Goal: Task Accomplishment & Management: Manage account settings

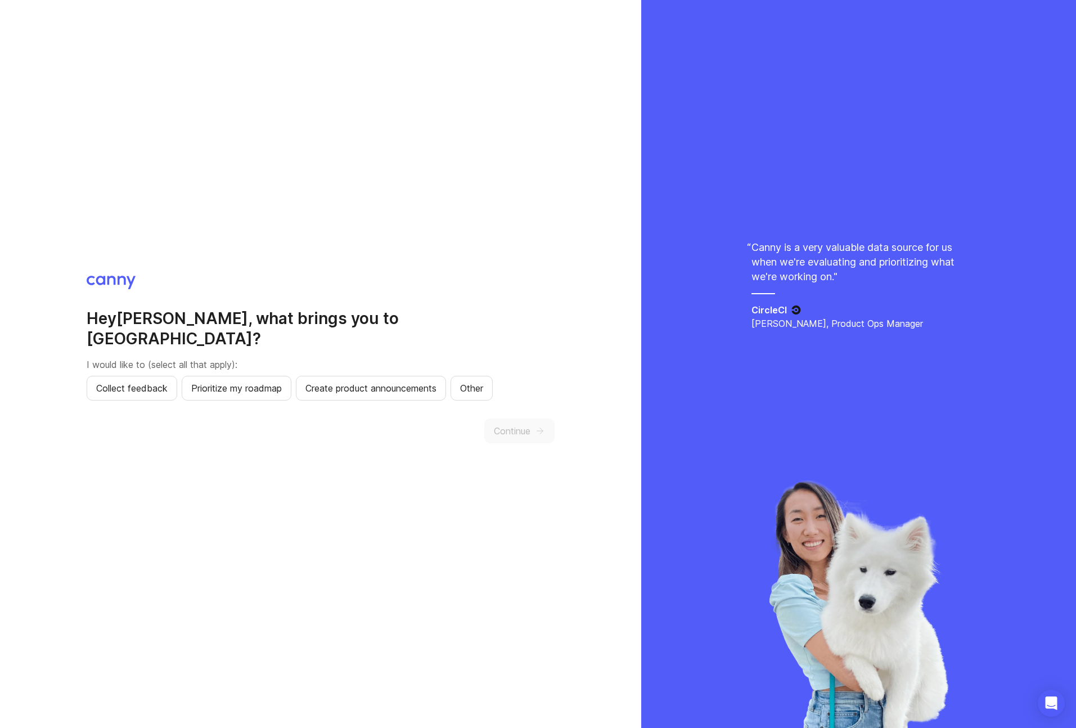
click at [153, 382] on span "Collect feedback" at bounding box center [131, 387] width 71 height 13
click at [410, 381] on span "Create product announcements" at bounding box center [370, 387] width 131 height 13
click at [541, 426] on icon "button" at bounding box center [540, 431] width 10 height 10
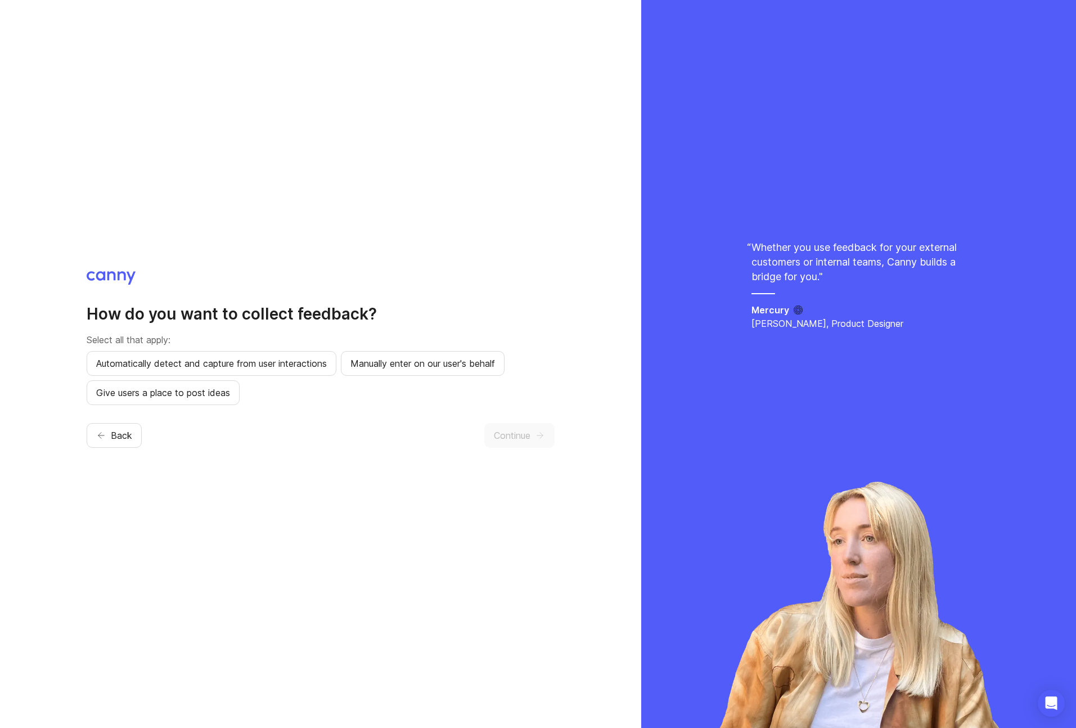
click at [269, 363] on span "Automatically detect and capture from user interactions" at bounding box center [211, 362] width 231 height 13
click at [386, 368] on span "Manually enter on our user's behalf" at bounding box center [422, 362] width 144 height 13
click at [179, 395] on span "Give users a place to post ideas" at bounding box center [163, 392] width 134 height 13
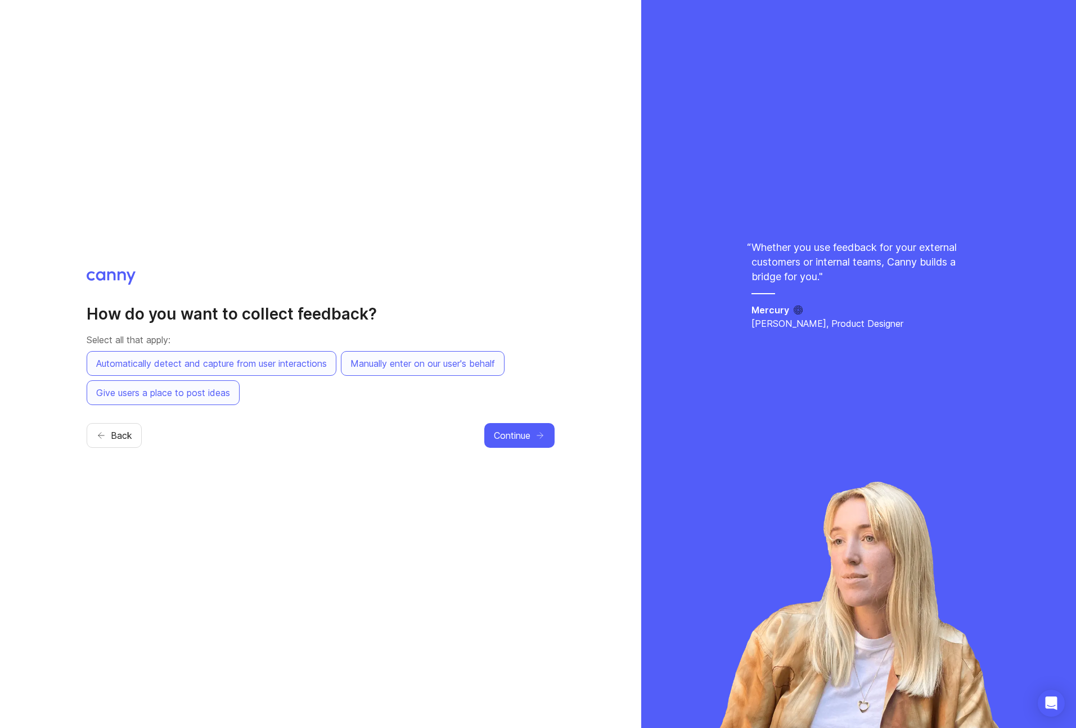
click at [520, 436] on span "Continue" at bounding box center [512, 434] width 37 height 13
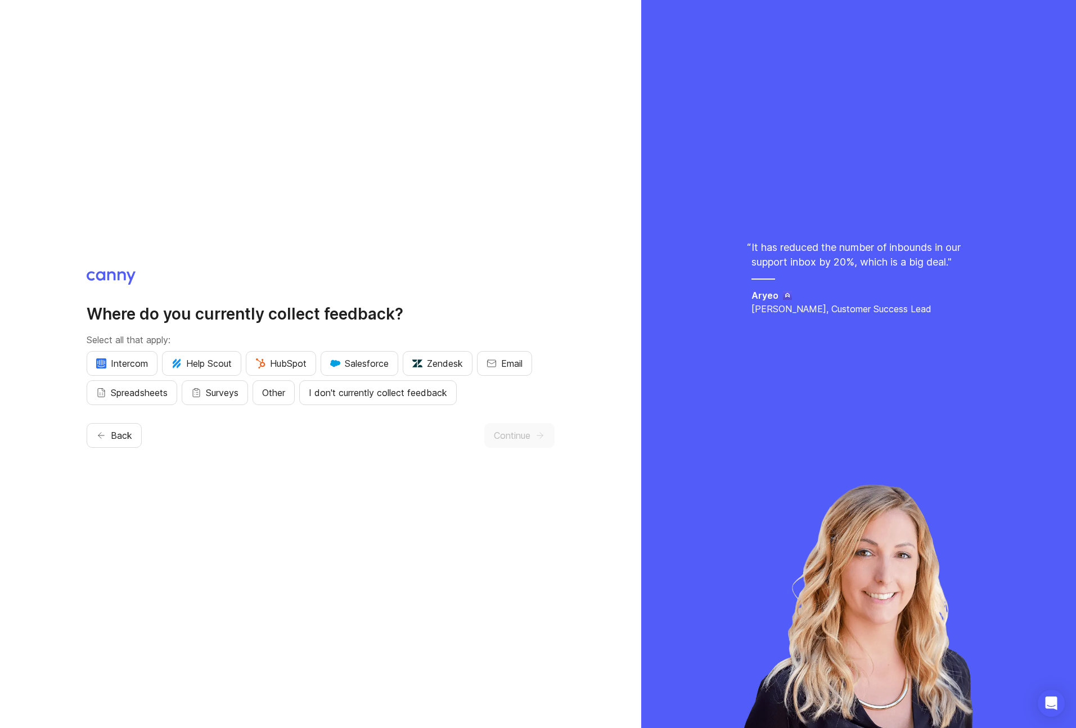
click at [274, 393] on span "Other" at bounding box center [273, 392] width 23 height 13
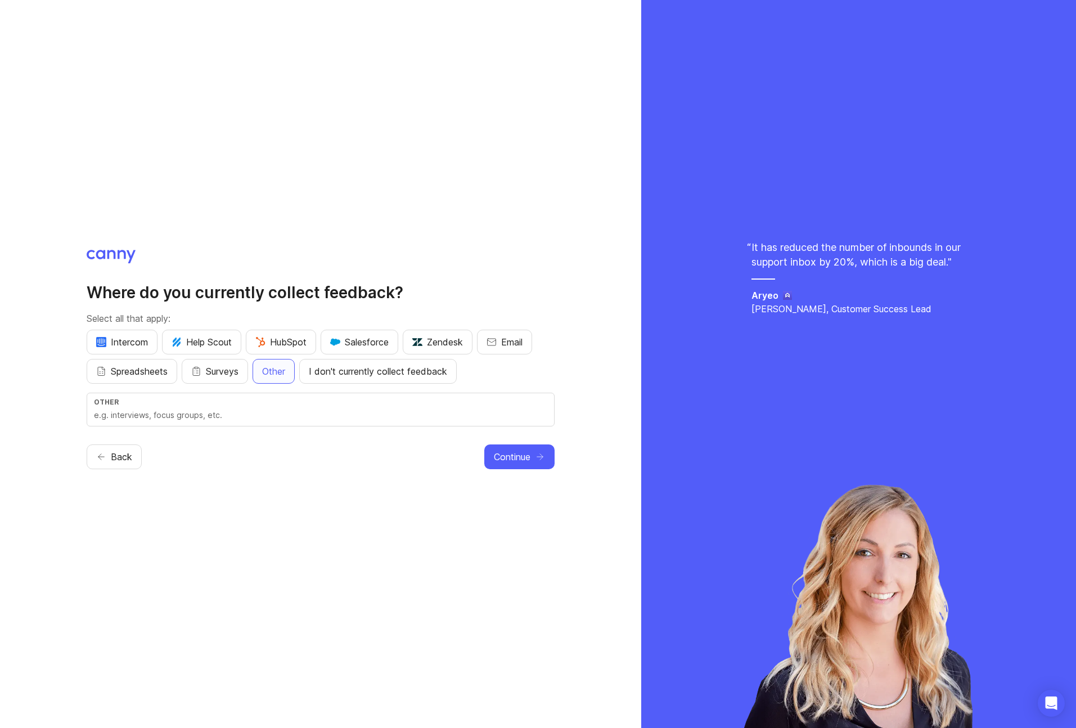
click at [244, 409] on input "text" at bounding box center [320, 415] width 453 height 12
type input "Pylon"
click at [160, 372] on span "Spreadsheets" at bounding box center [139, 370] width 57 height 13
click at [512, 454] on span "Continue" at bounding box center [512, 456] width 37 height 13
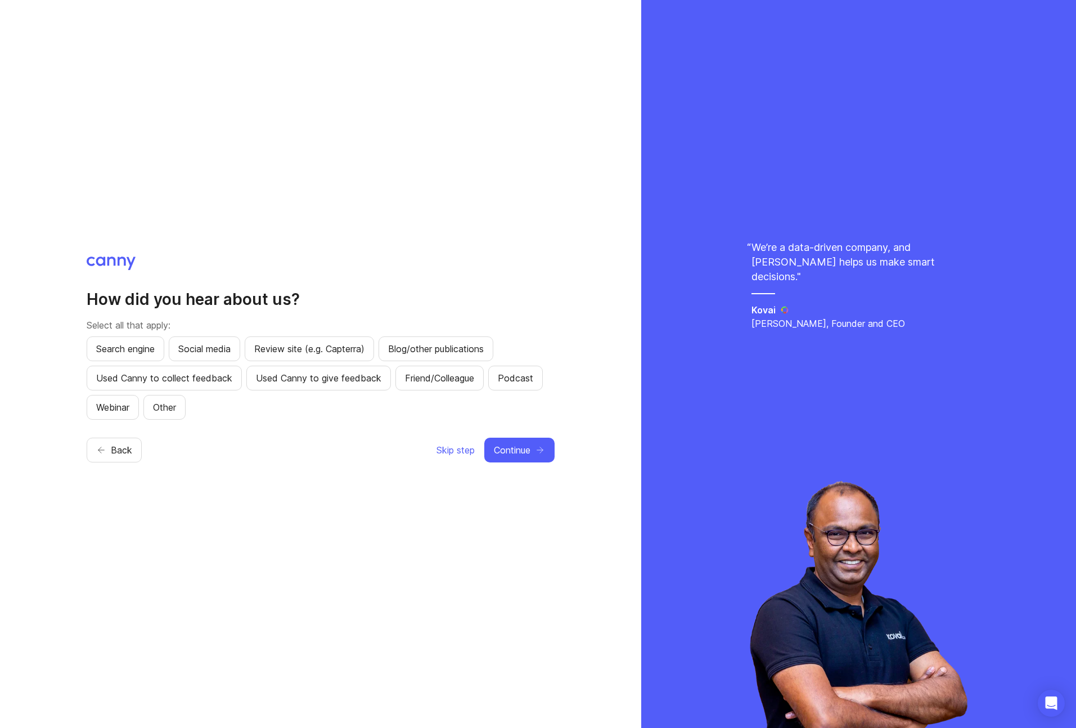
click at [148, 347] on span "Search engine" at bounding box center [125, 348] width 58 height 13
click at [519, 455] on span "Continue" at bounding box center [512, 449] width 37 height 13
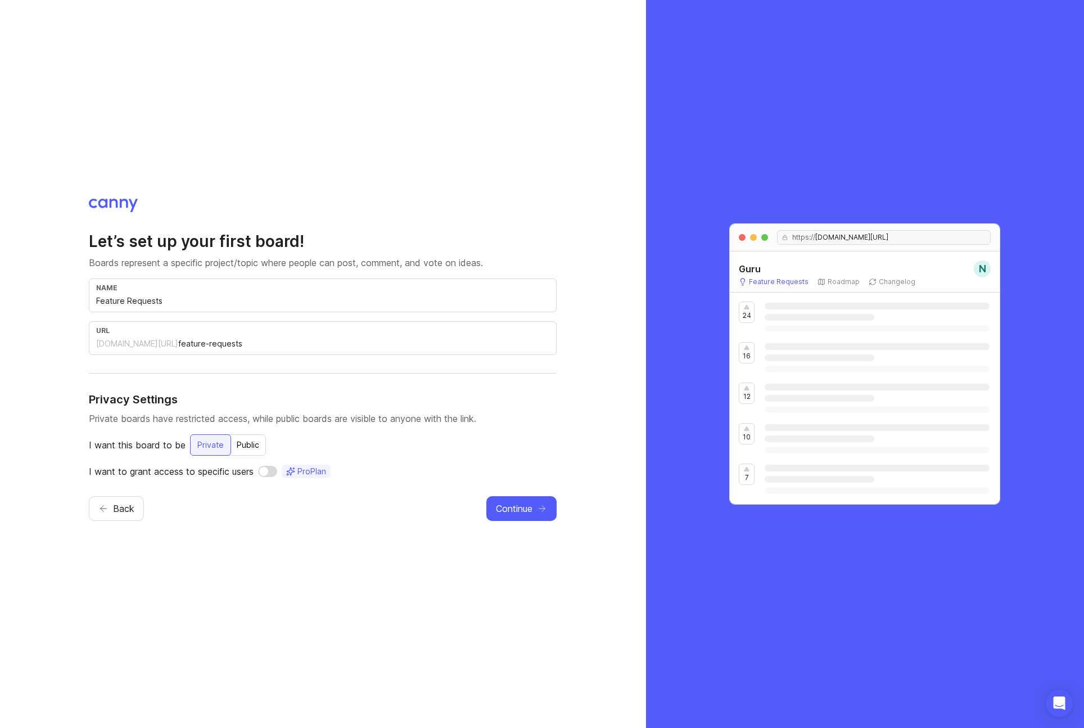
click at [525, 513] on span "Continue" at bounding box center [514, 507] width 37 height 13
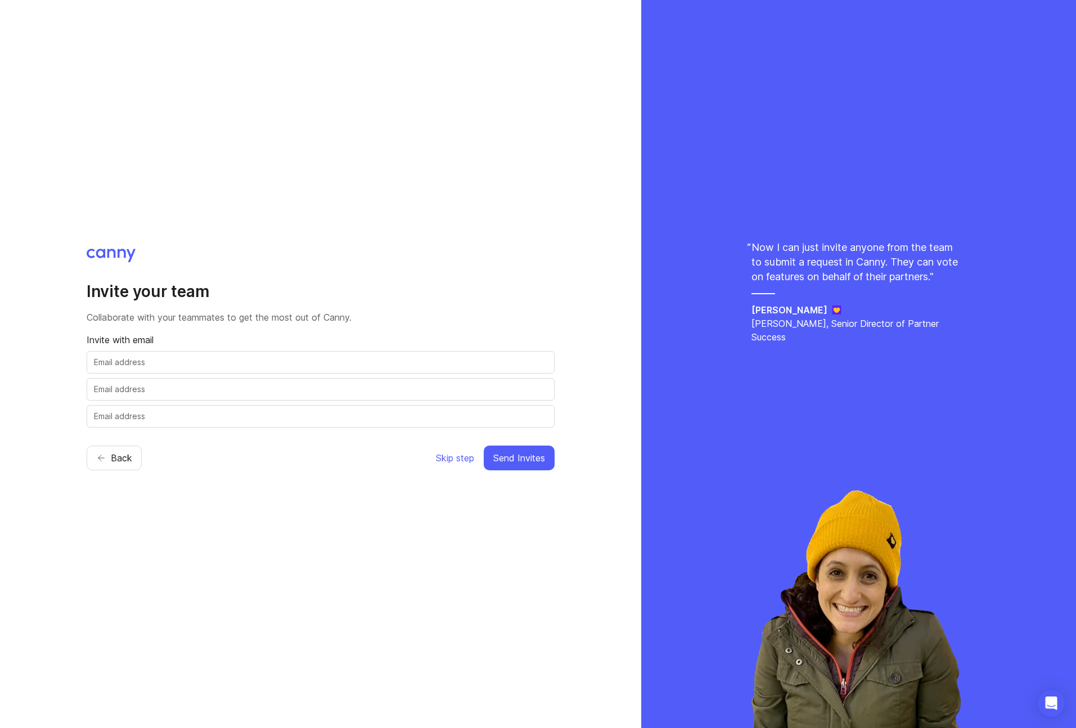
click at [451, 454] on span "Skip step" at bounding box center [455, 457] width 38 height 13
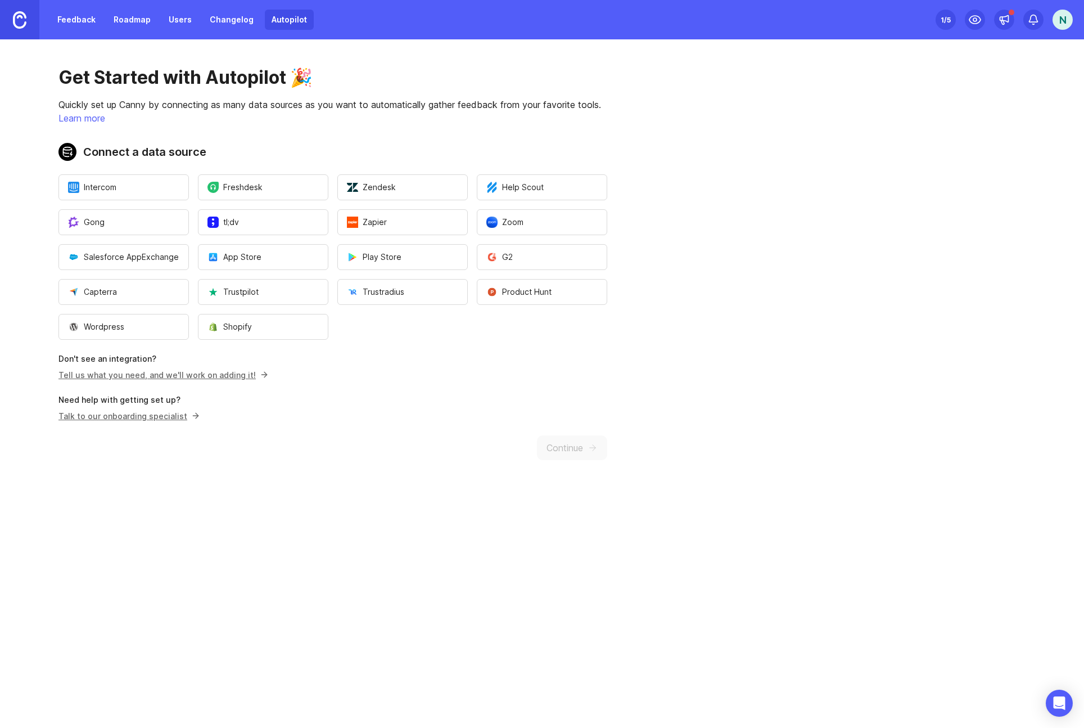
click at [397, 351] on div "Get Started with Autopilot 🎉 Quickly set up Canny by connecting as many data so…" at bounding box center [333, 263] width 666 height 448
click at [561, 445] on div "Get Started with Autopilot 🎉 Quickly set up Canny by connecting as many data so…" at bounding box center [333, 263] width 666 height 448
click at [90, 219] on span "Gong" at bounding box center [86, 221] width 37 height 11
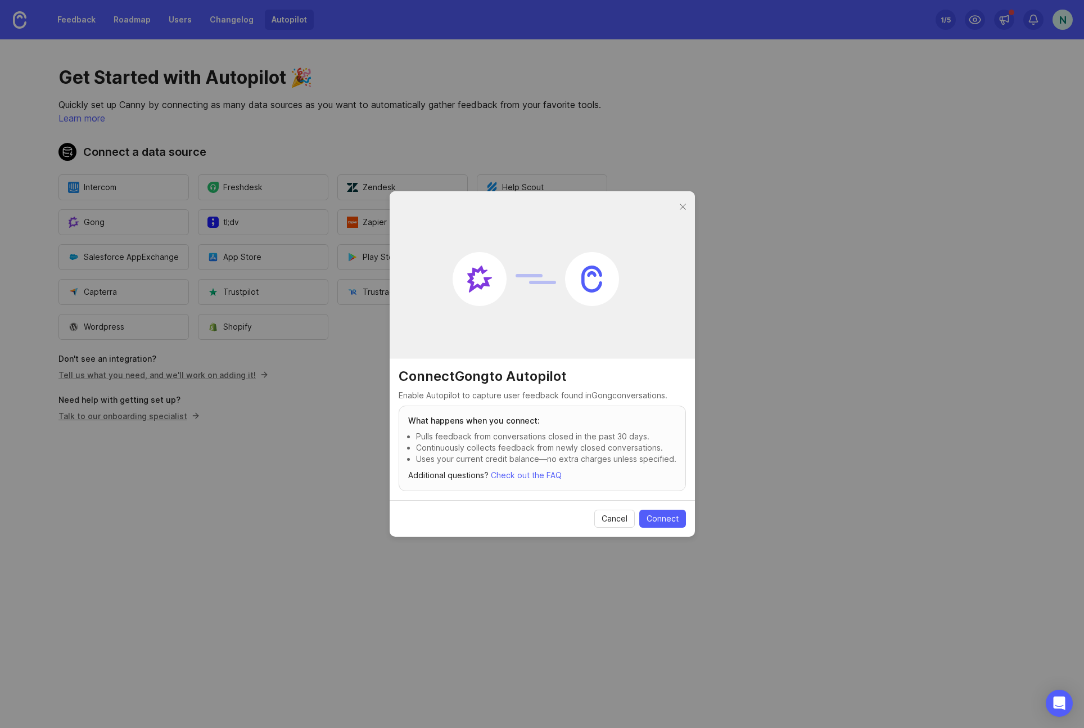
click at [679, 204] on div at bounding box center [682, 207] width 13 height 14
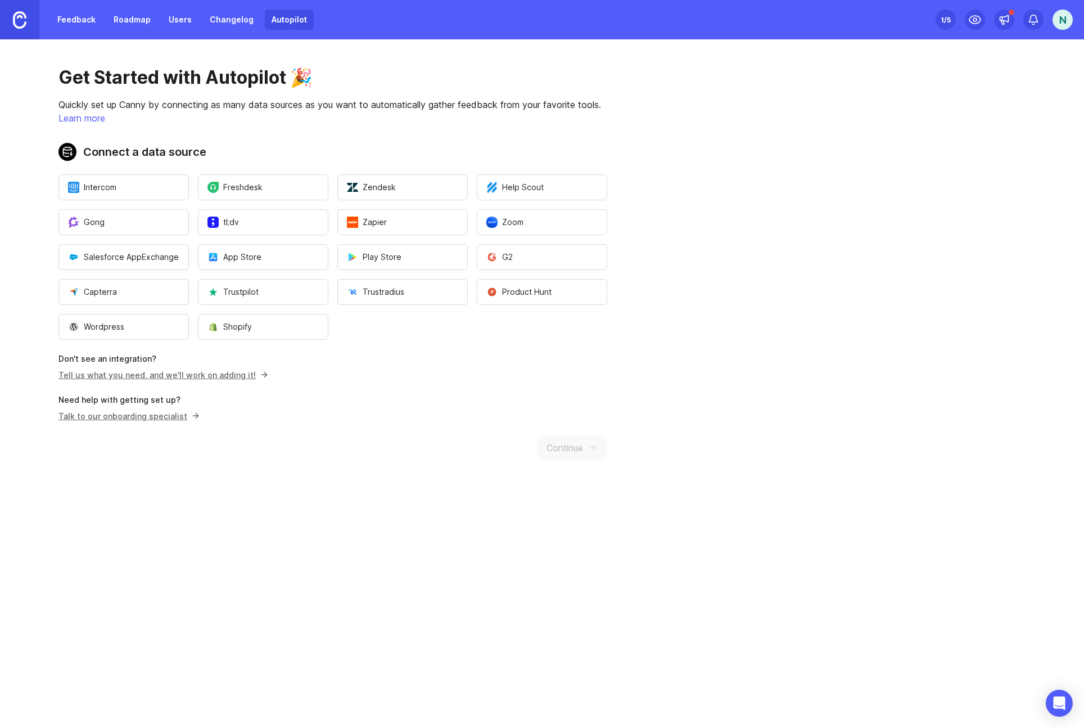
click at [212, 20] on link "Changelog" at bounding box center [231, 20] width 57 height 20
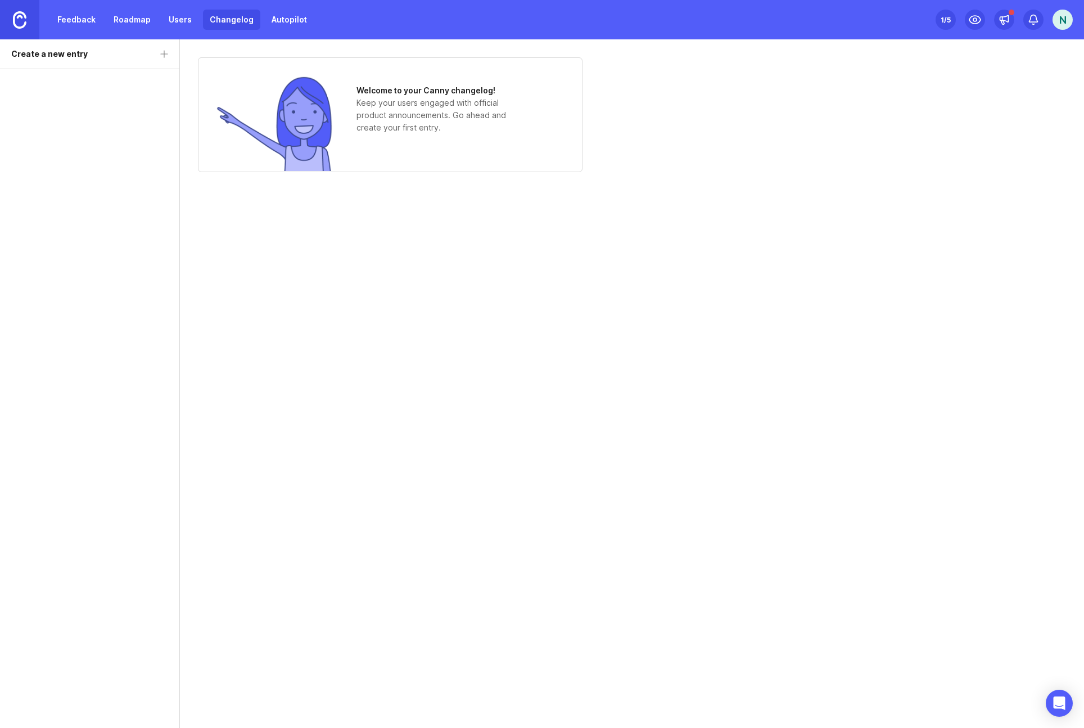
click at [180, 16] on link "Users" at bounding box center [180, 20] width 37 height 20
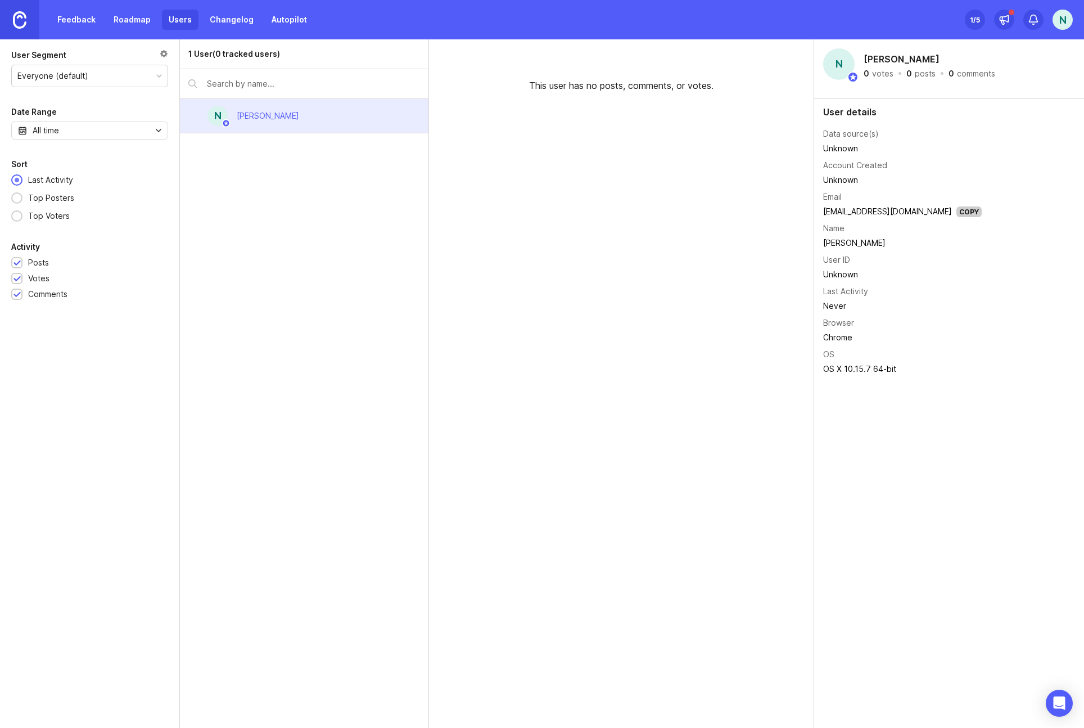
click at [80, 23] on link "Feedback" at bounding box center [77, 20] width 52 height 20
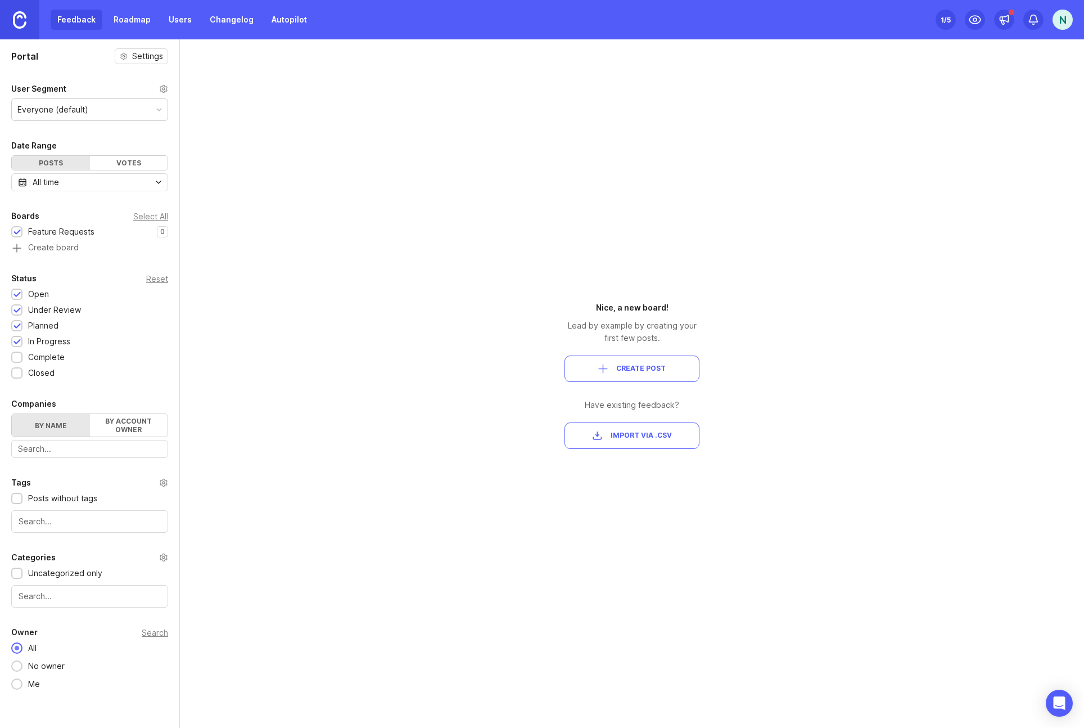
click at [89, 106] on div "Everyone (default)" at bounding box center [90, 109] width 156 height 21
click at [114, 161] on div "Votes" at bounding box center [129, 163] width 78 height 14
click at [53, 161] on div "Posts" at bounding box center [51, 163] width 78 height 14
click at [946, 20] on div "1 /5" at bounding box center [946, 20] width 10 height 16
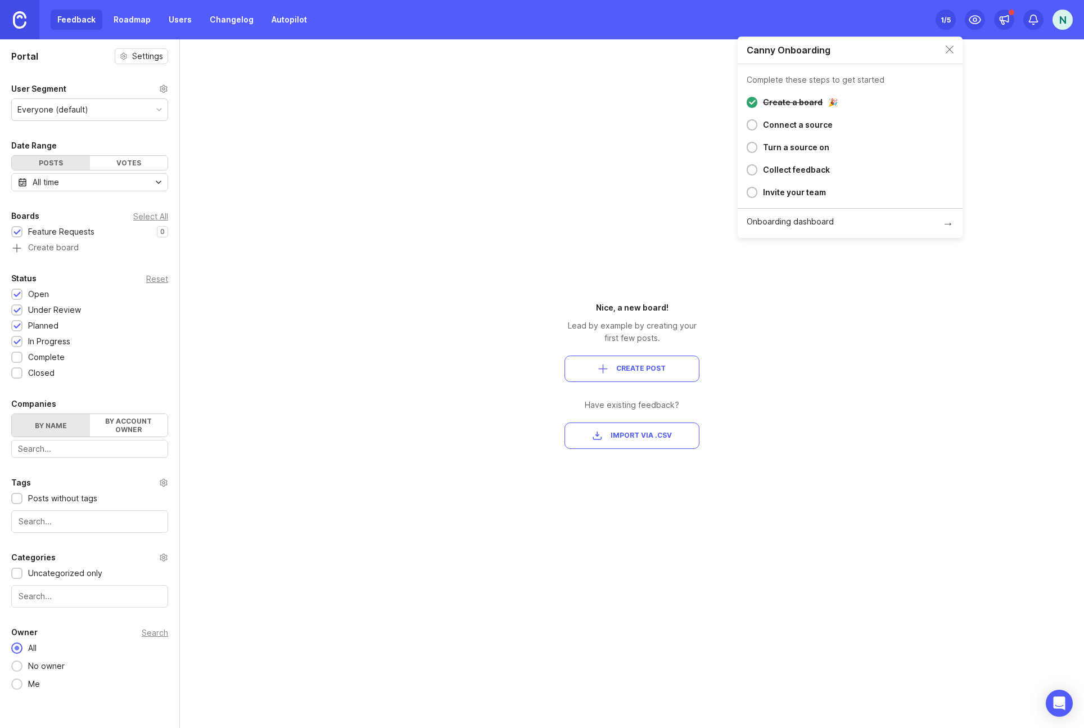
click at [946, 20] on div "1 /5" at bounding box center [946, 20] width 10 height 16
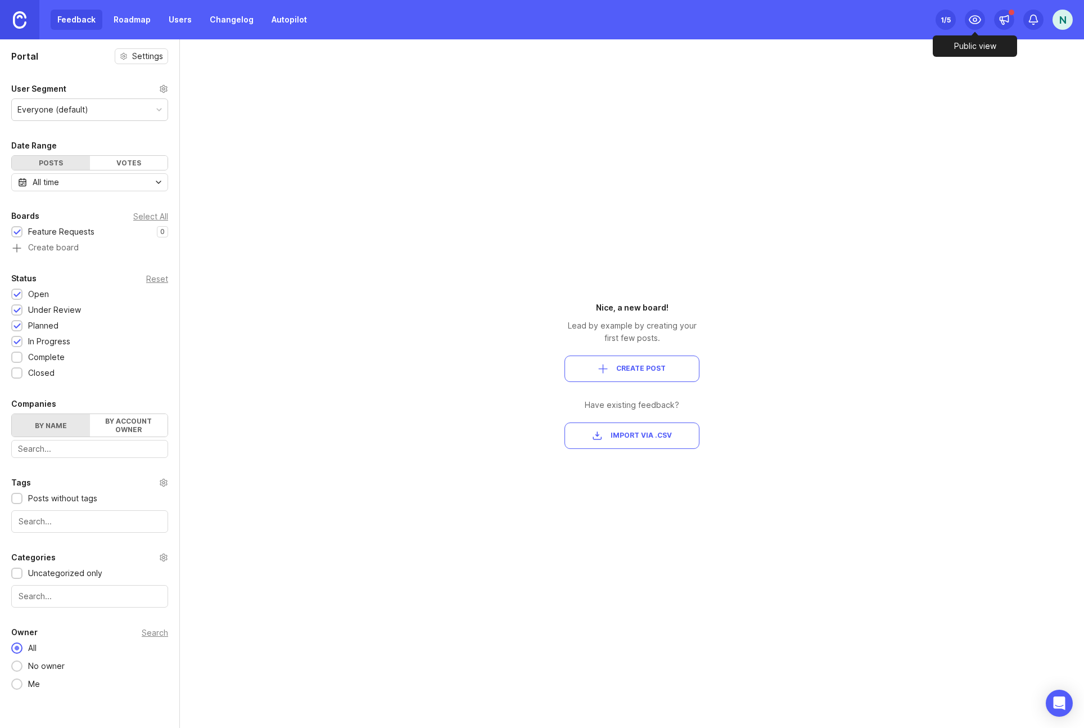
click at [978, 19] on icon at bounding box center [974, 19] width 13 height 13
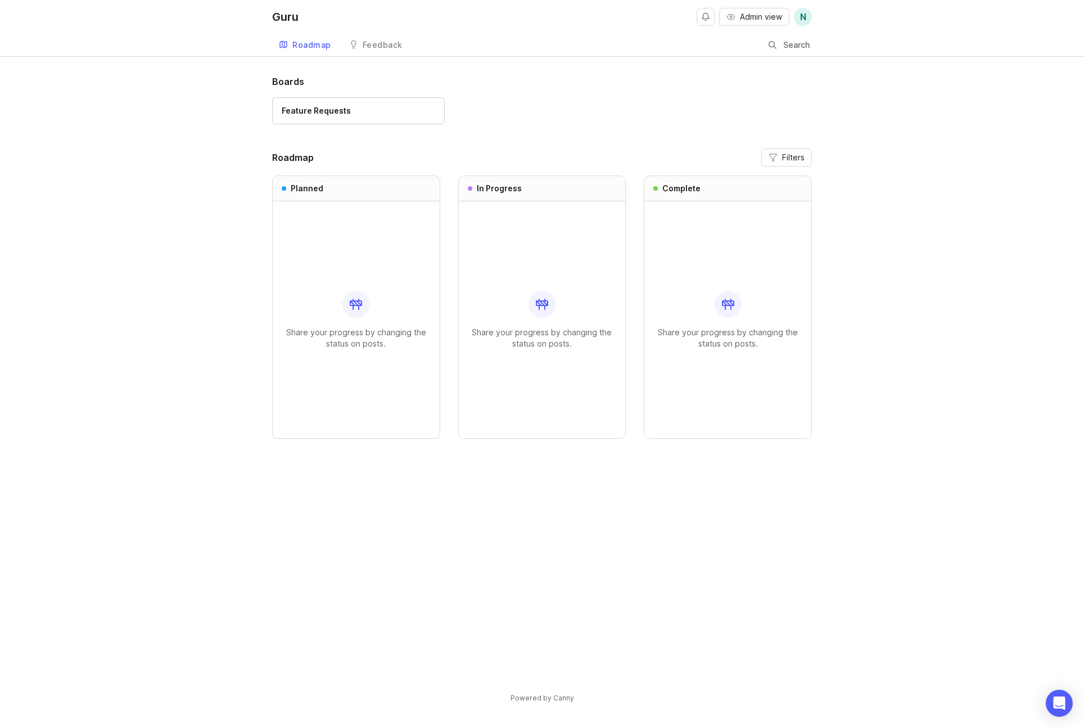
click at [757, 21] on span "Admin view" at bounding box center [761, 16] width 42 height 11
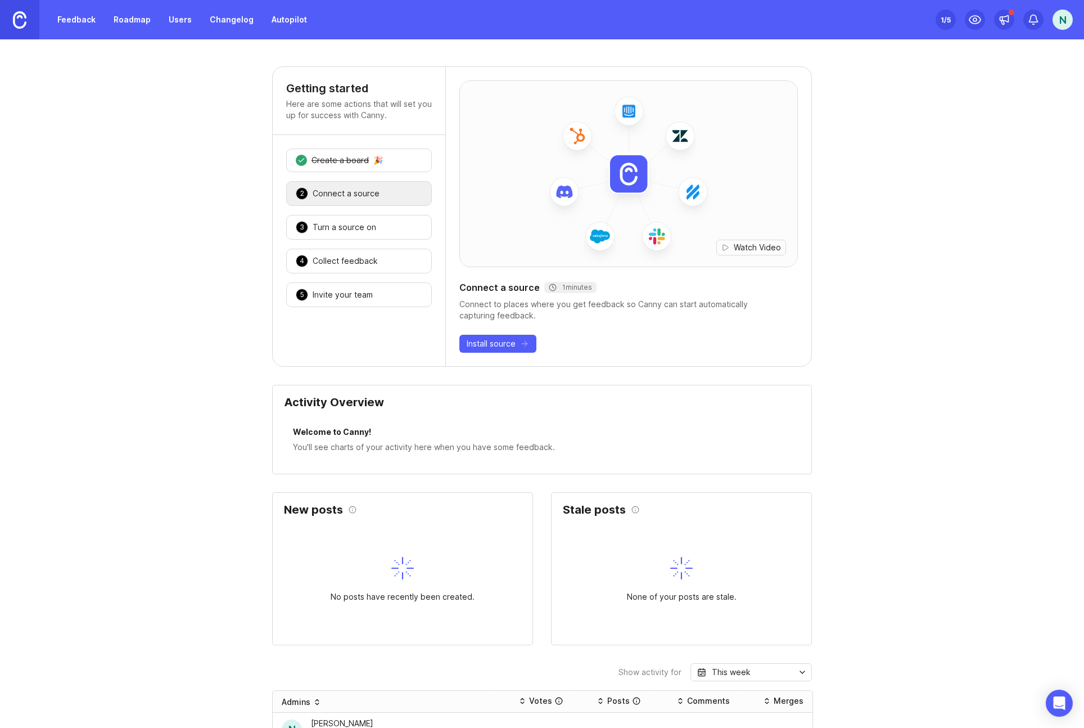
click at [126, 19] on link "Roadmap" at bounding box center [132, 20] width 51 height 20
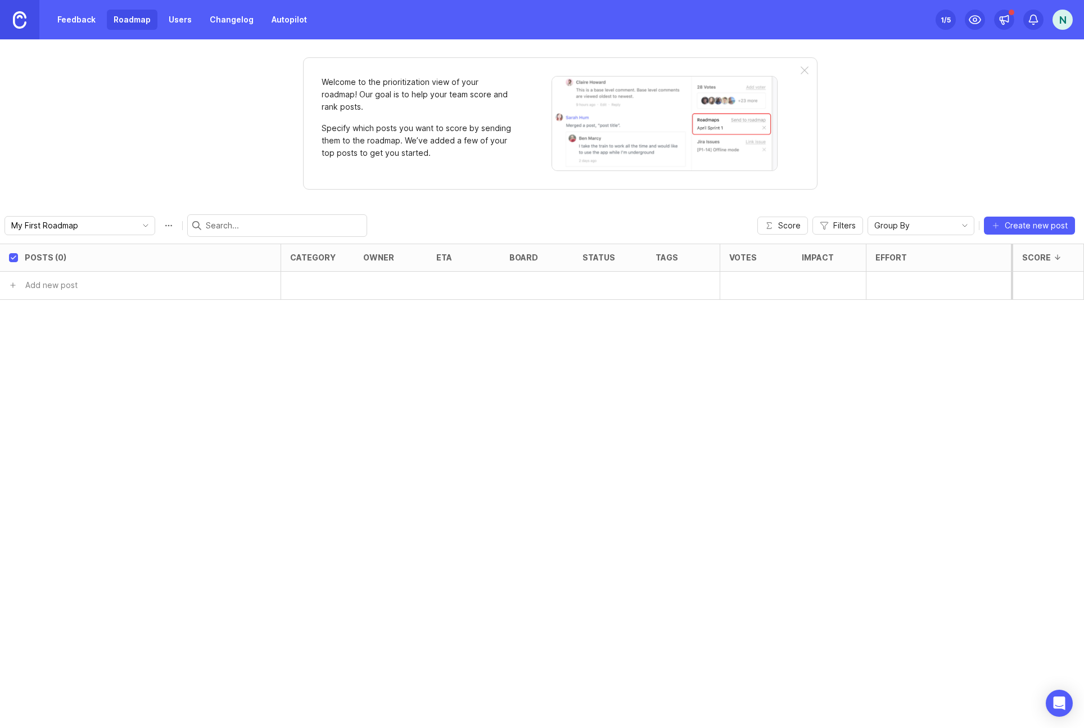
click at [1064, 23] on div "N" at bounding box center [1062, 20] width 20 height 20
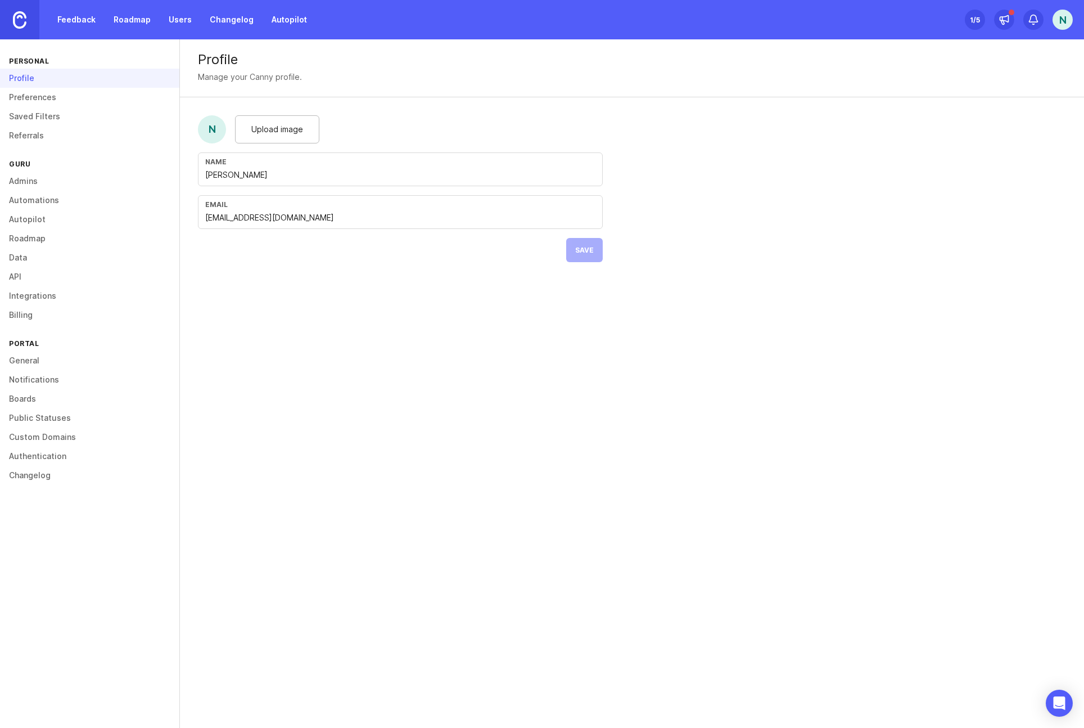
click at [28, 180] on link "Admins" at bounding box center [89, 180] width 179 height 19
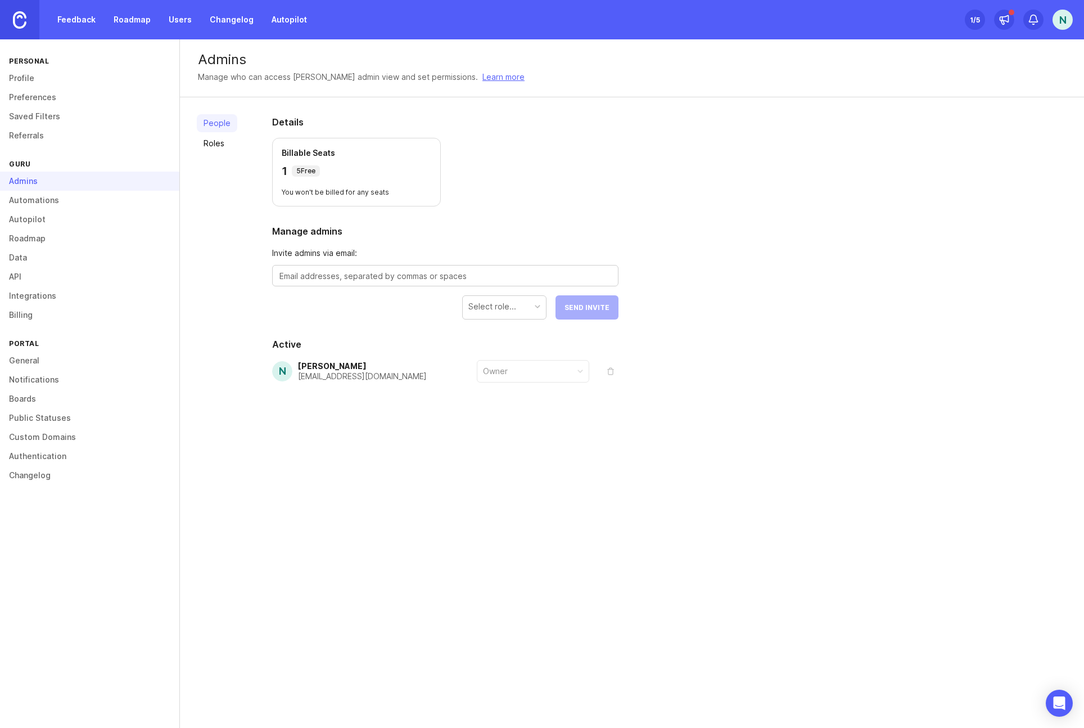
click at [33, 236] on link "Roadmap" at bounding box center [89, 238] width 179 height 19
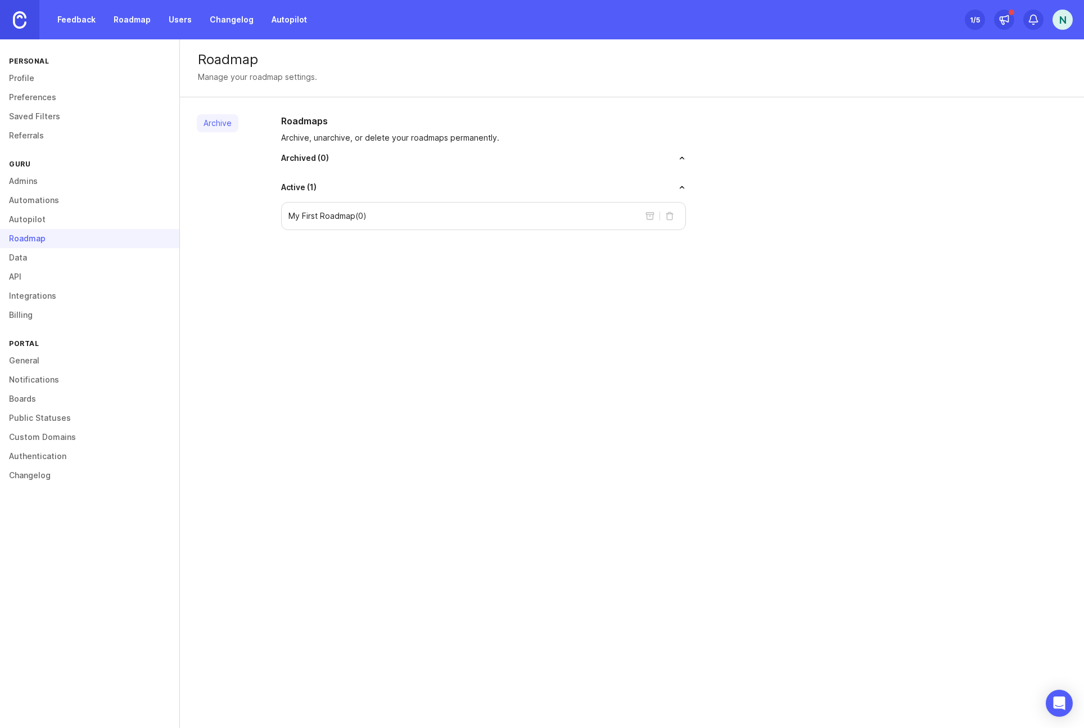
click at [592, 220] on div "My First Roadmap ( 0 )" at bounding box center [483, 216] width 405 height 28
click at [218, 126] on link "Archive" at bounding box center [218, 123] width 42 height 18
click at [344, 220] on p "My First Roadmap ( 0 )" at bounding box center [327, 215] width 78 height 11
click at [648, 216] on button "archive roadmap" at bounding box center [650, 216] width 18 height 18
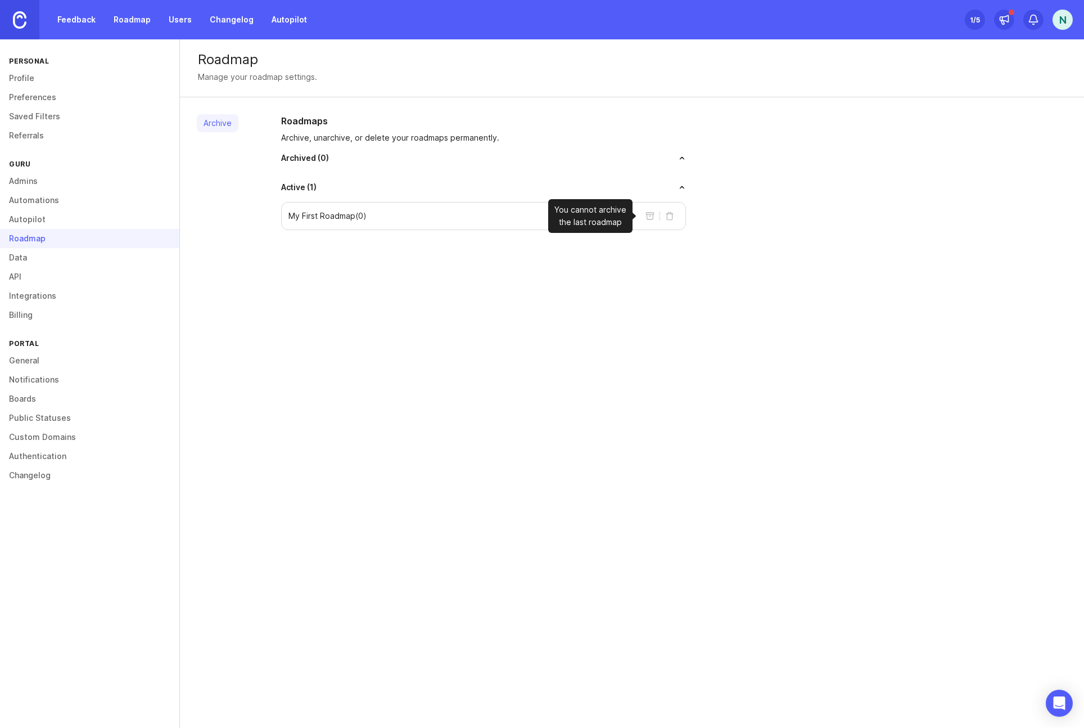
click at [648, 216] on button "archive roadmap" at bounding box center [650, 216] width 18 height 18
click at [523, 268] on div "Roadmap Manage your roadmap settings. Archive Roadmaps Archive, unarchive, or d…" at bounding box center [632, 383] width 904 height 688
click at [39, 415] on link "Public Statuses" at bounding box center [89, 417] width 179 height 19
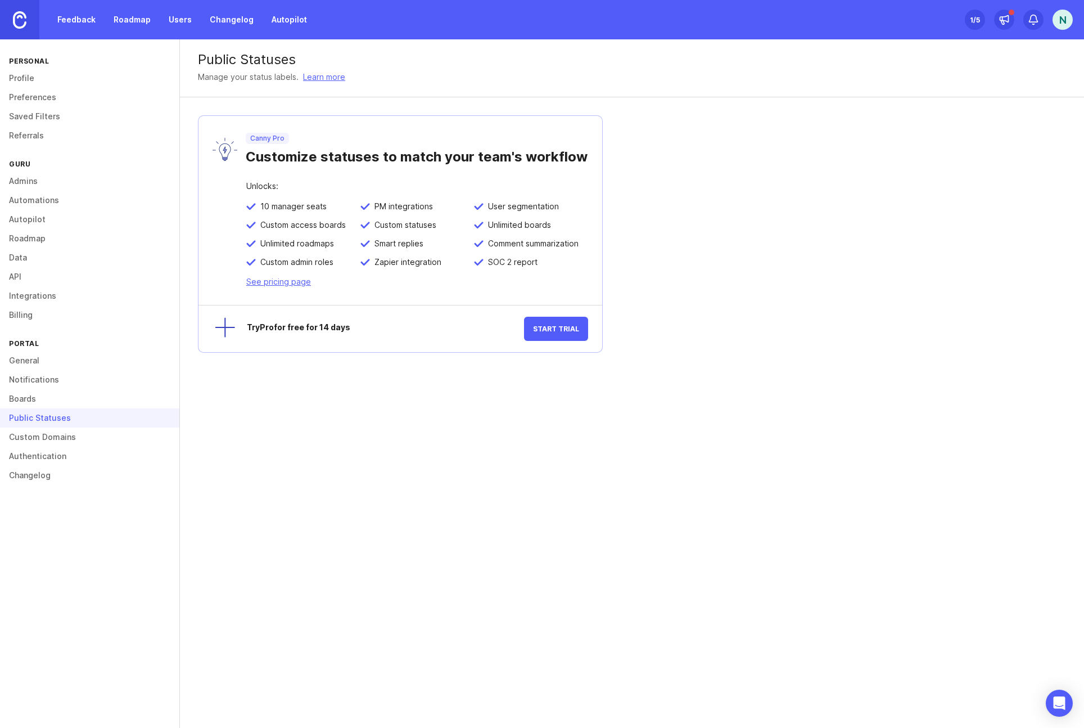
click at [35, 434] on link "Custom Domains" at bounding box center [89, 436] width 179 height 19
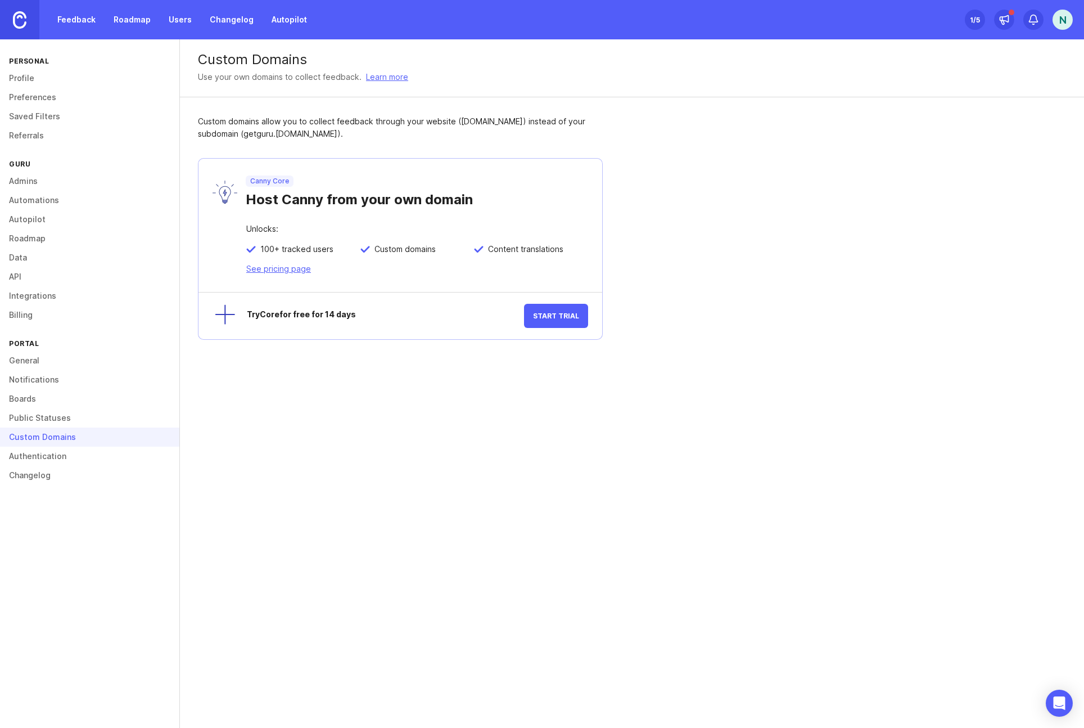
click at [28, 378] on link "Notifications" at bounding box center [89, 379] width 179 height 19
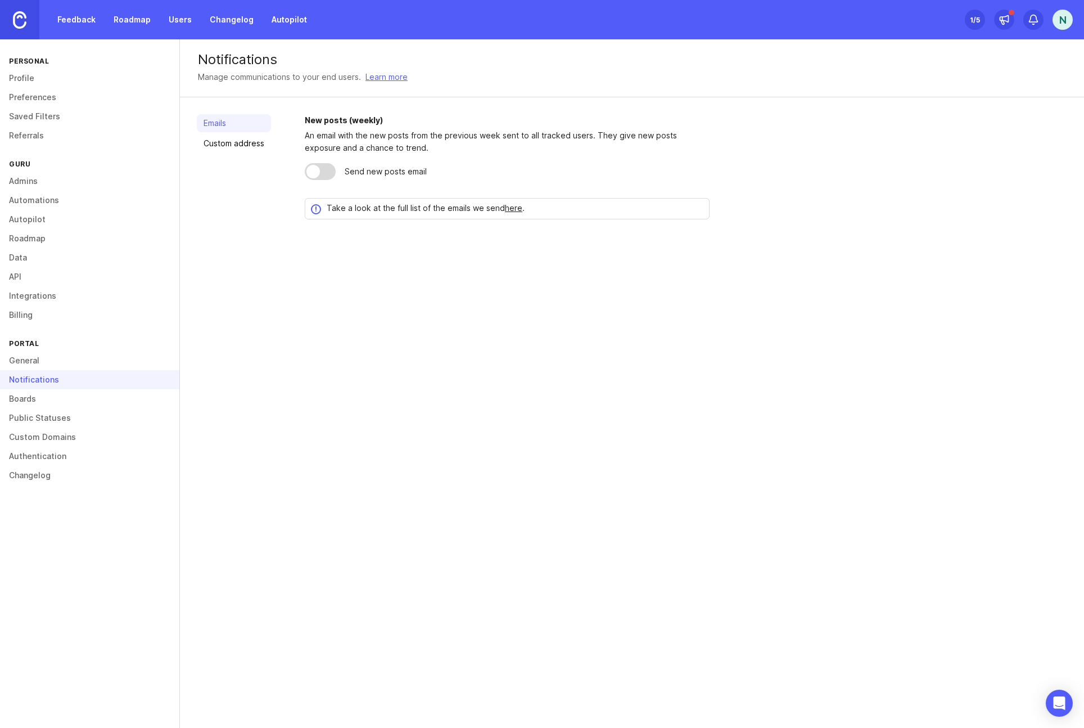
click at [28, 365] on link "General" at bounding box center [89, 360] width 179 height 19
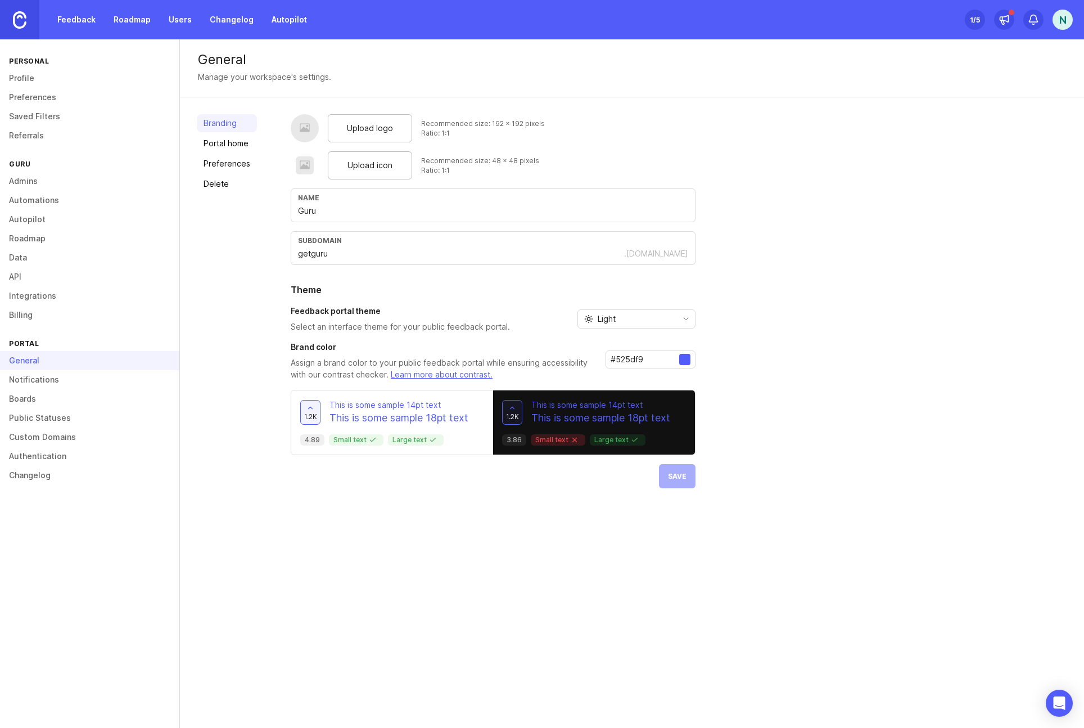
click at [623, 360] on input "#525df9" at bounding box center [645, 359] width 69 height 12
paste input "6d886"
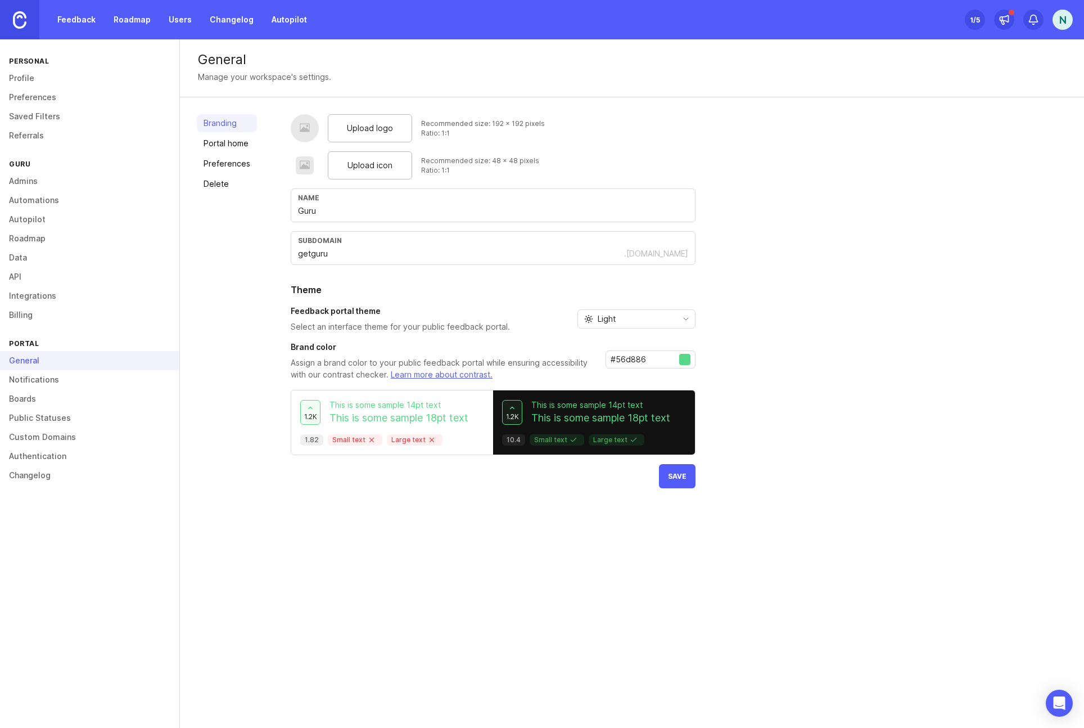
click at [633, 360] on input "#56d886" at bounding box center [645, 359] width 69 height 12
paste input "4be4b4"
click at [631, 359] on input "#4be4b4" at bounding box center [645, 359] width 69 height 12
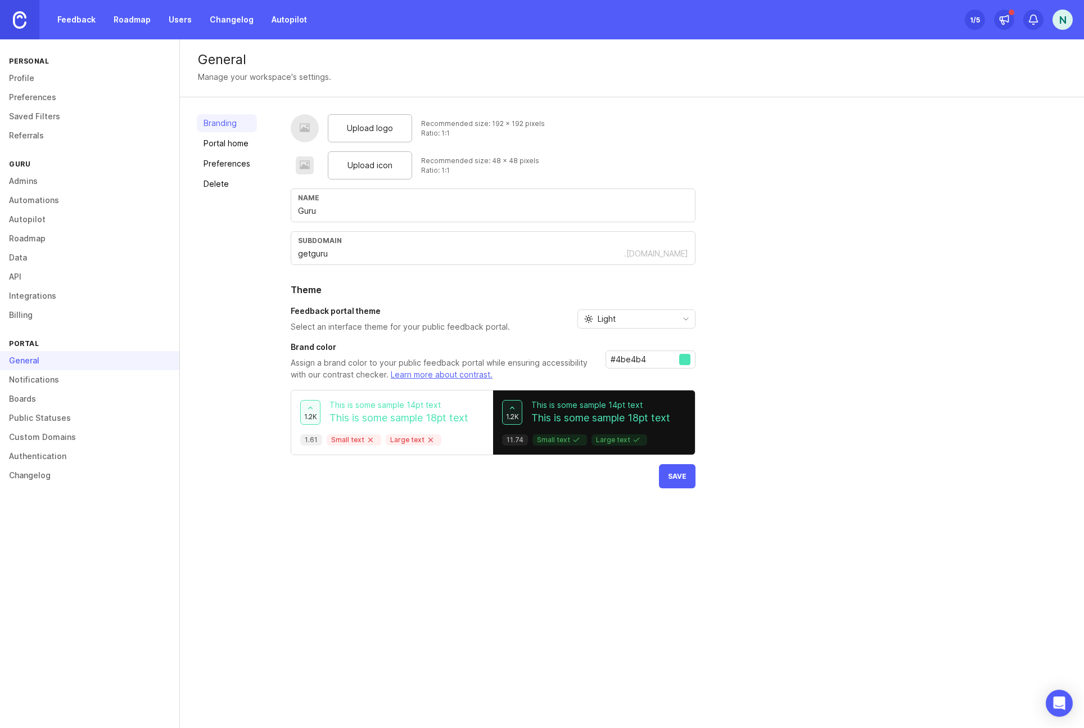
paste input "1d1d1d"
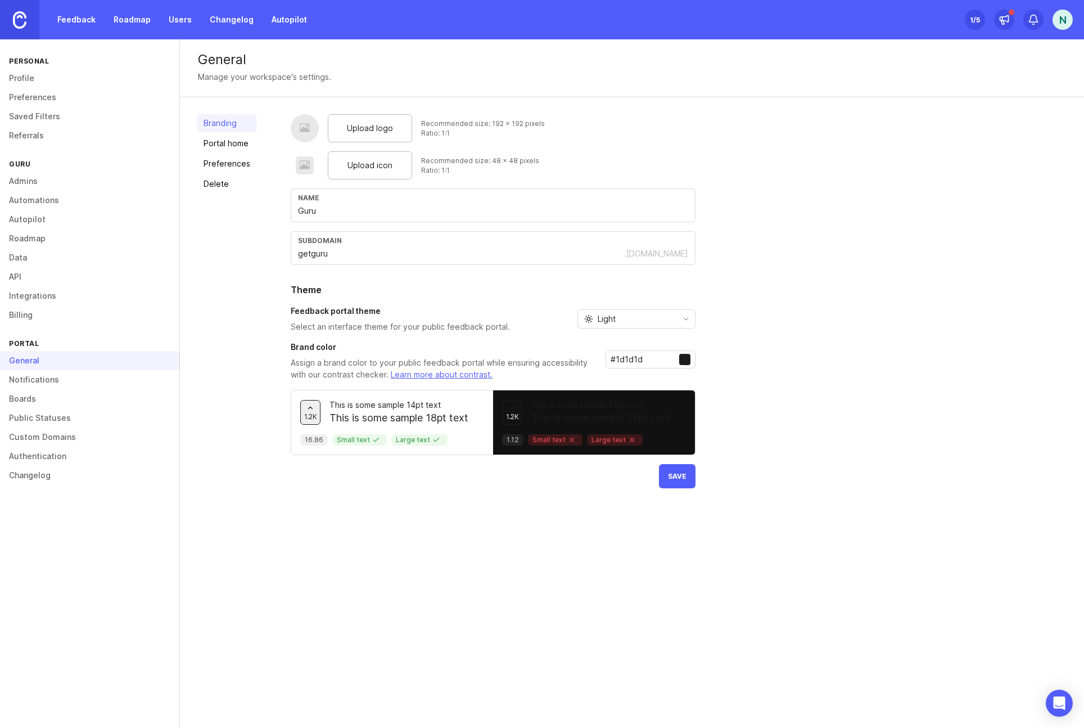
type input "#1d1d1d"
click at [754, 377] on div "Upload logo Recommended size: 192 x 192 pixels Ratio: 1:1 Upload icon Recommend…" at bounding box center [679, 301] width 776 height 374
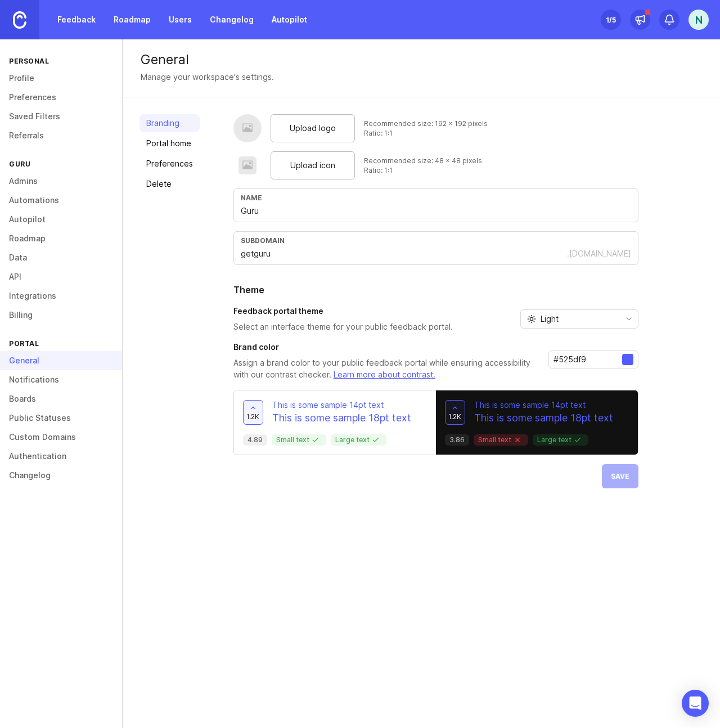
click at [308, 164] on span "Upload icon" at bounding box center [312, 165] width 45 height 12
click at [313, 130] on span "Upload logo" at bounding box center [313, 128] width 46 height 12
click at [162, 146] on link "Portal home" at bounding box center [169, 143] width 60 height 18
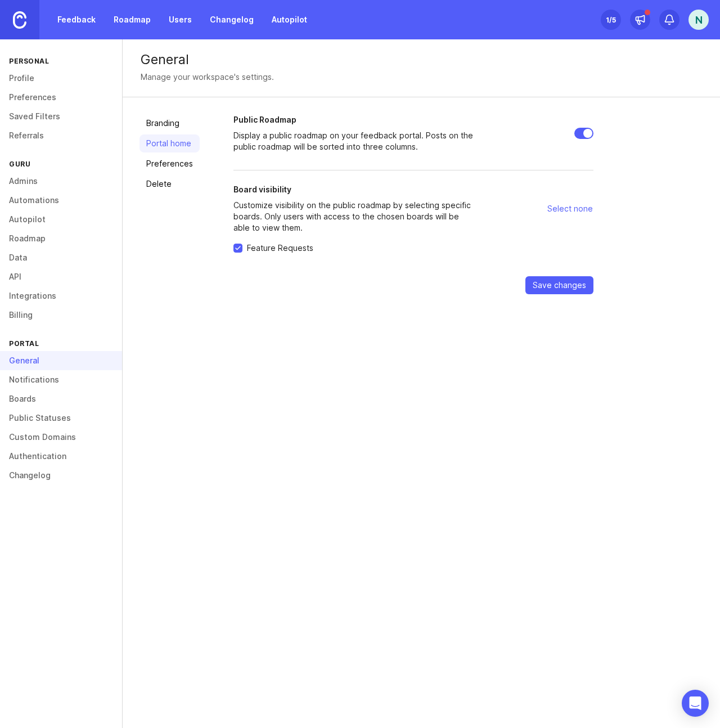
click at [579, 134] on input "Public Roadmap" at bounding box center [583, 133] width 19 height 11
checkbox input "false"
click at [570, 207] on span "Select none" at bounding box center [570, 208] width 46 height 11
click at [570, 207] on span "Select all" at bounding box center [575, 208] width 34 height 11
checkbox input "true"
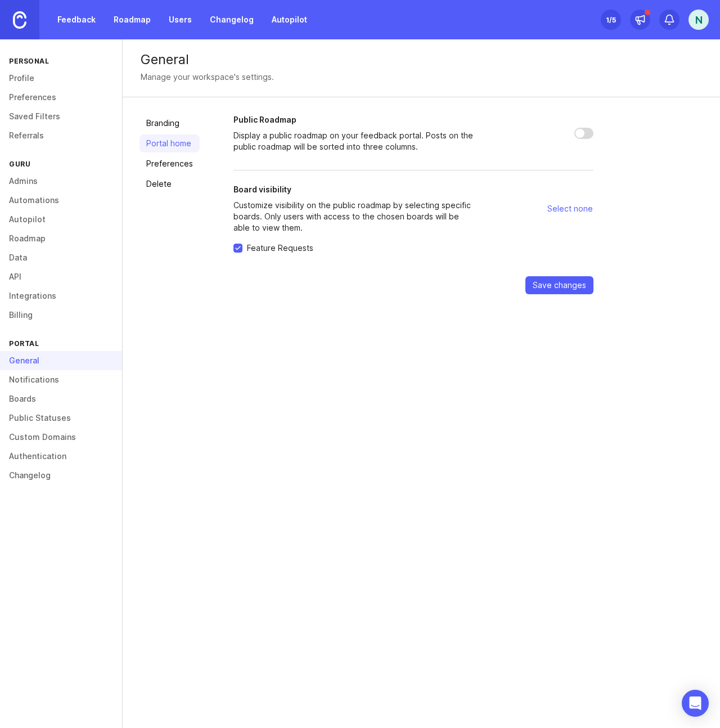
click at [401, 281] on form "Public Roadmap Display a public roadmap on your feedback portal. Posts on the p…" at bounding box center [413, 204] width 360 height 180
click at [42, 204] on link "Automations" at bounding box center [61, 200] width 122 height 19
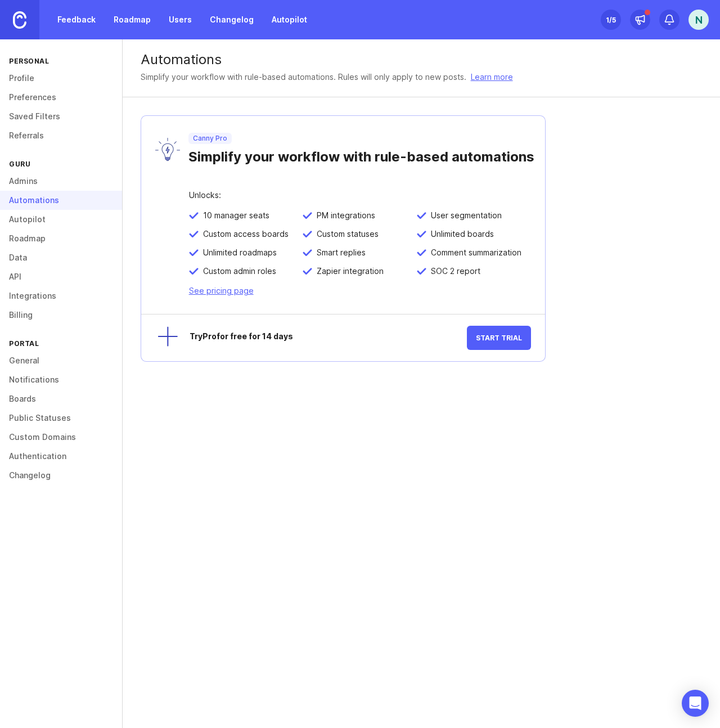
click at [33, 218] on link "Autopilot" at bounding box center [61, 219] width 122 height 19
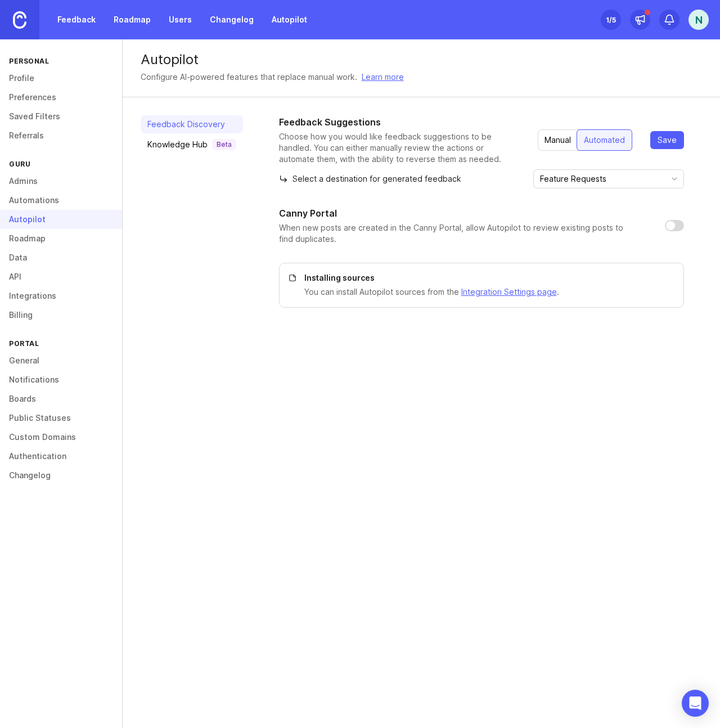
click at [670, 224] on input "checkbox" at bounding box center [674, 225] width 19 height 11
checkbox input "true"
click at [598, 177] on input "Feature Requests" at bounding box center [602, 179] width 124 height 12
click at [541, 186] on div "Select a destination for generated feedback Feature Requests" at bounding box center [481, 178] width 405 height 19
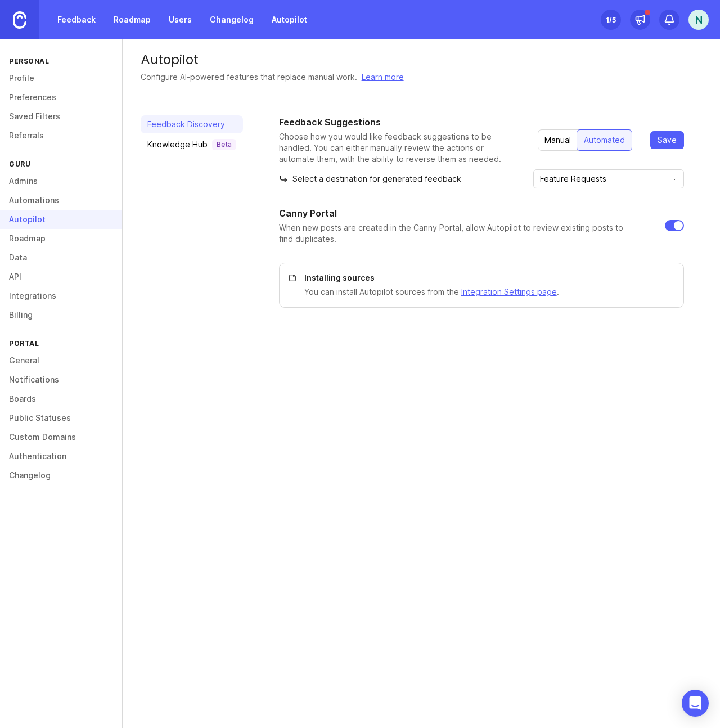
click at [186, 145] on div "Knowledge Hub Beta" at bounding box center [191, 144] width 89 height 11
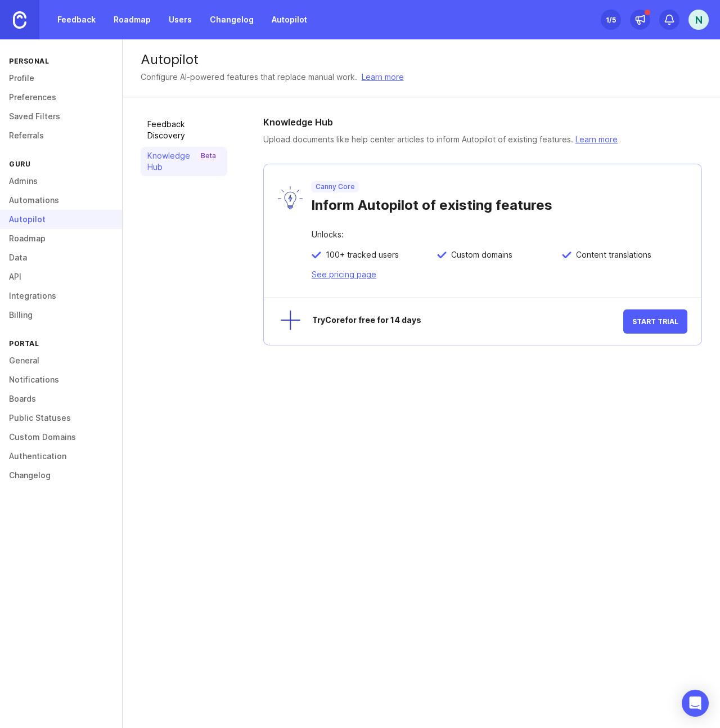
click at [30, 201] on link "Automations" at bounding box center [61, 200] width 122 height 19
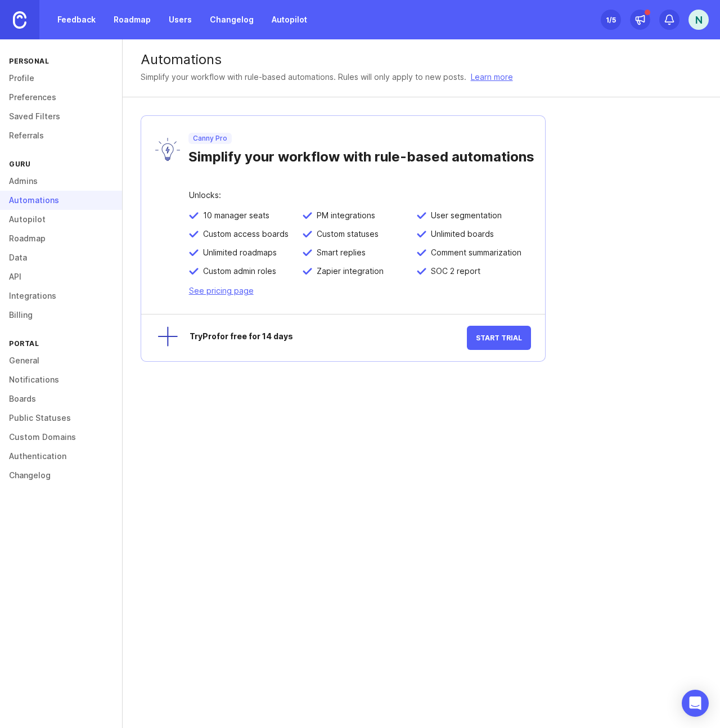
click at [25, 181] on link "Admins" at bounding box center [61, 180] width 122 height 19
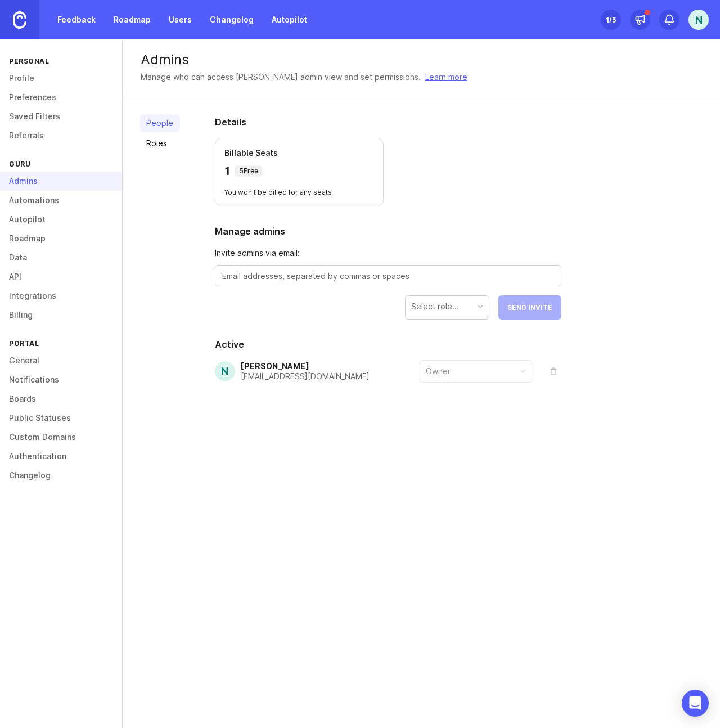
click at [23, 139] on link "Referrals" at bounding box center [61, 135] width 122 height 19
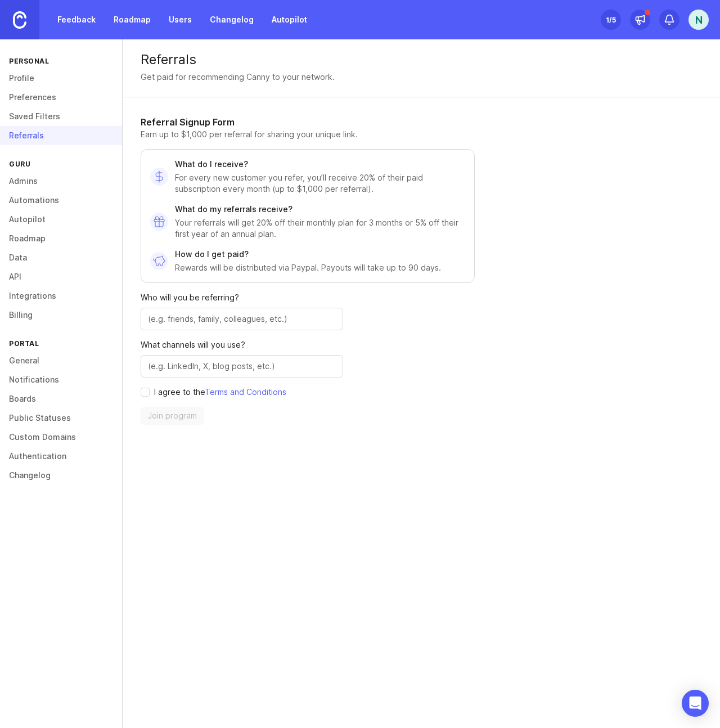
click at [29, 116] on link "Saved Filters" at bounding box center [61, 116] width 122 height 19
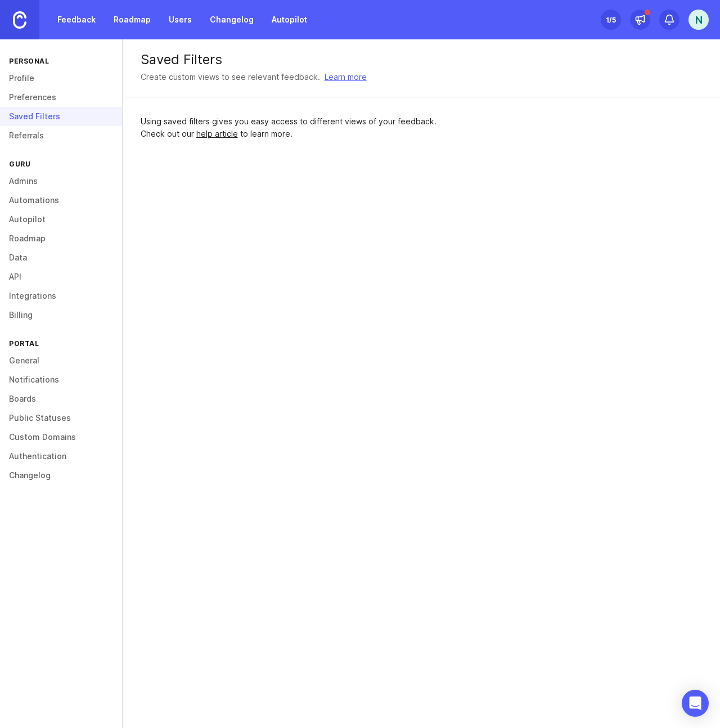
click at [31, 98] on link "Preferences" at bounding box center [61, 97] width 122 height 19
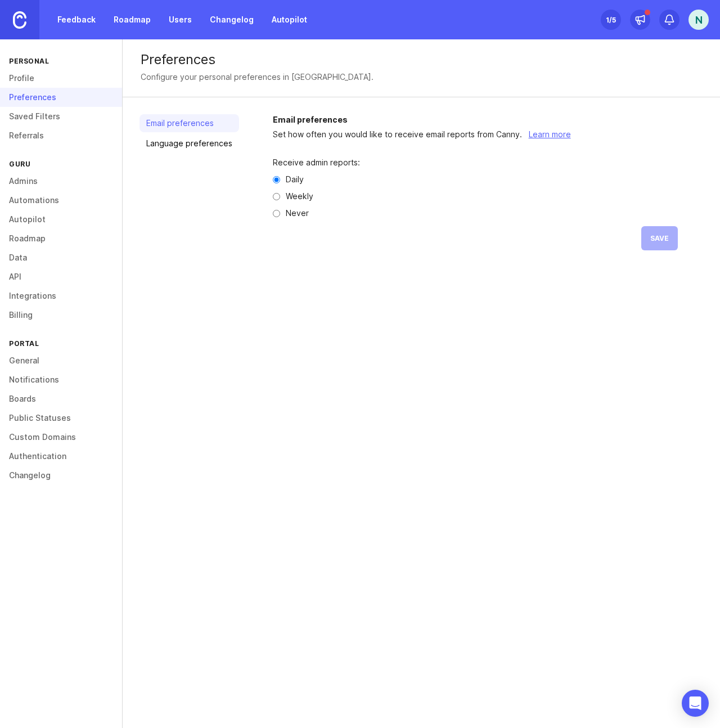
click at [29, 80] on link "Profile" at bounding box center [61, 78] width 122 height 19
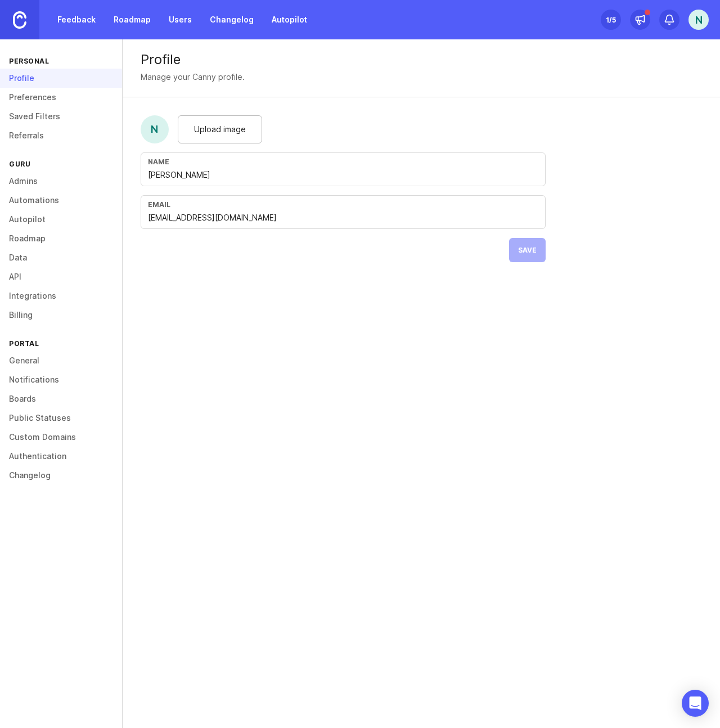
click at [34, 417] on link "Public Statuses" at bounding box center [61, 417] width 122 height 19
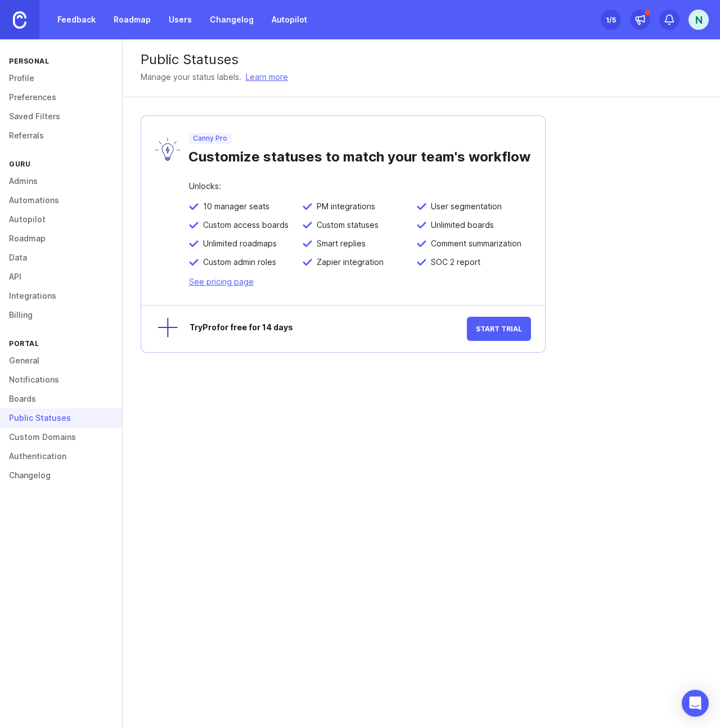
click at [34, 435] on link "Custom Domains" at bounding box center [61, 436] width 122 height 19
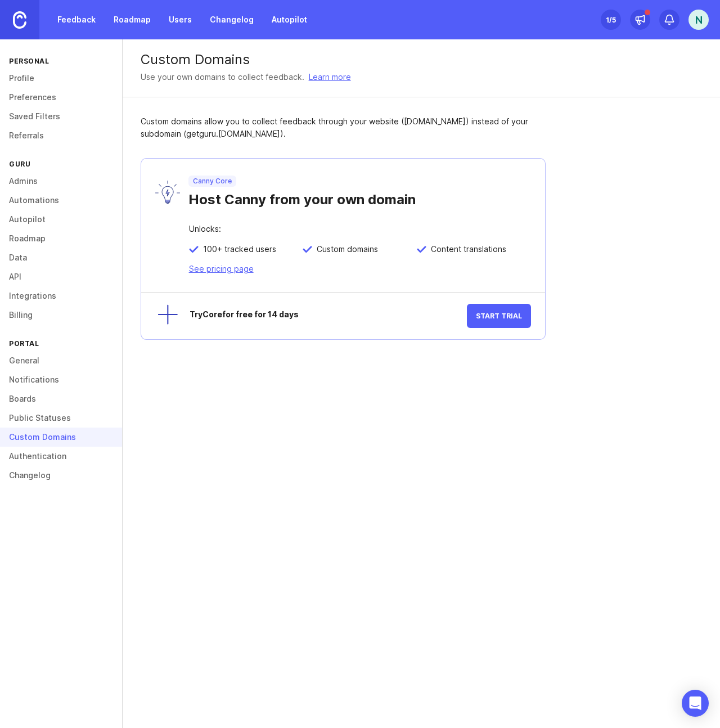
click at [32, 453] on link "Authentication" at bounding box center [61, 455] width 122 height 19
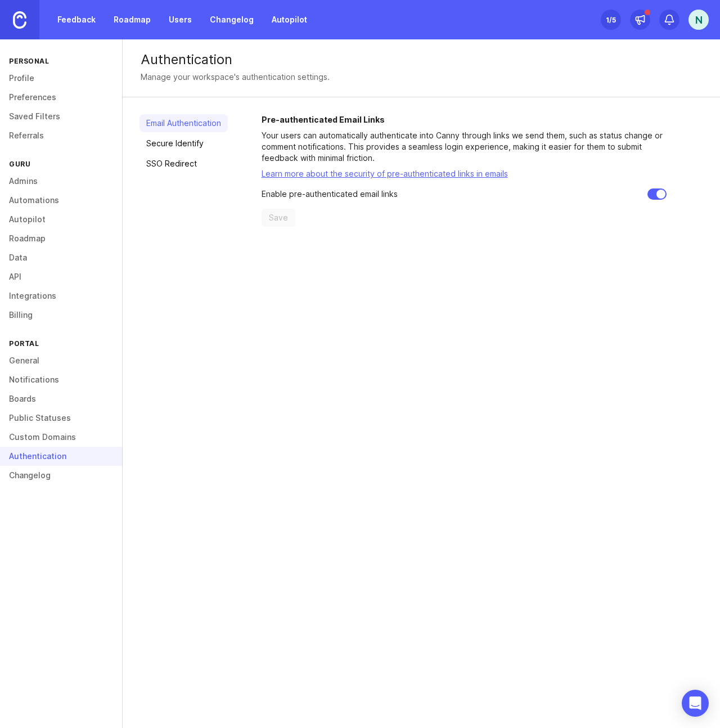
click at [31, 471] on link "Changelog" at bounding box center [61, 475] width 122 height 19
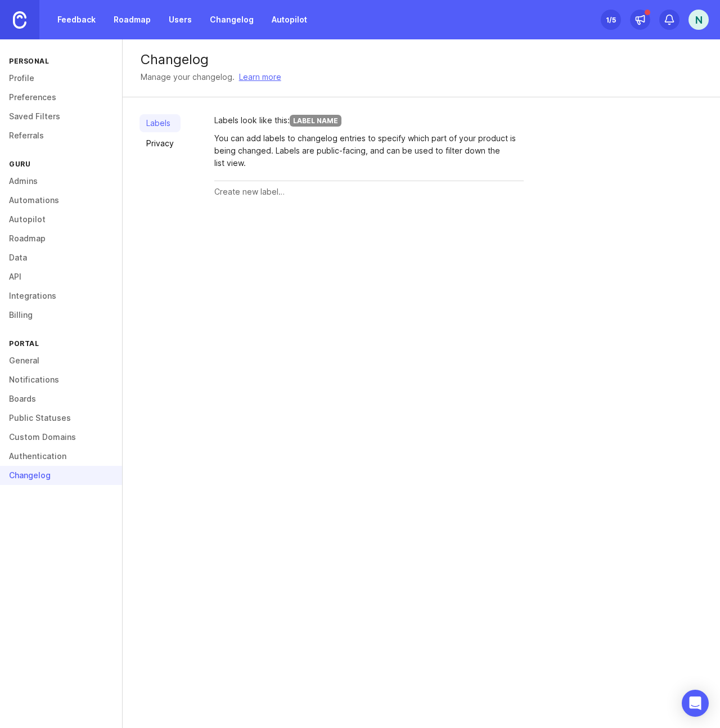
click at [240, 192] on input "text" at bounding box center [368, 192] width 309 height 12
click at [31, 78] on link "Profile" at bounding box center [61, 78] width 122 height 19
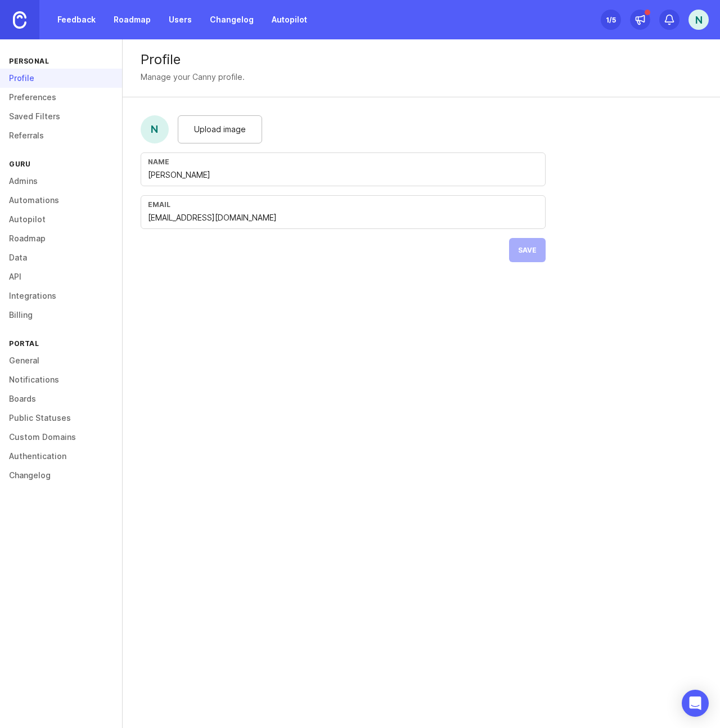
click at [65, 24] on link "Feedback" at bounding box center [77, 20] width 52 height 20
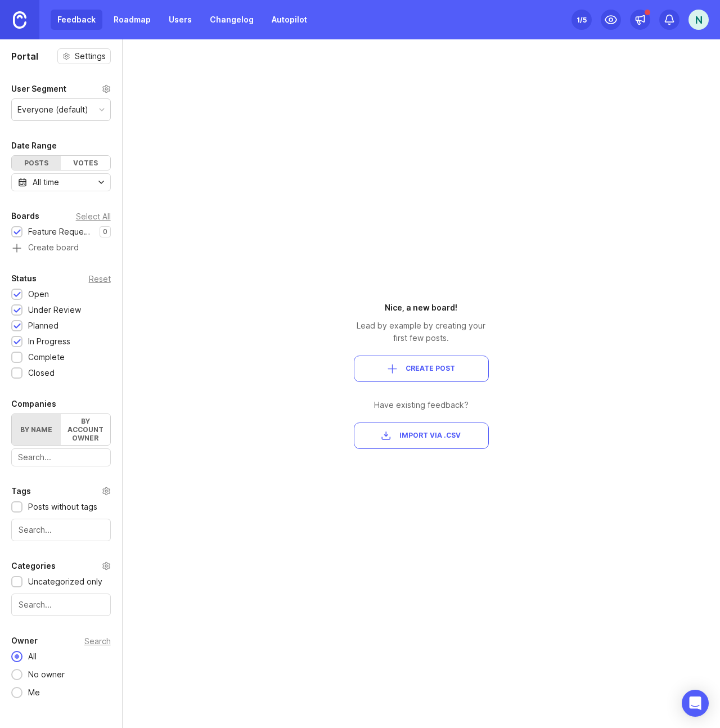
click at [279, 329] on div "Portal Settings User Segment Everyone (default) Date Range Posts Votes All time…" at bounding box center [360, 383] width 720 height 688
click at [607, 24] on icon at bounding box center [610, 19] width 13 height 13
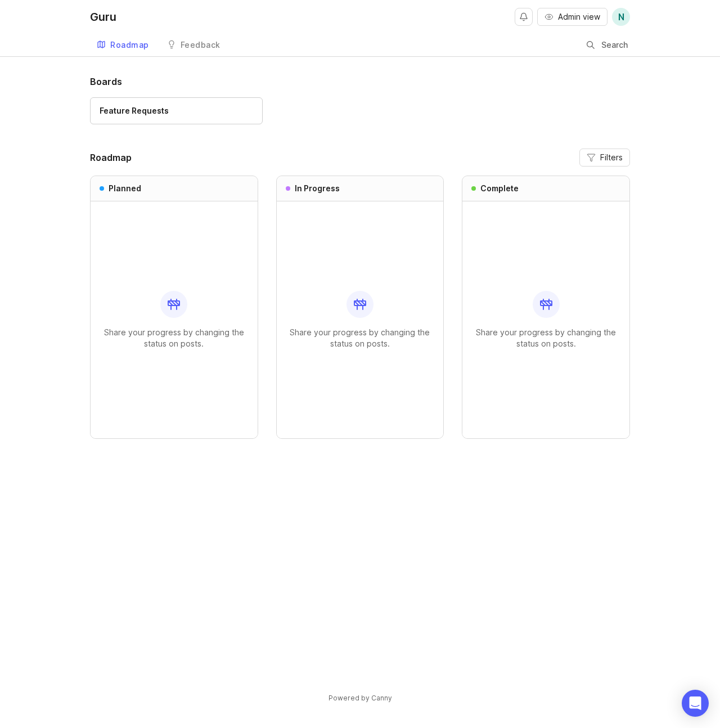
click at [206, 46] on div "Feedback" at bounding box center [200, 45] width 40 height 8
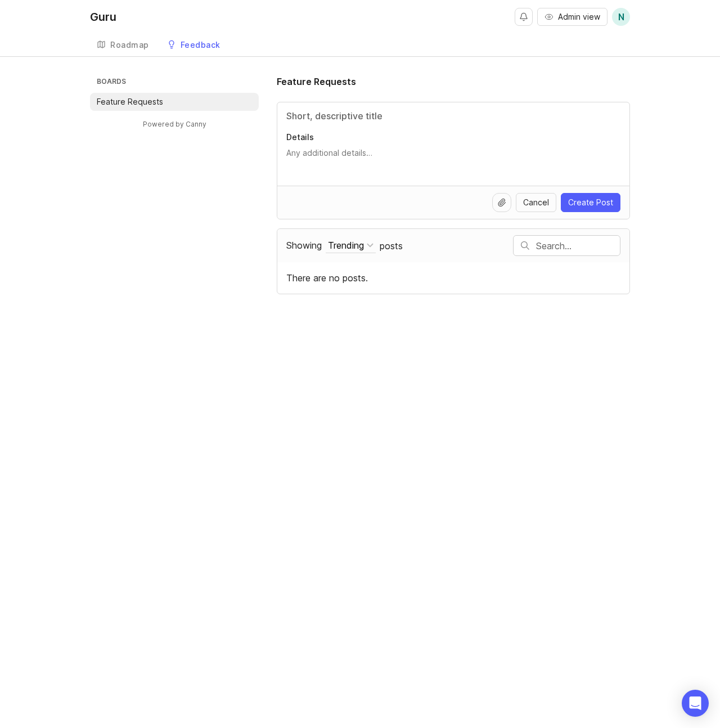
click at [124, 44] on div "Roadmap" at bounding box center [129, 45] width 39 height 8
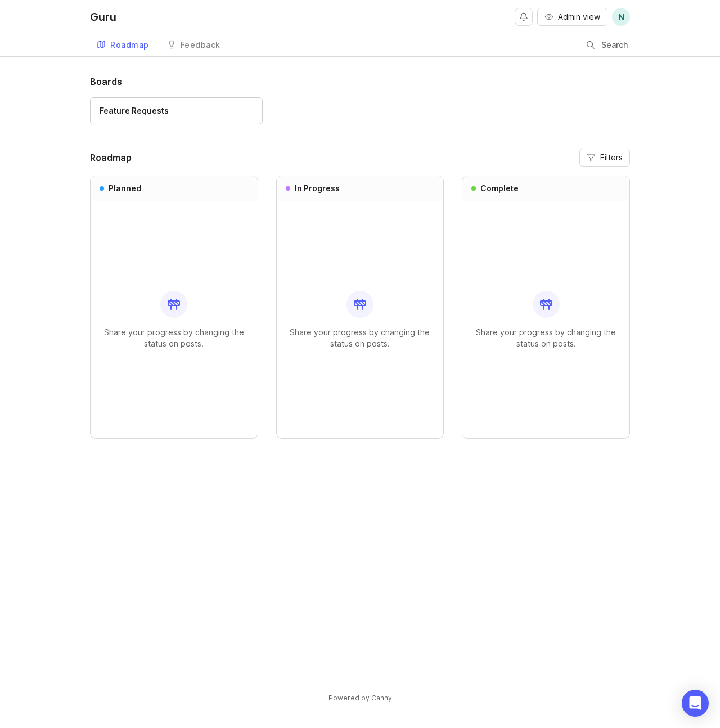
click at [175, 240] on div "Share your progress by changing the status on posts." at bounding box center [174, 319] width 149 height 237
click at [190, 47] on div "Feedback" at bounding box center [200, 45] width 40 height 8
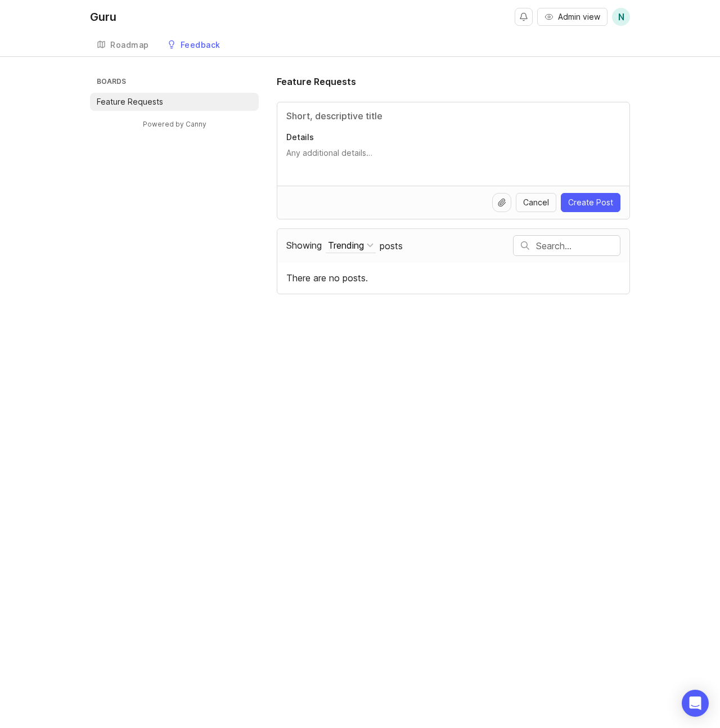
click at [373, 152] on textarea "Details" at bounding box center [453, 158] width 334 height 22
click at [355, 245] on div "Trending" at bounding box center [346, 245] width 36 height 12
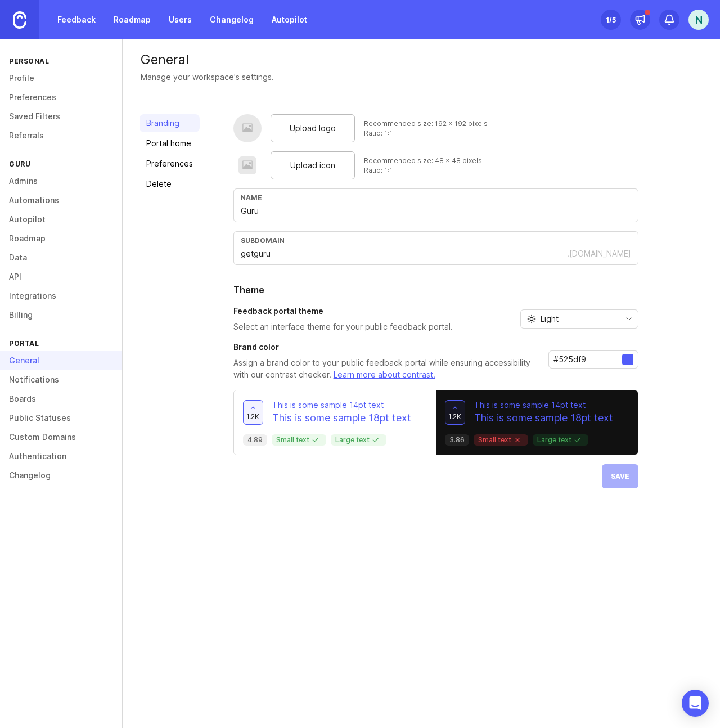
click at [34, 99] on link "Preferences" at bounding box center [61, 97] width 122 height 19
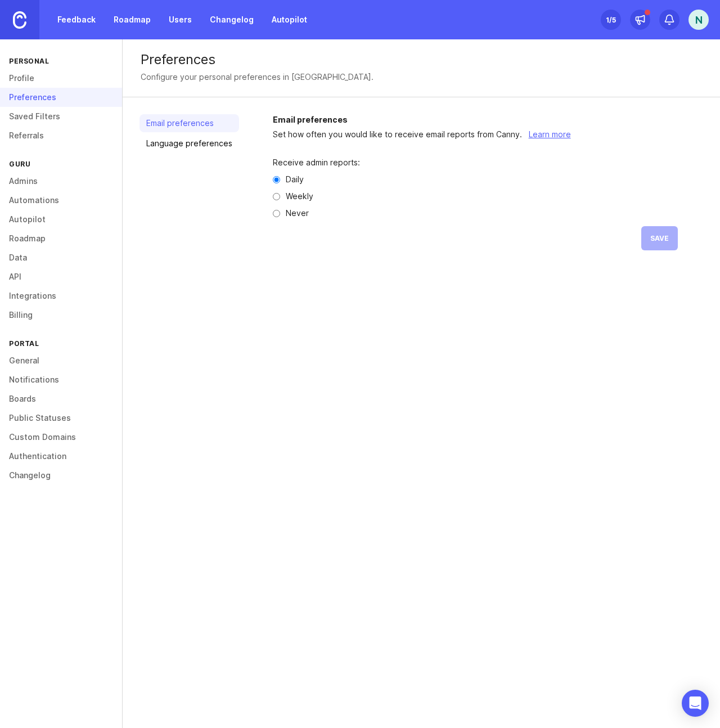
click at [24, 417] on link "Public Statuses" at bounding box center [61, 417] width 122 height 19
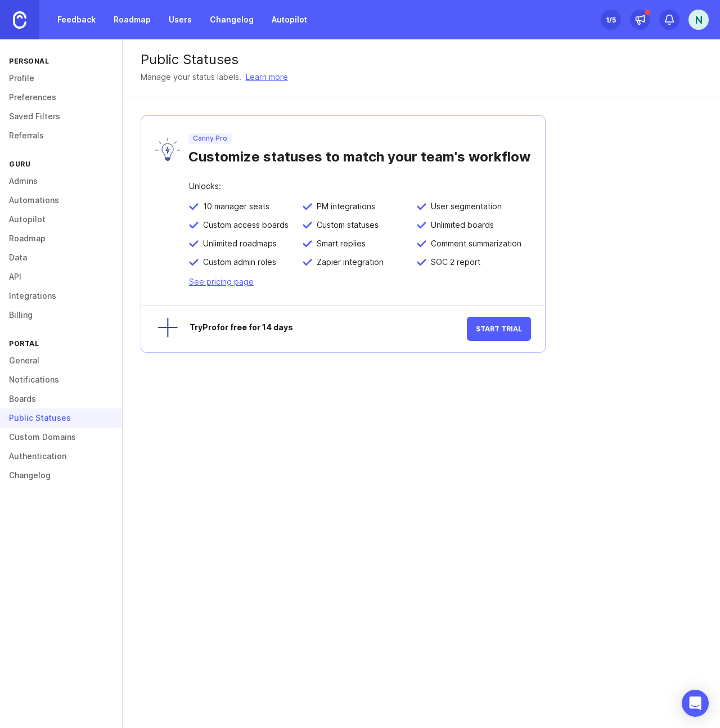
click at [23, 434] on link "Custom Domains" at bounding box center [61, 436] width 122 height 19
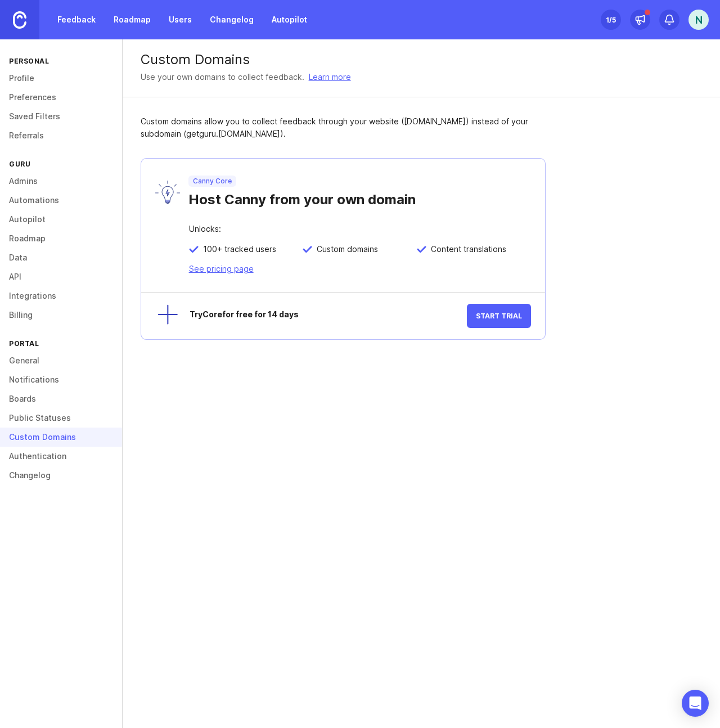
click at [28, 375] on link "Notifications" at bounding box center [61, 379] width 122 height 19
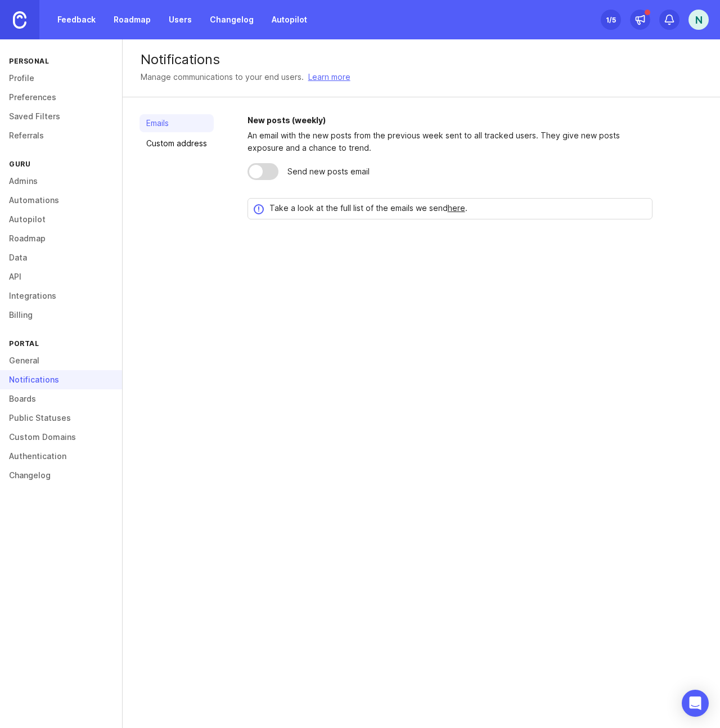
click at [29, 363] on link "General" at bounding box center [61, 360] width 122 height 19
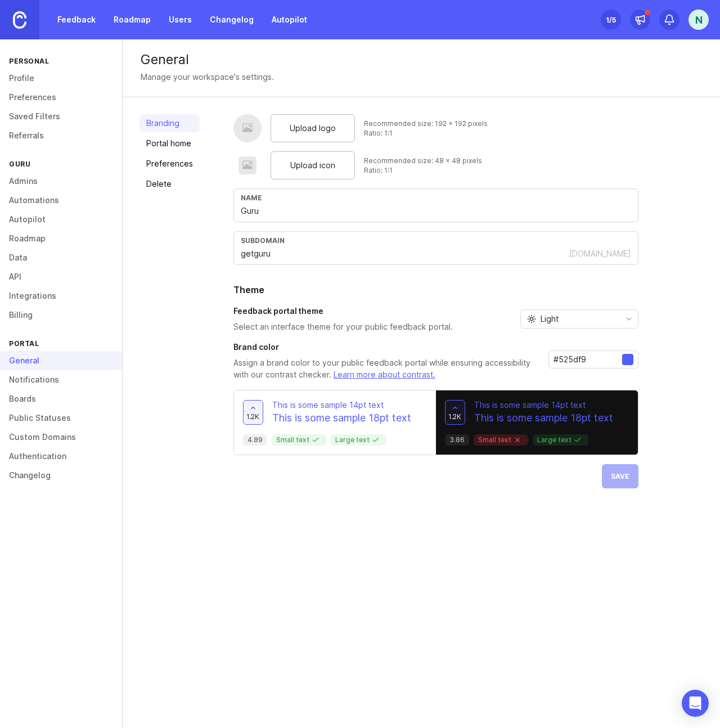
click at [33, 317] on link "Billing" at bounding box center [61, 314] width 122 height 19
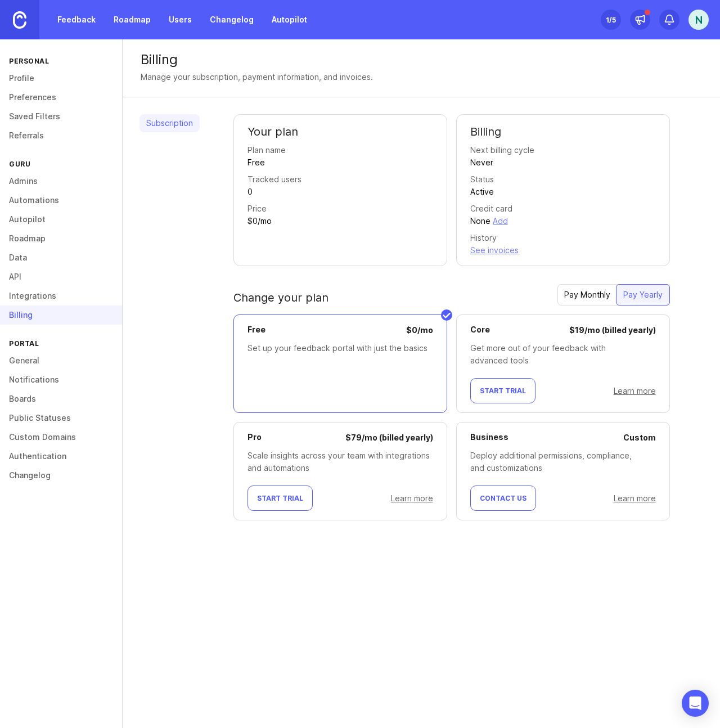
click at [26, 291] on link "Integrations" at bounding box center [61, 295] width 122 height 19
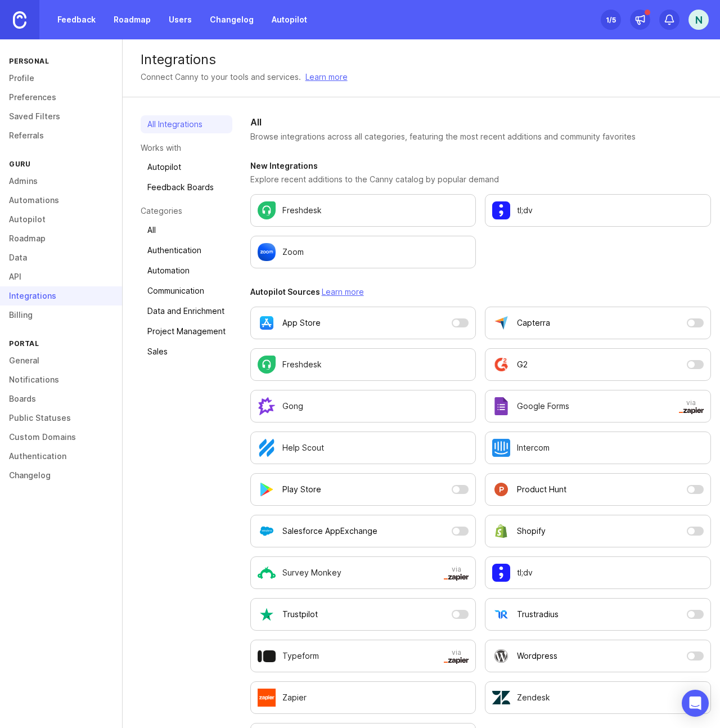
click at [701, 18] on div "N" at bounding box center [698, 20] width 20 height 20
click at [650, 111] on p "Canny feedback" at bounding box center [656, 115] width 62 height 11
click at [21, 259] on link "Data" at bounding box center [61, 257] width 122 height 19
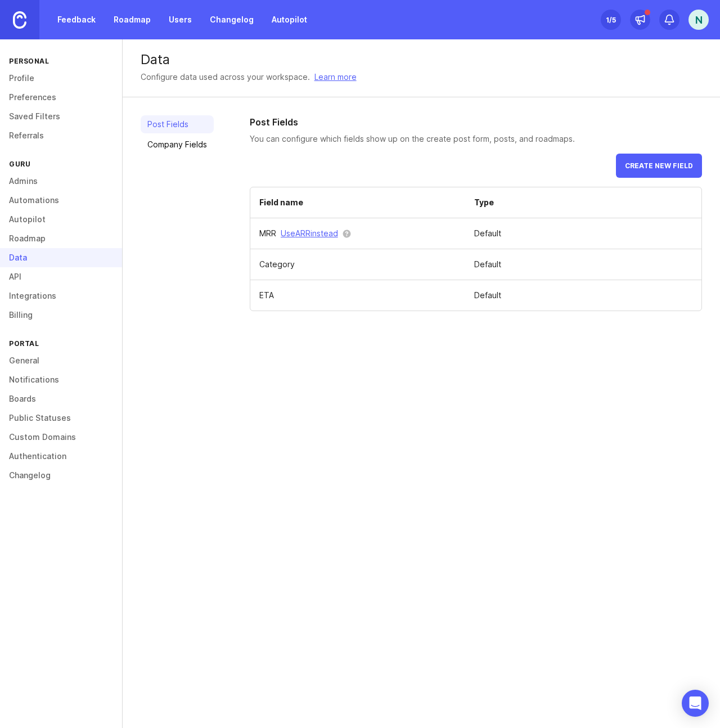
click at [26, 241] on link "Roadmap" at bounding box center [61, 238] width 122 height 19
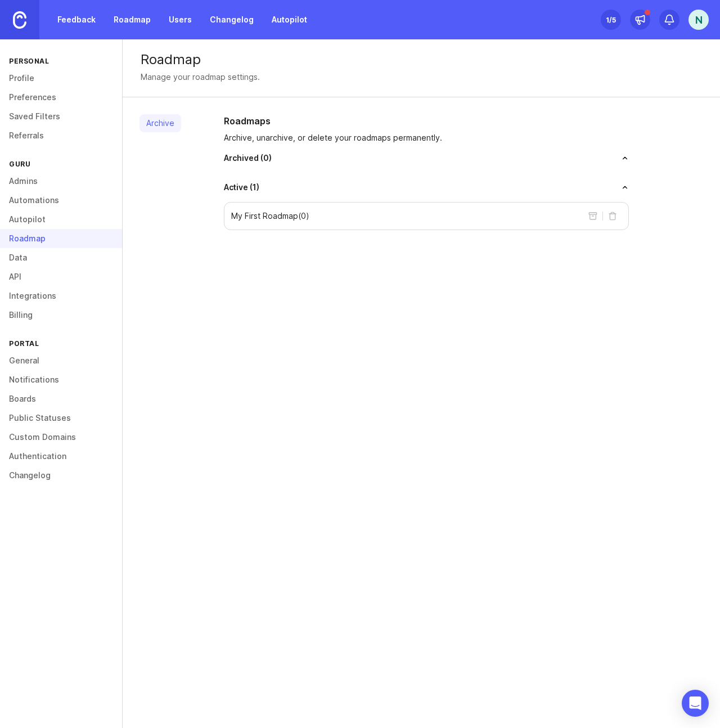
click at [284, 214] on p "My First Roadmap ( 0 )" at bounding box center [270, 215] width 78 height 11
click at [626, 188] on button "toggle for accordion" at bounding box center [443, 187] width 369 height 8
click at [22, 202] on link "Automations" at bounding box center [61, 200] width 122 height 19
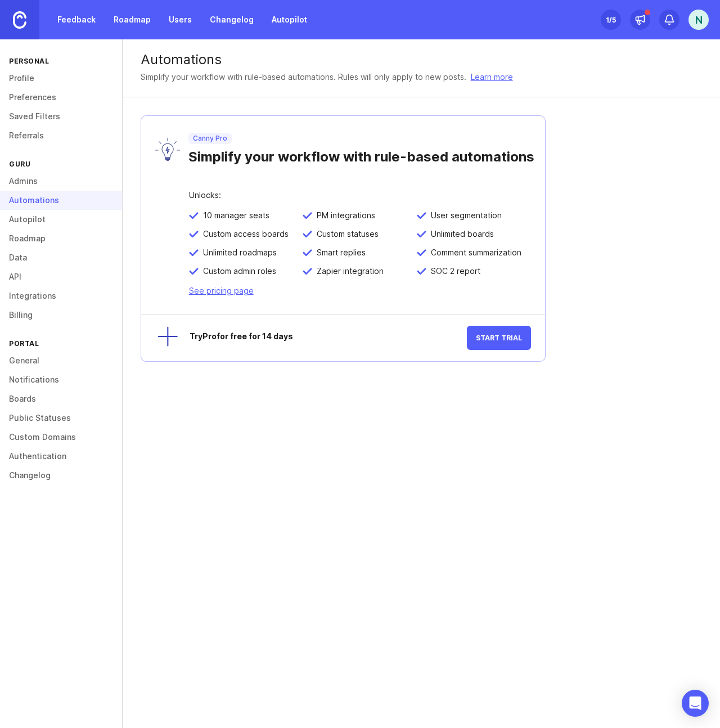
click at [24, 185] on link "Admins" at bounding box center [61, 180] width 122 height 19
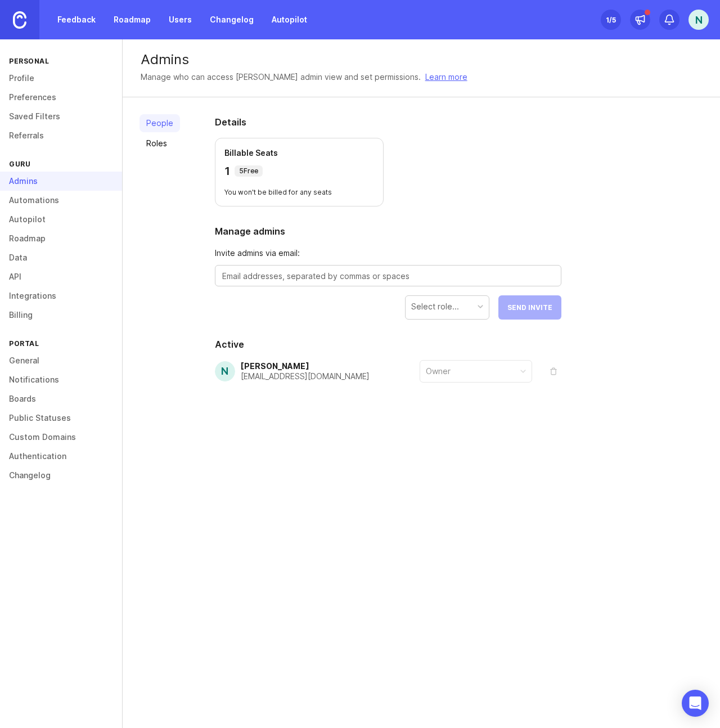
click at [153, 142] on link "Roles" at bounding box center [159, 143] width 40 height 18
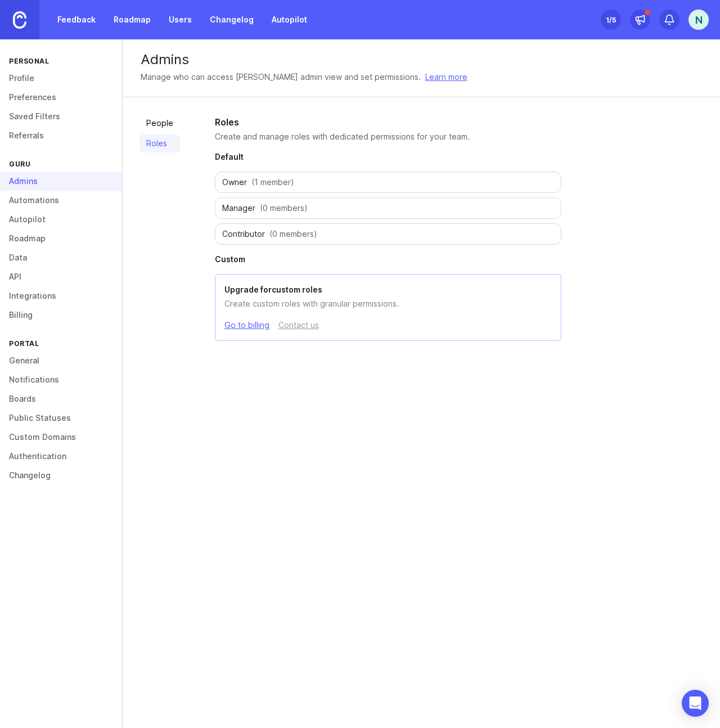
click at [274, 234] on span "(0 members)" at bounding box center [293, 233] width 48 height 11
click at [35, 137] on link "Referrals" at bounding box center [61, 135] width 122 height 19
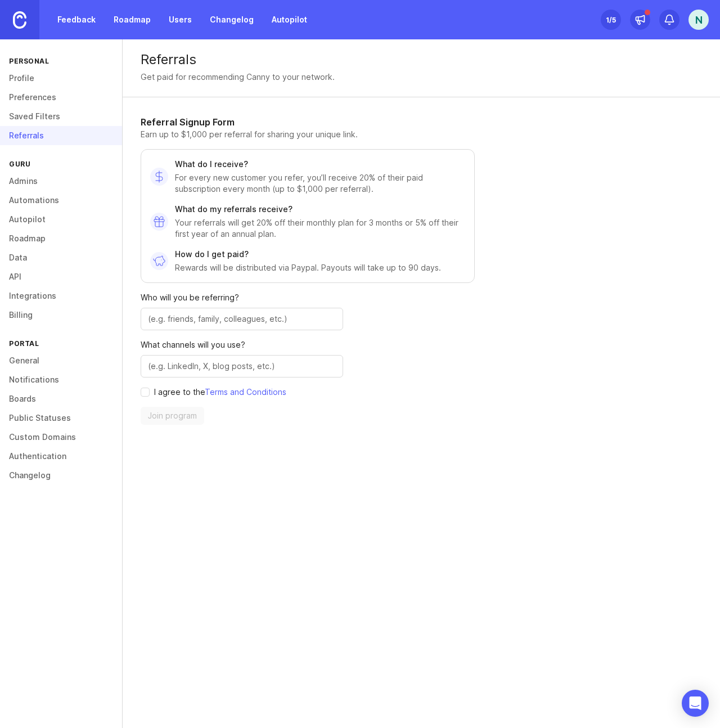
click at [27, 119] on link "Saved Filters" at bounding box center [61, 116] width 122 height 19
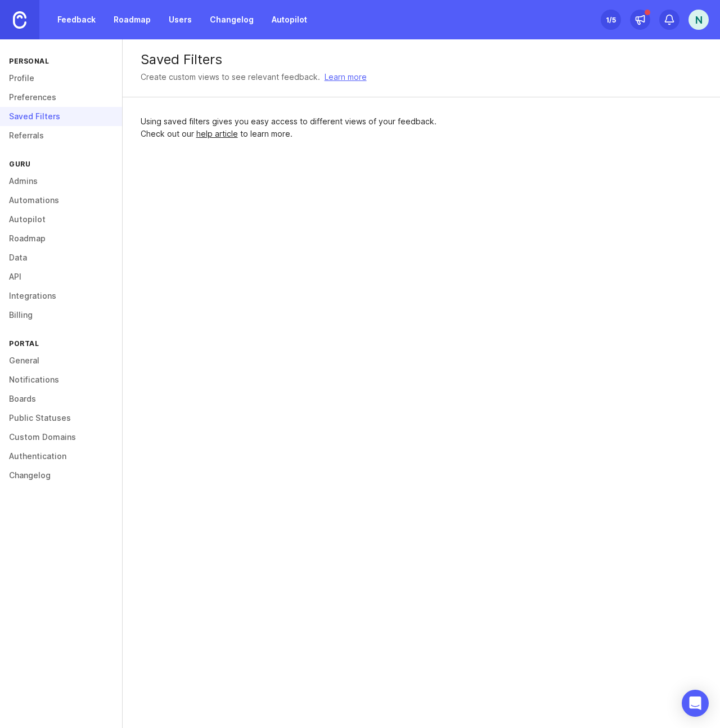
click at [33, 99] on link "Preferences" at bounding box center [61, 97] width 122 height 19
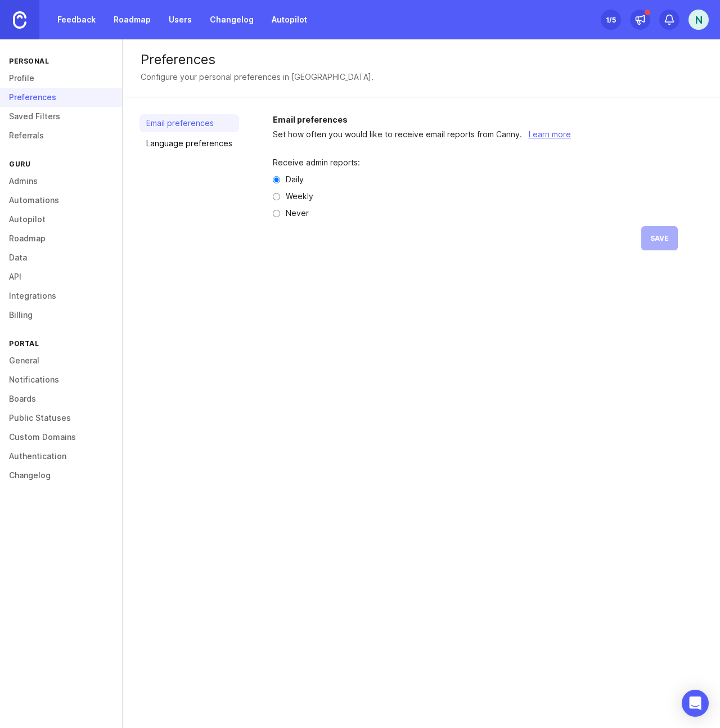
click at [32, 77] on link "Profile" at bounding box center [61, 78] width 122 height 19
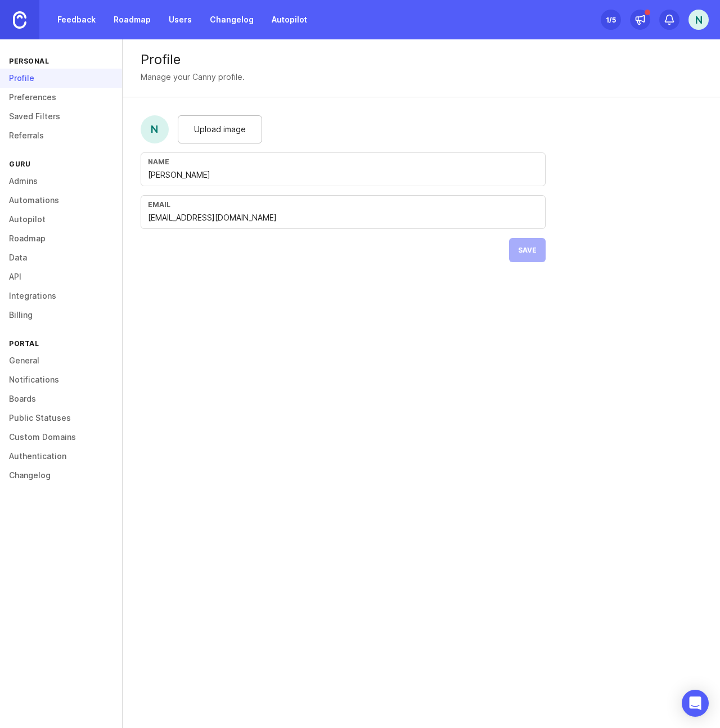
click at [38, 413] on link "Public Statuses" at bounding box center [61, 417] width 122 height 19
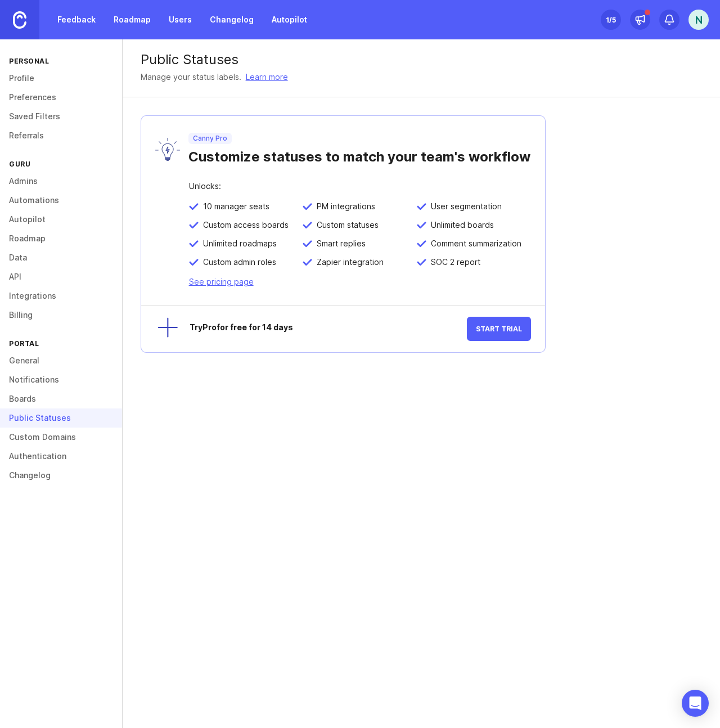
click at [61, 432] on link "Custom Domains" at bounding box center [61, 436] width 122 height 19
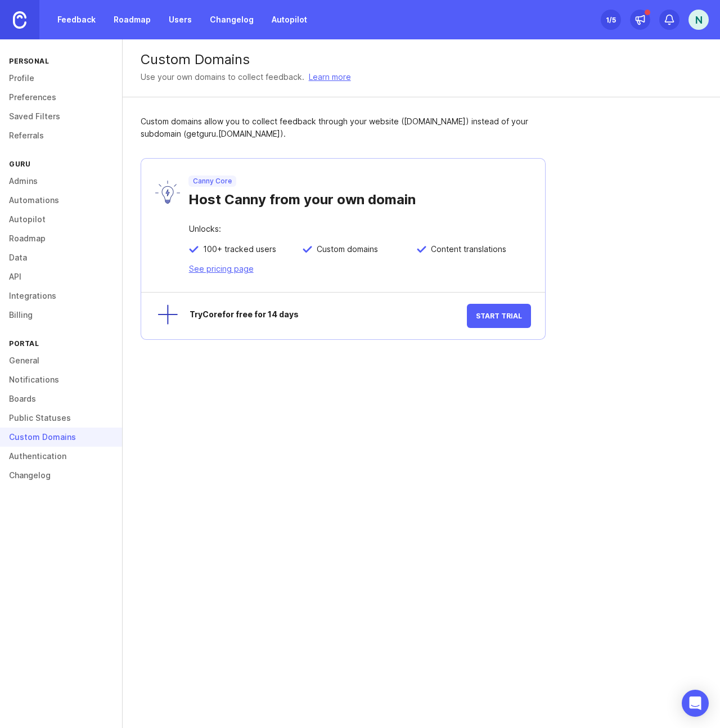
click at [42, 460] on link "Authentication" at bounding box center [61, 455] width 122 height 19
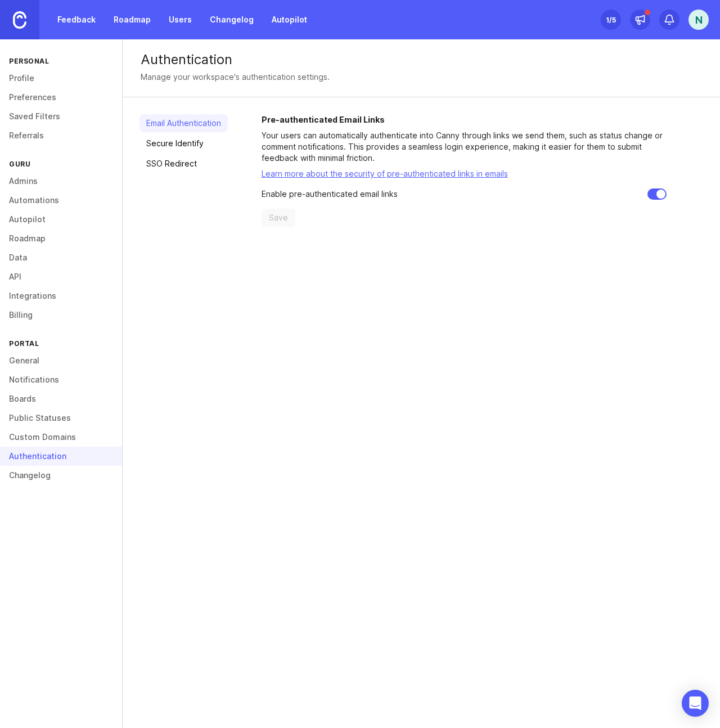
click at [35, 439] on link "Custom Domains" at bounding box center [61, 436] width 122 height 19
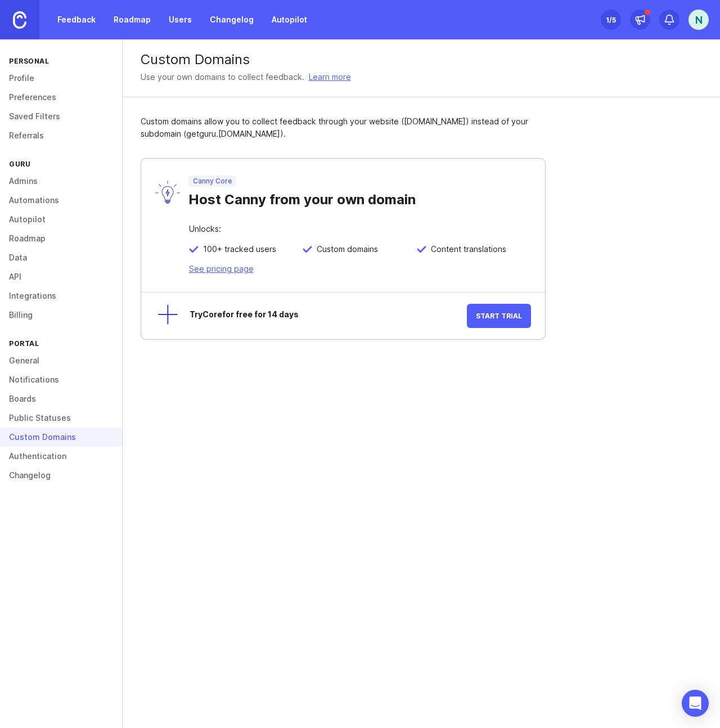
click at [34, 455] on link "Authentication" at bounding box center [61, 455] width 122 height 19
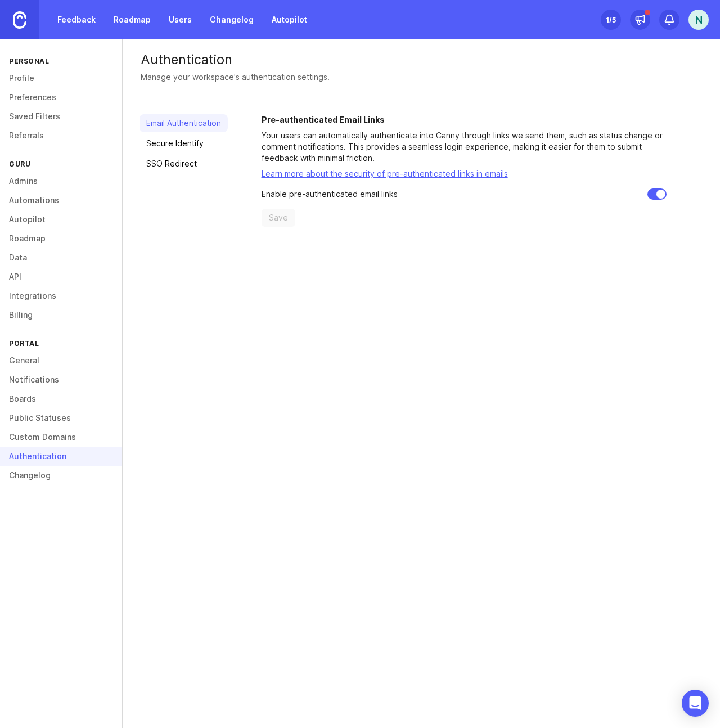
click at [24, 81] on link "Profile" at bounding box center [61, 78] width 122 height 19
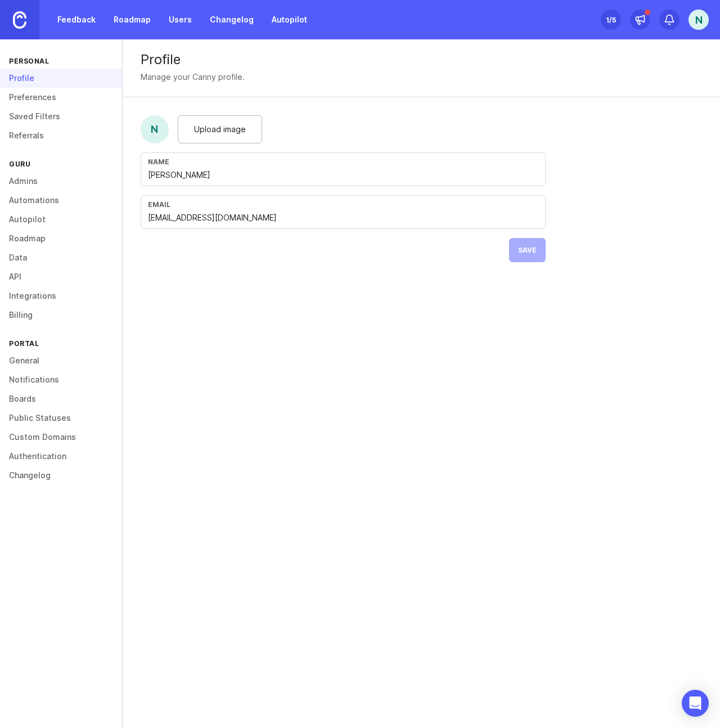
click at [149, 21] on link "Roadmap" at bounding box center [132, 20] width 51 height 20
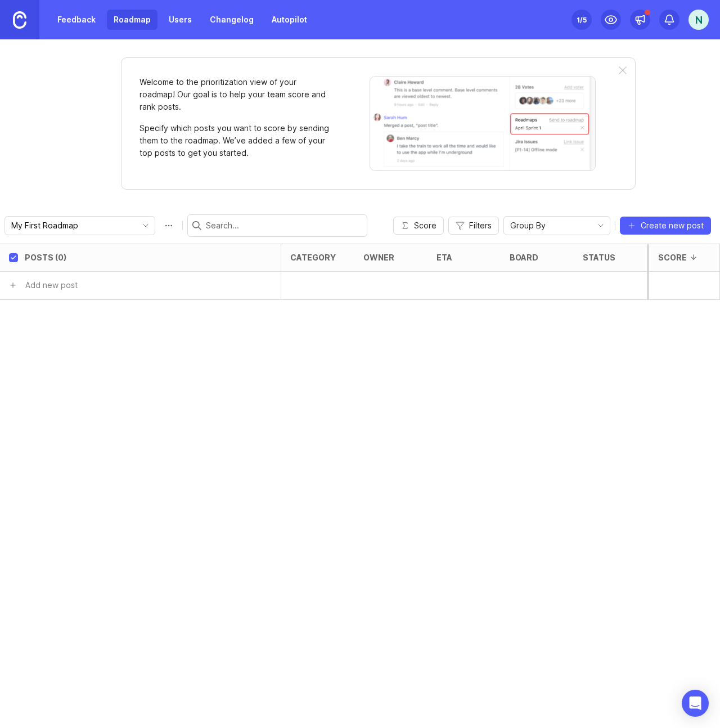
click at [219, 25] on link "Changelog" at bounding box center [231, 20] width 57 height 20
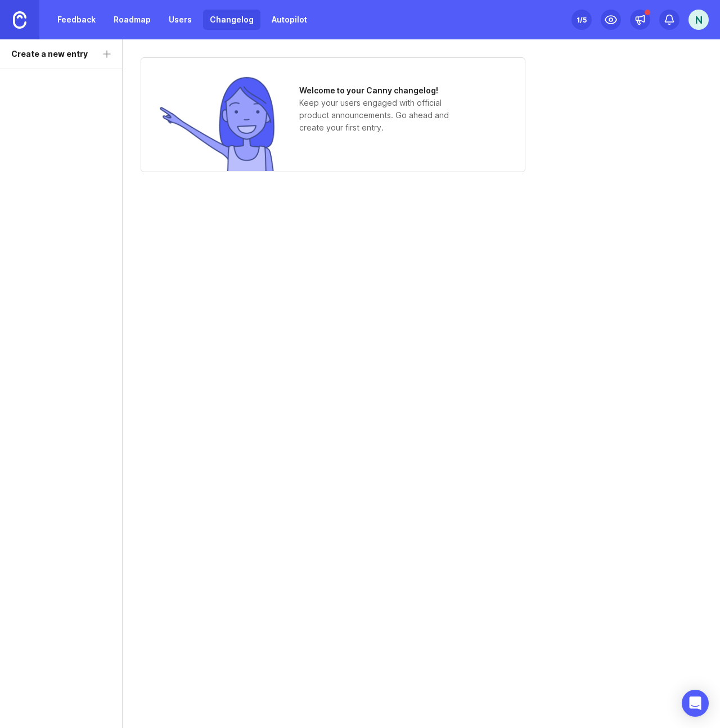
click at [80, 25] on link "Feedback" at bounding box center [77, 20] width 52 height 20
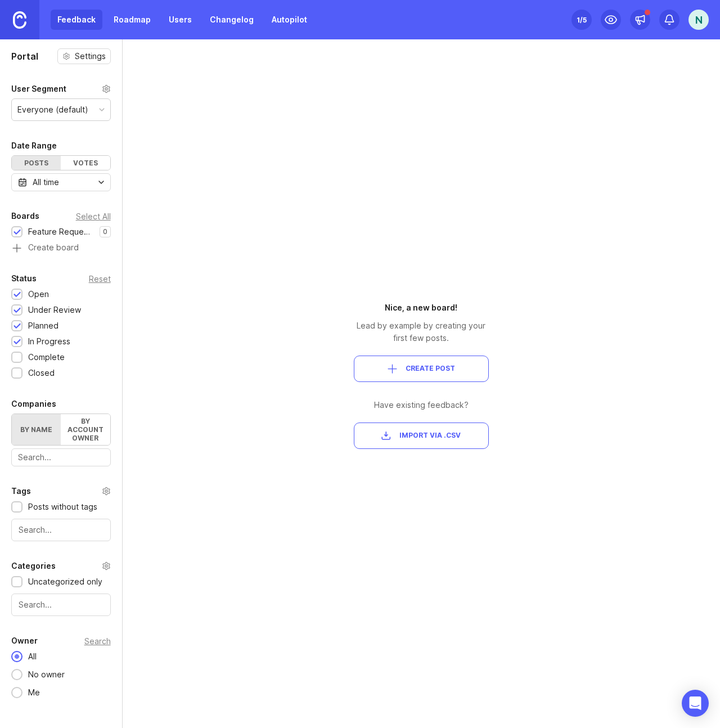
click at [123, 16] on link "Roadmap" at bounding box center [132, 20] width 51 height 20
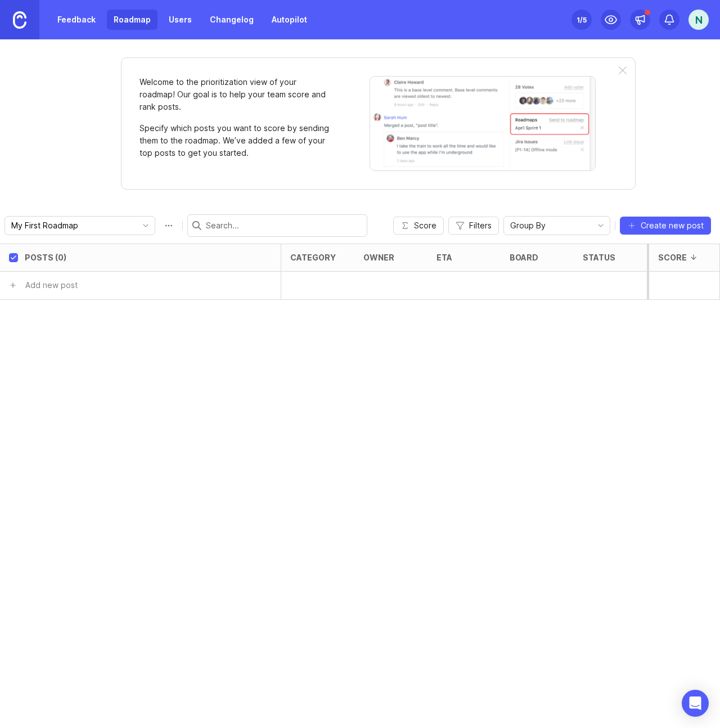
click at [93, 20] on link "Feedback" at bounding box center [77, 20] width 52 height 20
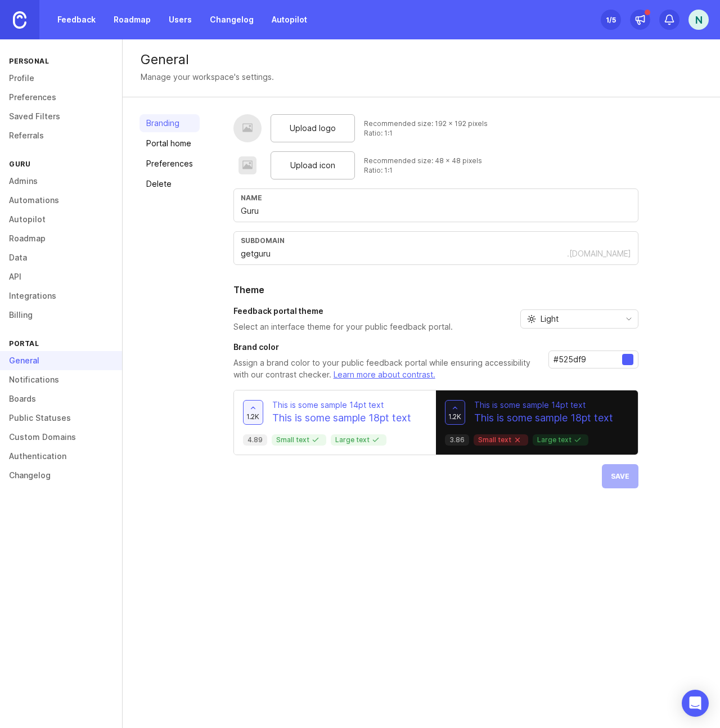
click at [35, 82] on link "Profile" at bounding box center [61, 78] width 122 height 19
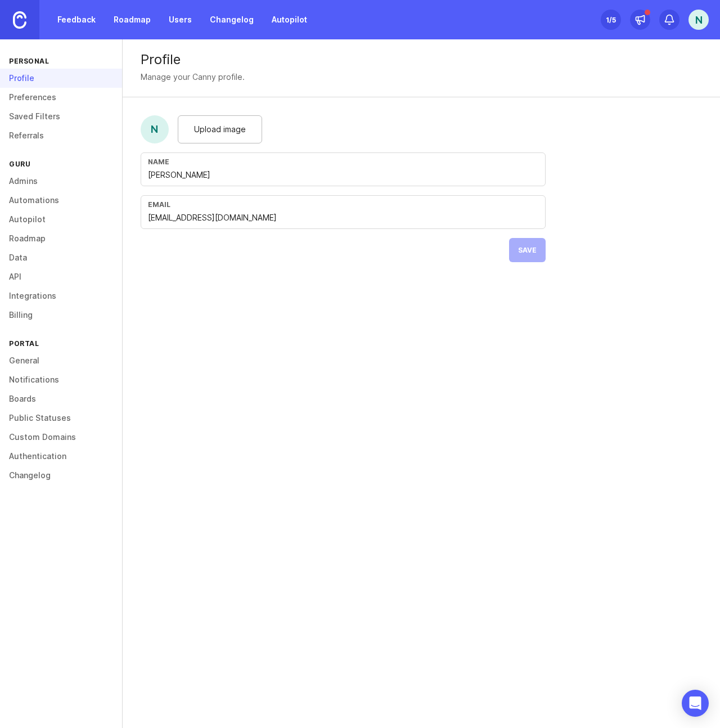
click at [34, 95] on link "Preferences" at bounding box center [61, 97] width 122 height 19
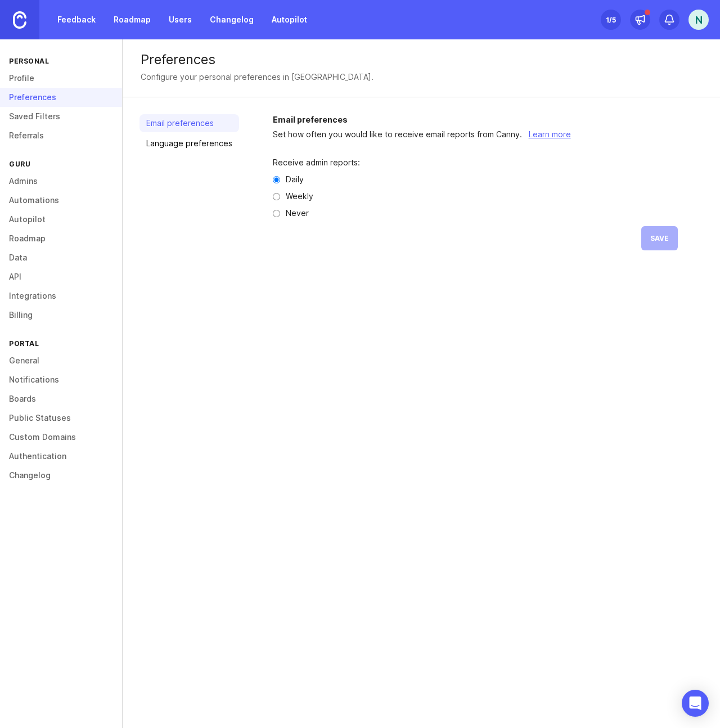
click at [35, 119] on link "Saved Filters" at bounding box center [61, 116] width 122 height 19
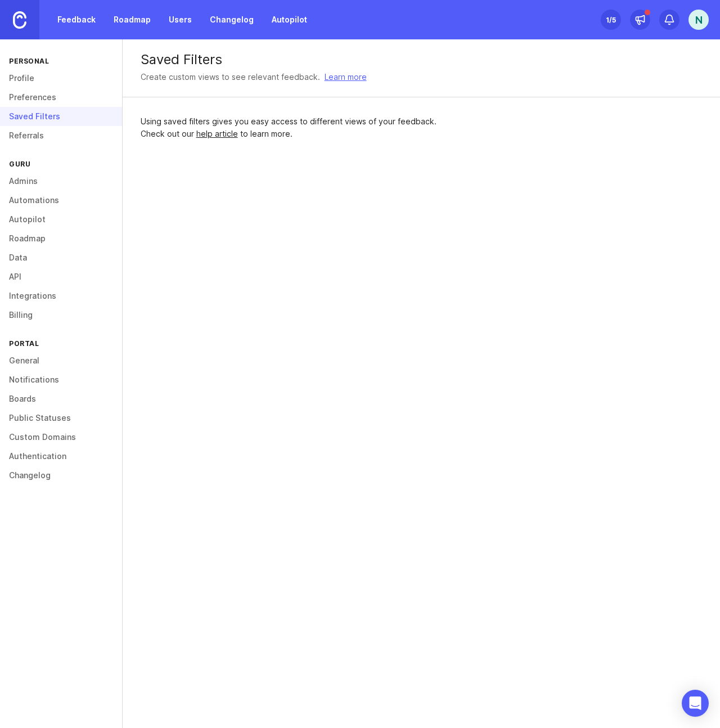
click at [33, 133] on link "Referrals" at bounding box center [61, 135] width 122 height 19
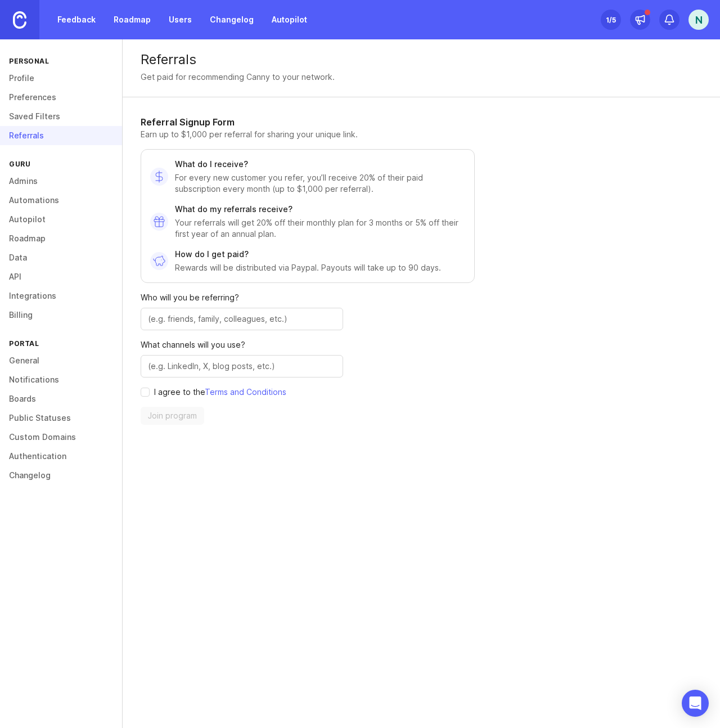
click at [37, 235] on link "Roadmap" at bounding box center [61, 238] width 122 height 19
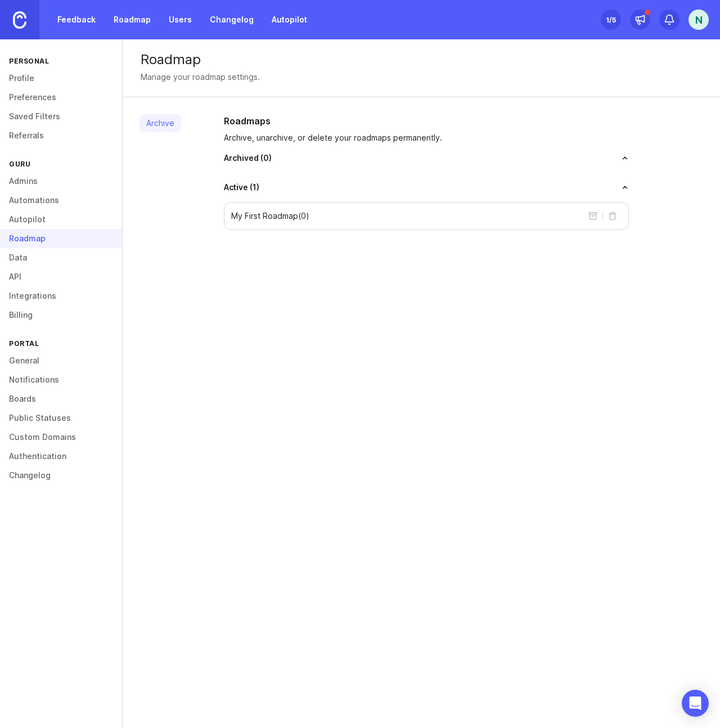
click at [26, 362] on link "General" at bounding box center [61, 360] width 122 height 19
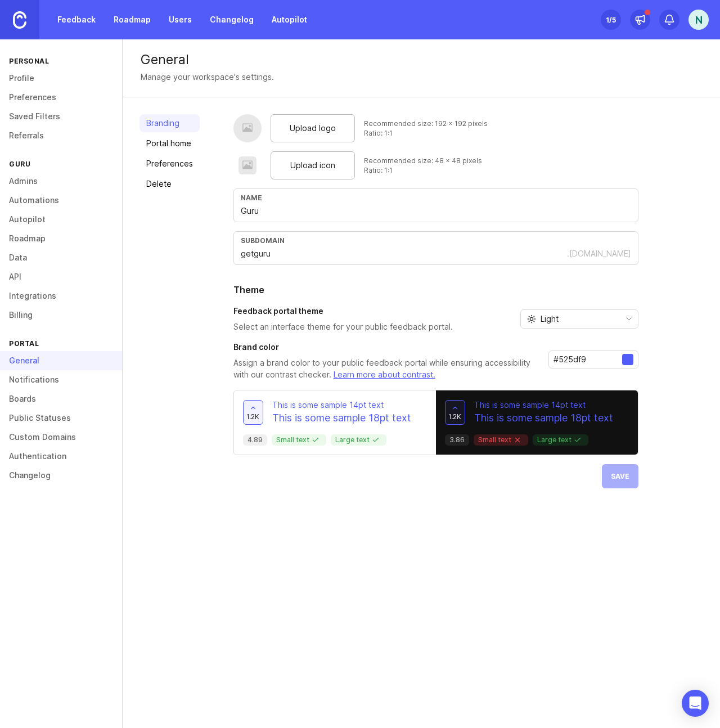
click at [166, 161] on link "Preferences" at bounding box center [169, 164] width 60 height 18
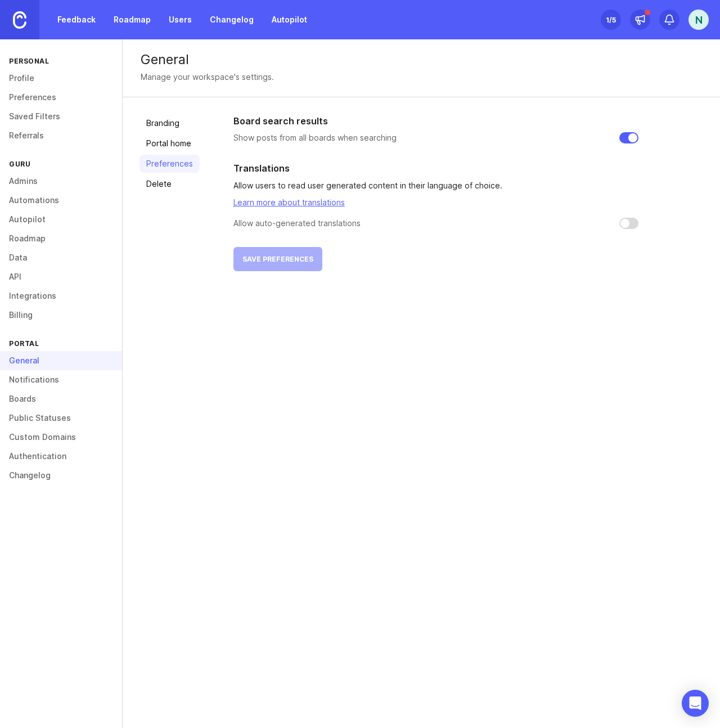
click at [166, 148] on link "Portal home" at bounding box center [169, 143] width 60 height 18
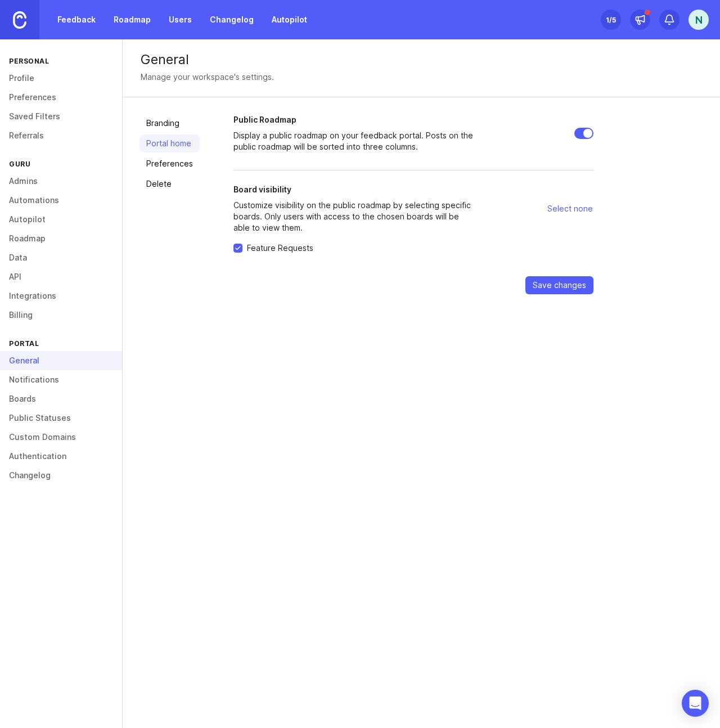
click at [584, 132] on input "Public Roadmap" at bounding box center [583, 133] width 19 height 11
checkbox input "false"
click at [564, 289] on span "Save changes" at bounding box center [558, 284] width 53 height 11
click at [84, 24] on link "Feedback" at bounding box center [77, 20] width 52 height 20
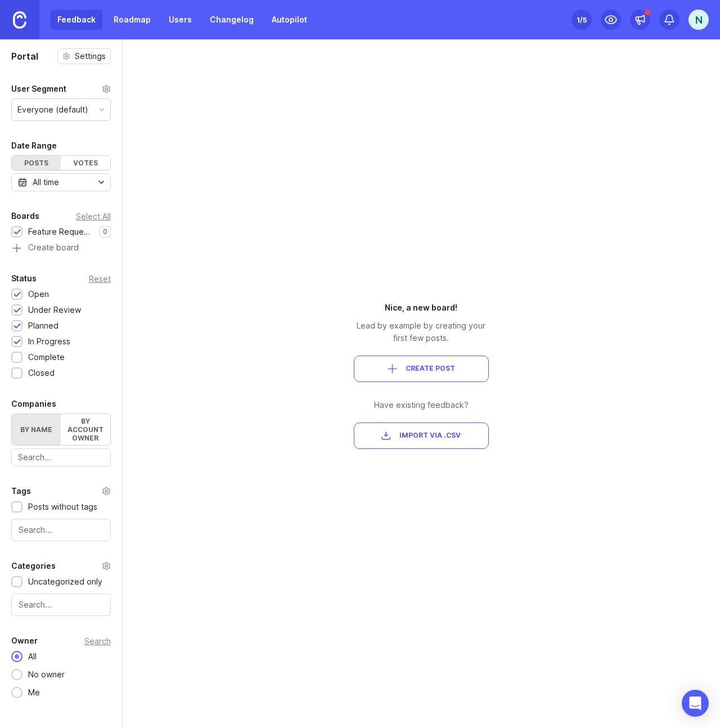
click at [221, 25] on link "Changelog" at bounding box center [231, 20] width 57 height 20
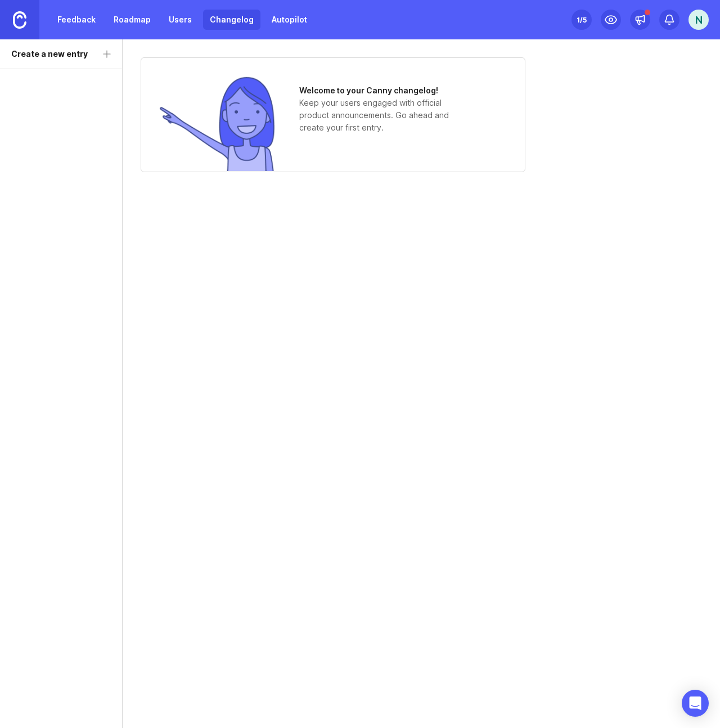
click at [96, 27] on link "Feedback" at bounding box center [77, 20] width 52 height 20
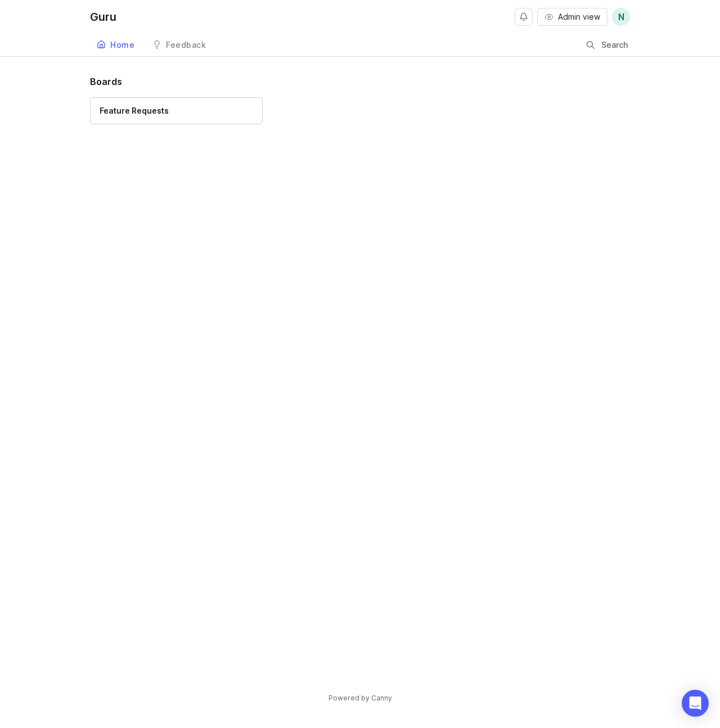
click at [184, 52] on link "Feedback" at bounding box center [179, 45] width 67 height 23
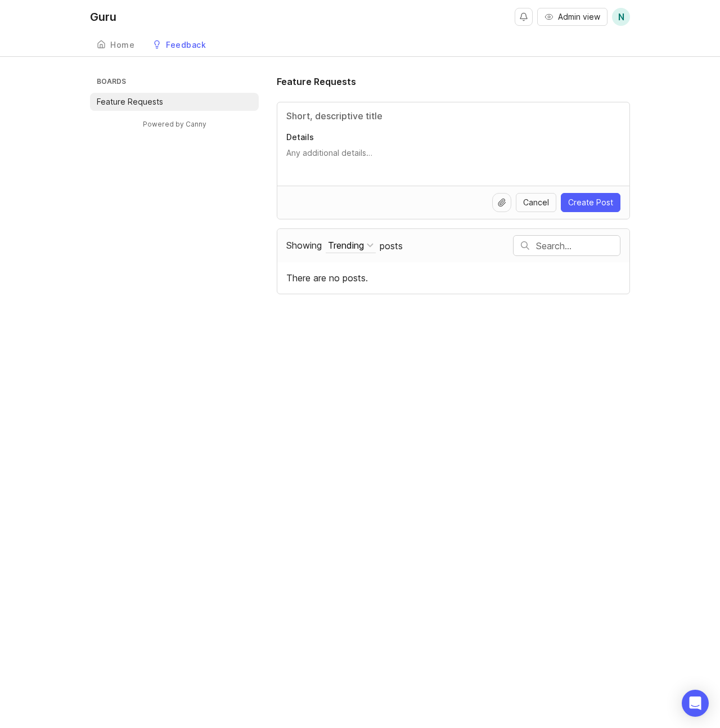
click at [127, 47] on div "Home" at bounding box center [122, 45] width 24 height 8
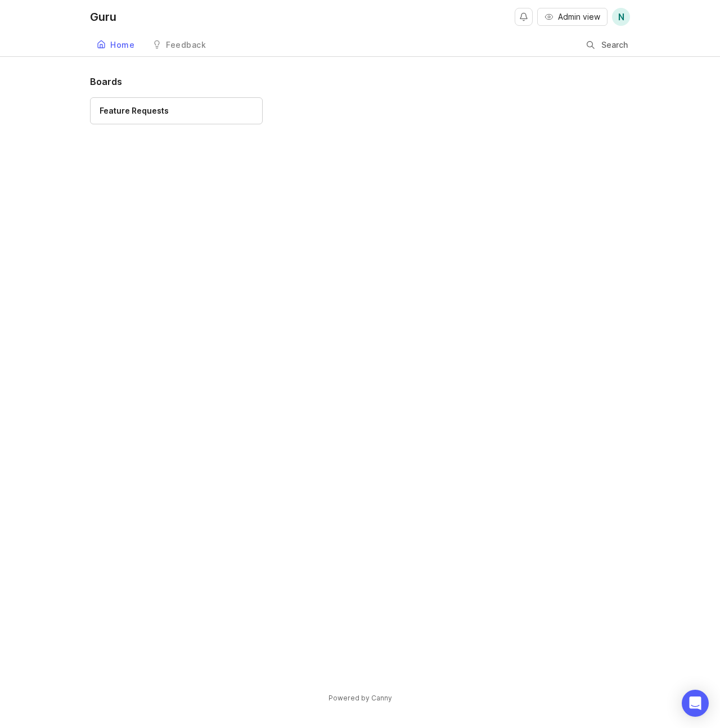
click at [597, 20] on span "Admin view" at bounding box center [579, 16] width 42 height 11
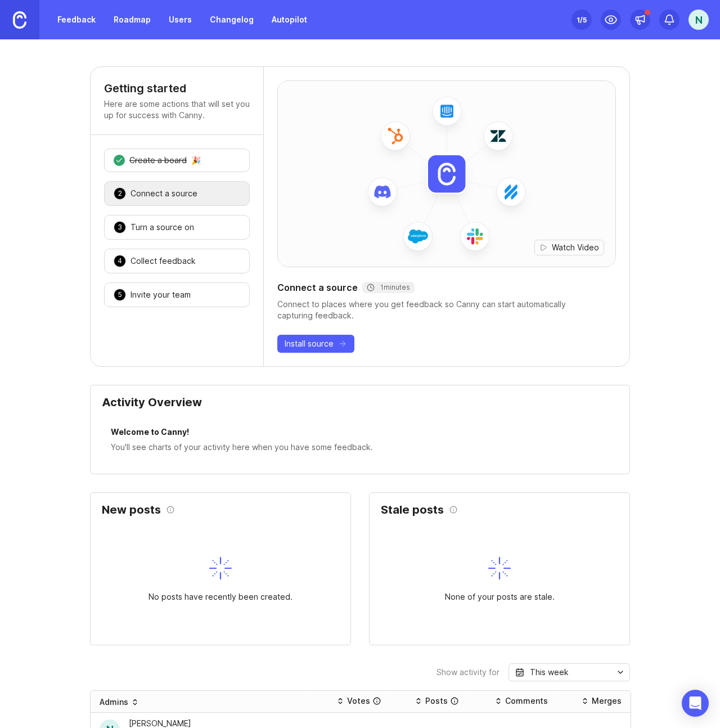
click at [146, 154] on div "1 Create a board 🎉" at bounding box center [177, 160] width 146 height 24
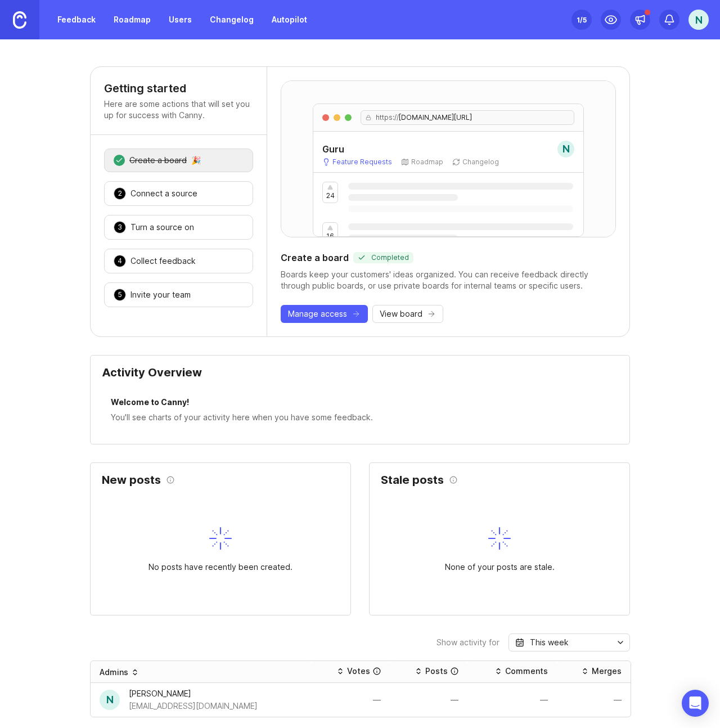
click at [83, 25] on link "Feedback" at bounding box center [77, 20] width 52 height 20
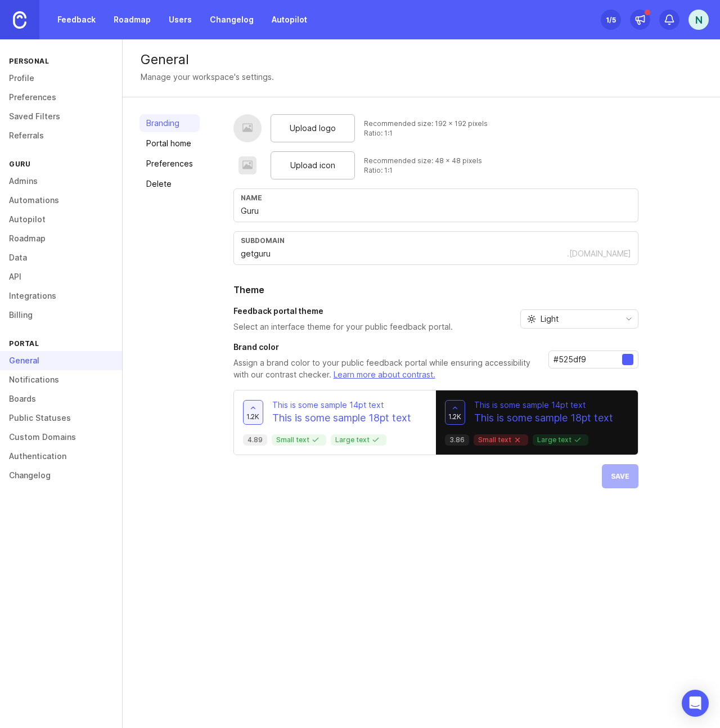
click at [33, 400] on link "Boards" at bounding box center [61, 398] width 122 height 19
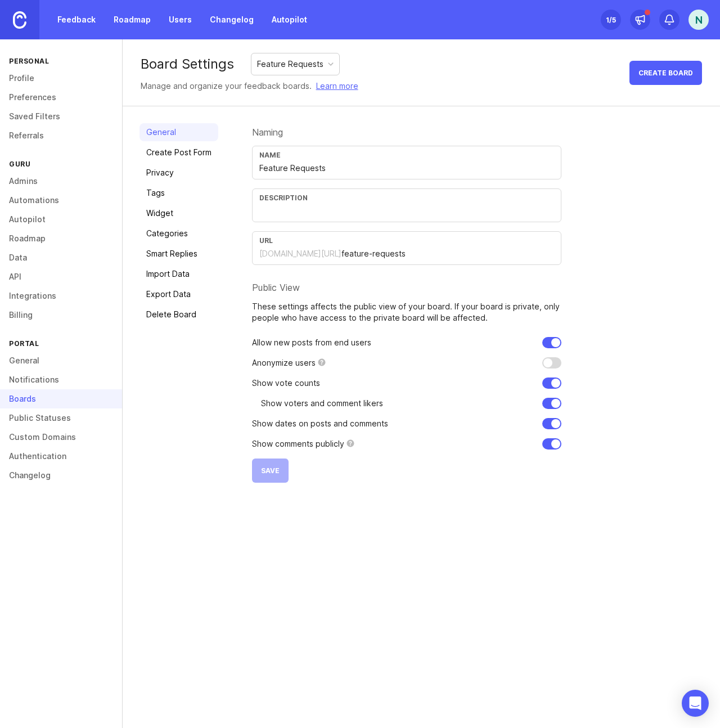
click at [184, 158] on link "Create Post Form" at bounding box center [178, 152] width 79 height 18
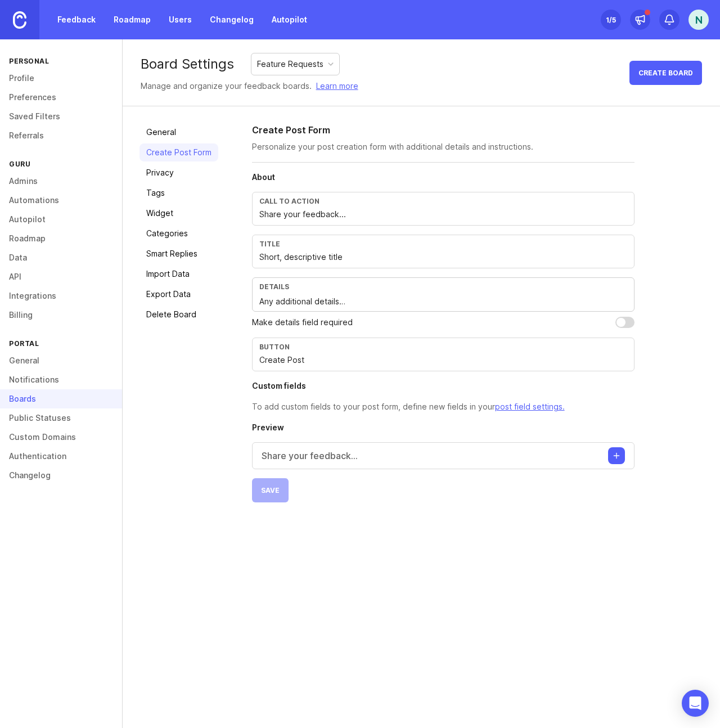
click at [164, 171] on link "Privacy" at bounding box center [178, 173] width 79 height 18
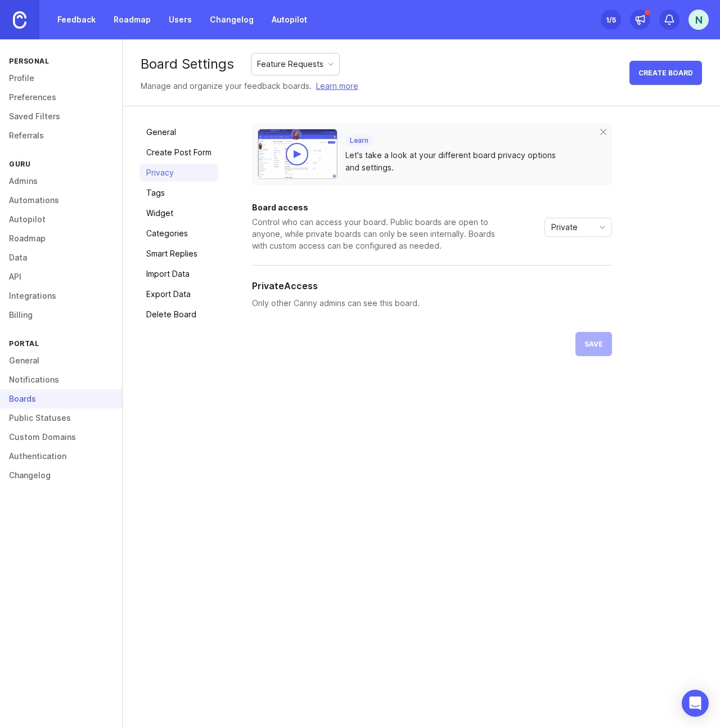
click at [169, 192] on link "Tags" at bounding box center [178, 193] width 79 height 18
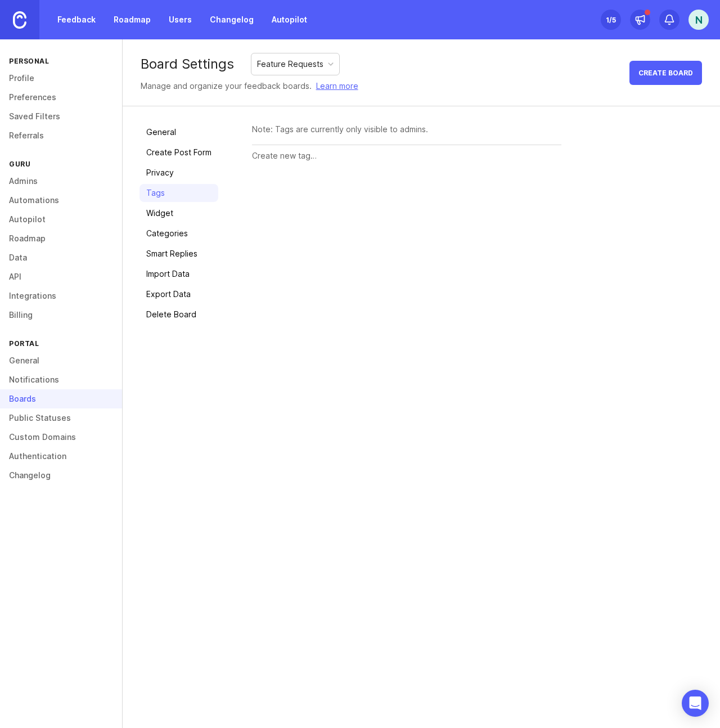
click at [165, 211] on link "Widget" at bounding box center [178, 213] width 79 height 18
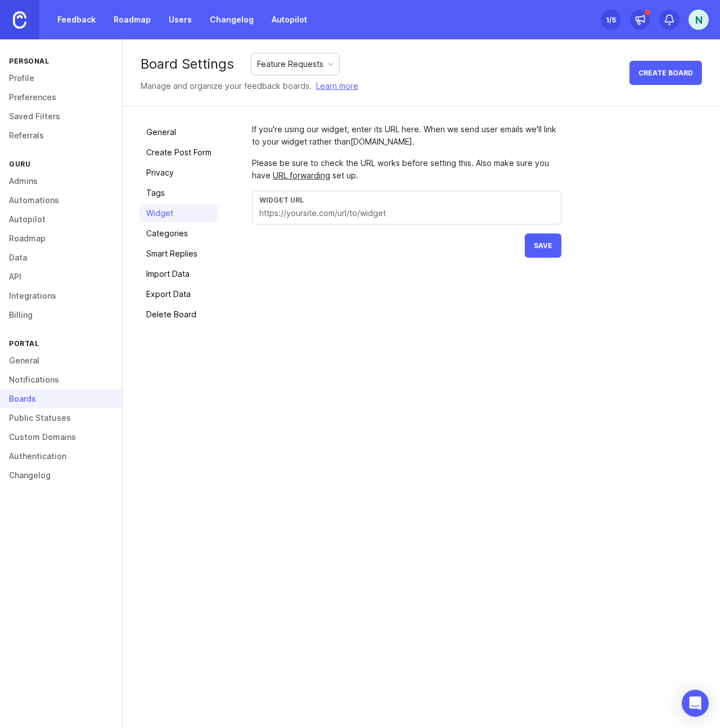
click at [166, 231] on link "Categories" at bounding box center [178, 233] width 79 height 18
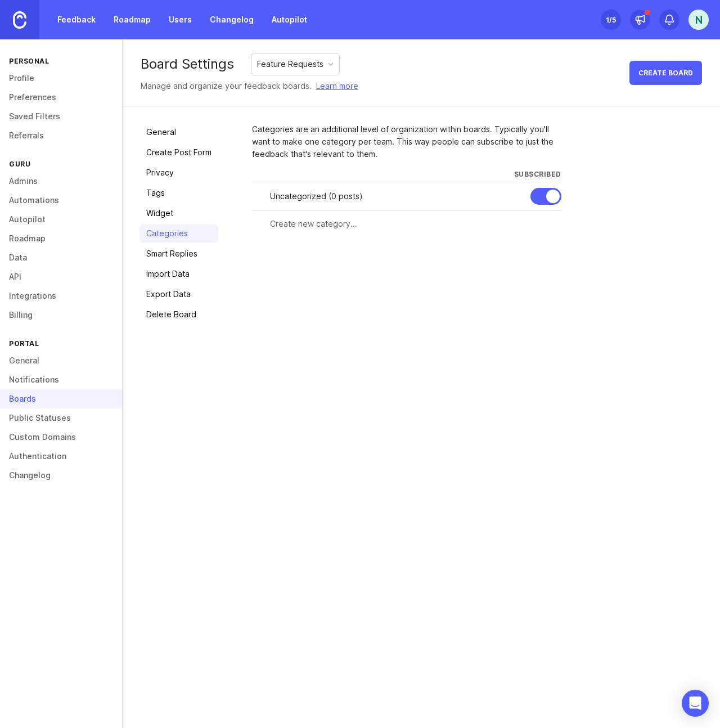
click at [306, 222] on input "text" at bounding box center [412, 224] width 284 height 12
click at [191, 254] on link "Smart Replies" at bounding box center [178, 254] width 79 height 18
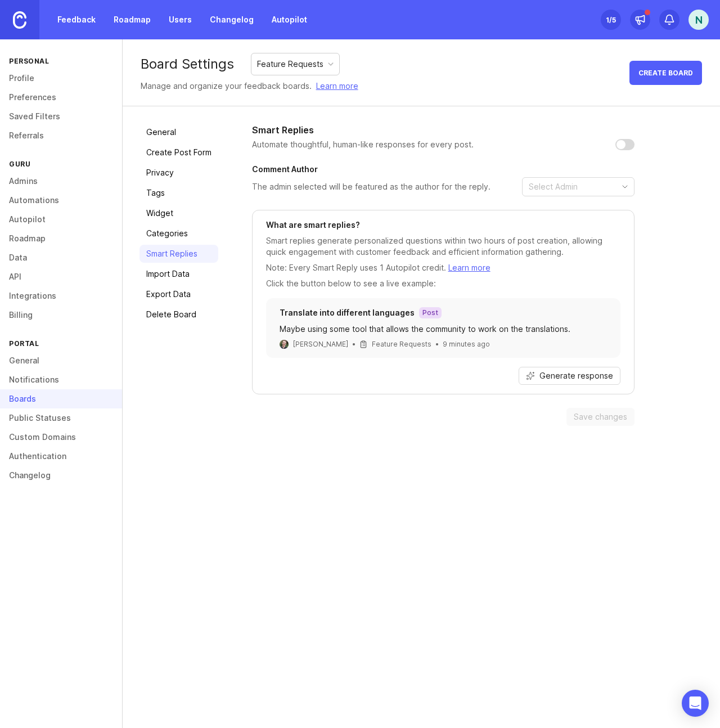
click at [555, 374] on span "Generate response" at bounding box center [576, 375] width 74 height 11
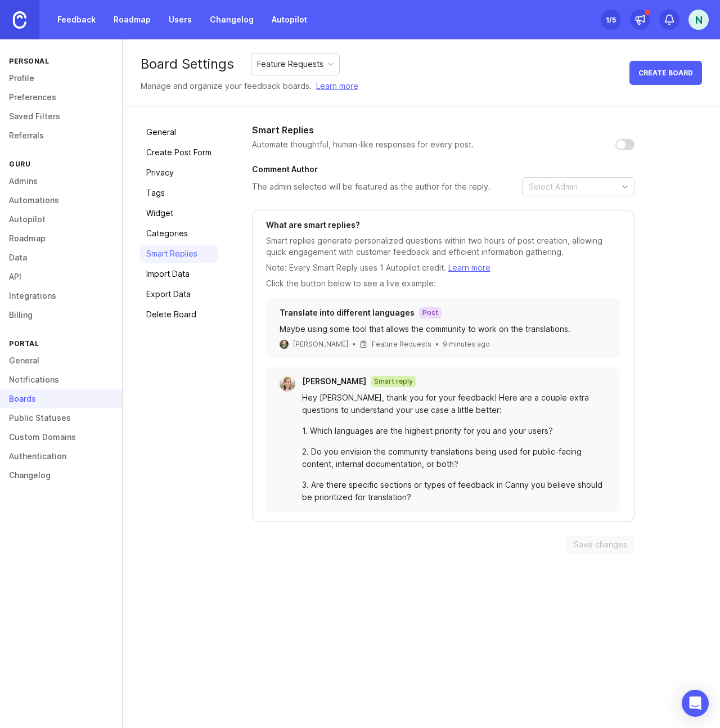
click at [622, 146] on input "checkbox" at bounding box center [624, 144] width 19 height 11
checkbox input "false"
click at [166, 277] on link "Import Data" at bounding box center [178, 274] width 79 height 18
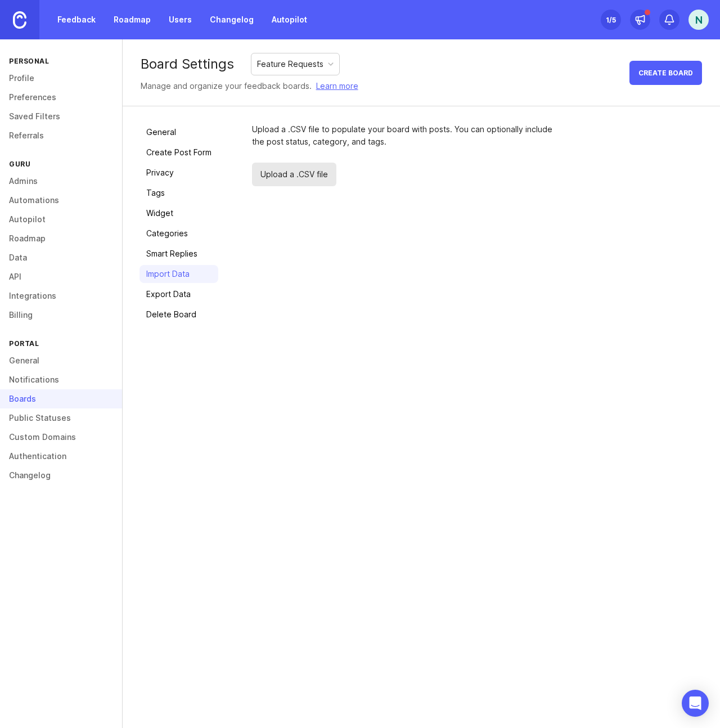
click at [182, 290] on link "Export Data" at bounding box center [178, 294] width 79 height 18
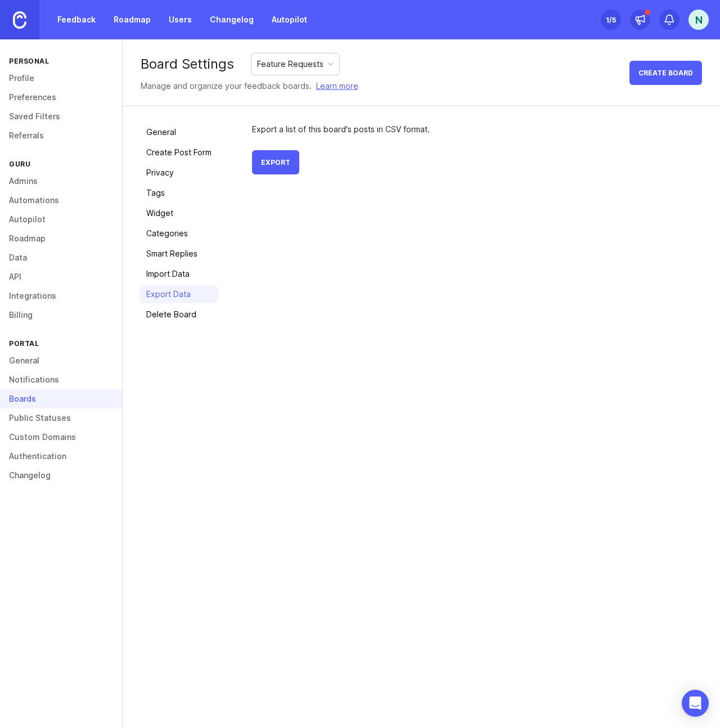
click at [159, 135] on link "General" at bounding box center [178, 132] width 79 height 18
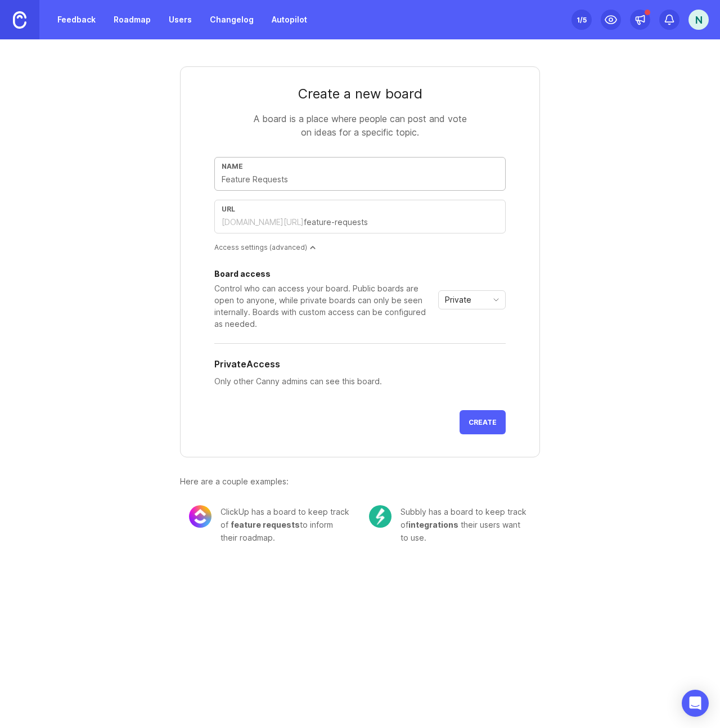
click at [326, 177] on input "text" at bounding box center [360, 179] width 277 height 12
type input "G"
type input "g"
type input "Gu"
type input "gu"
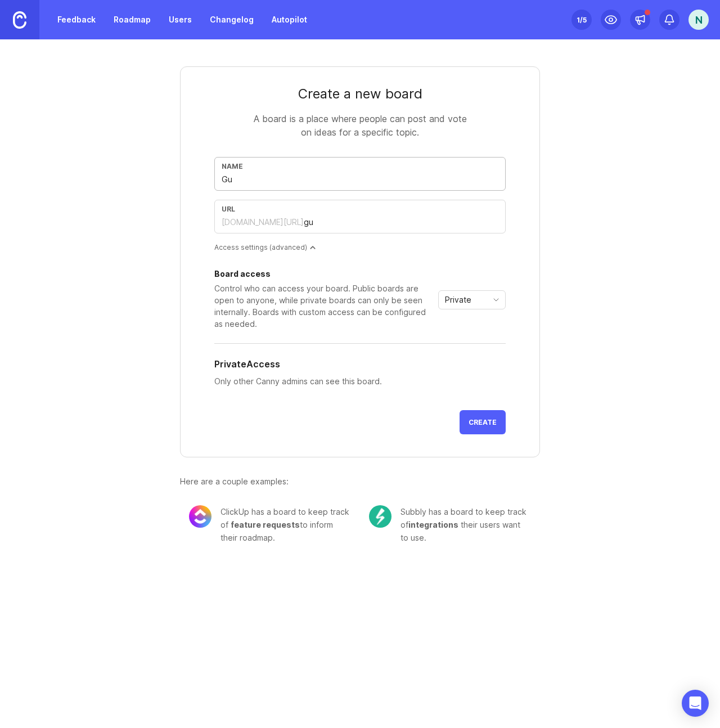
type input "Gur"
type input "gur"
type input "Guru"
type input "guru"
type input "Guru"
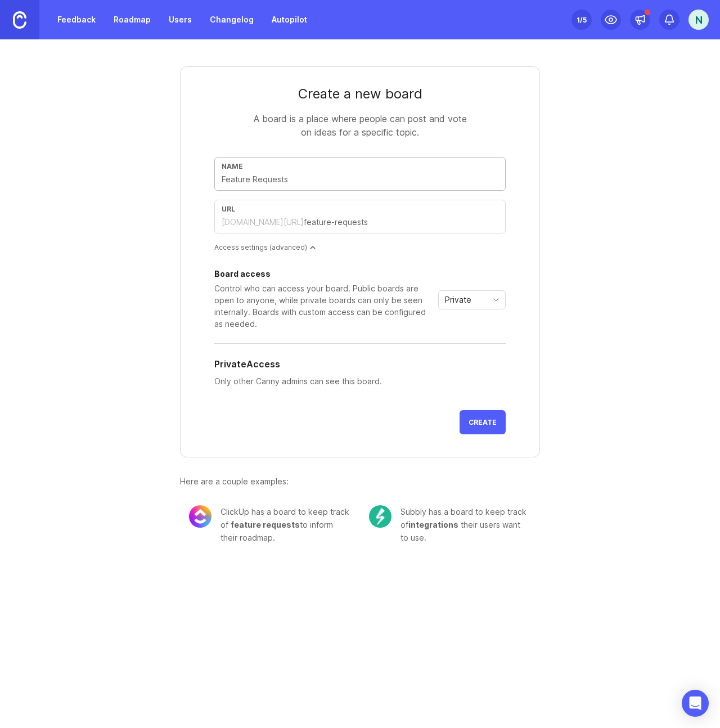
type input "I"
type input "i"
type input "In"
type input "in"
type input "Int"
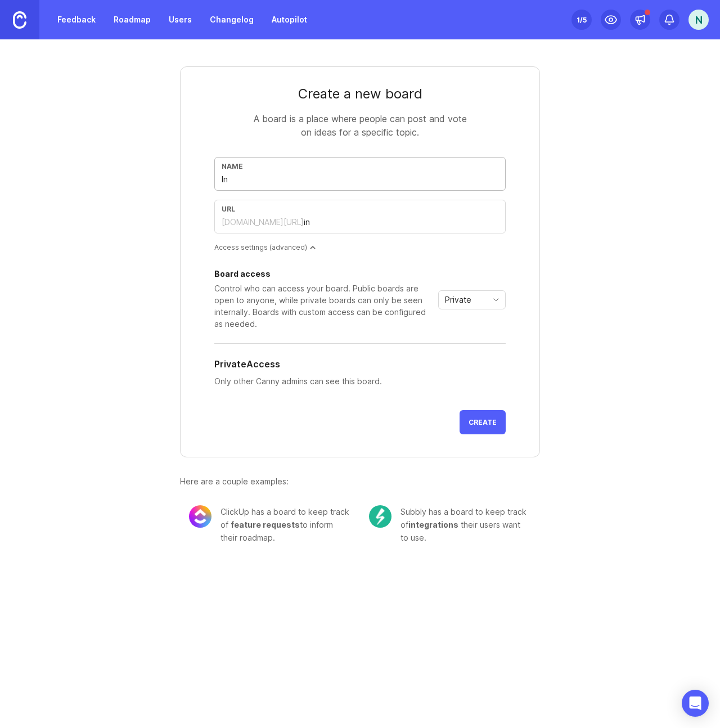
type input "int"
type input "Inte"
type input "inte"
type input "Inter"
type input "inter"
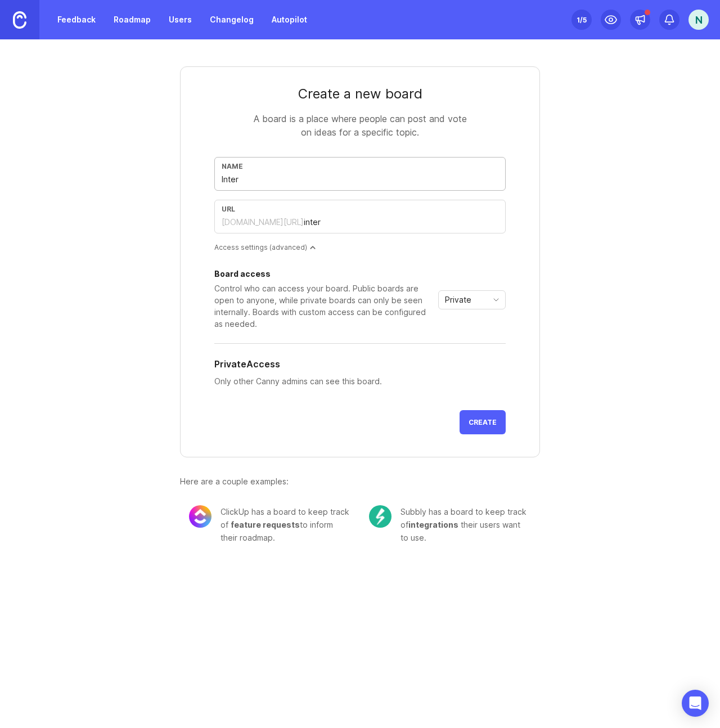
type input "Intern"
type input "intern"
type input "Interna"
type input "interna"
type input "Internal"
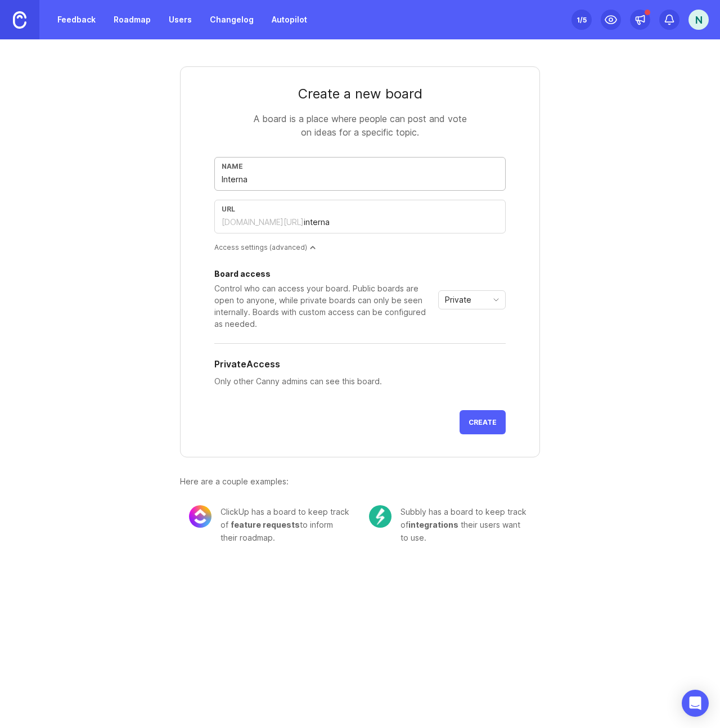
type input "internal"
type input "Internal F"
type input "internal-f"
type input "Internal Fe"
type input "internal-fe"
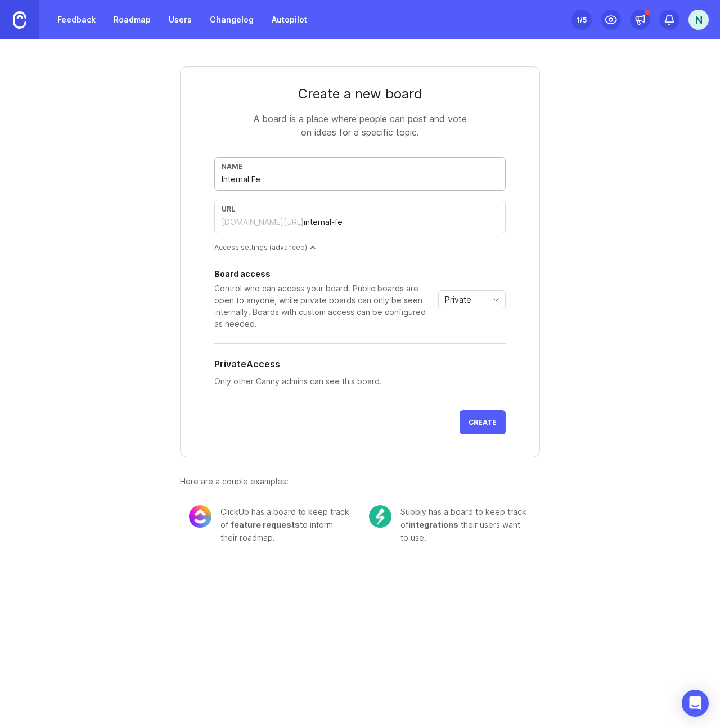
type input "Internal Fee"
type input "internal-fee"
type input "Internal Feed"
type input "internal-feed"
type input "Internal Feedb"
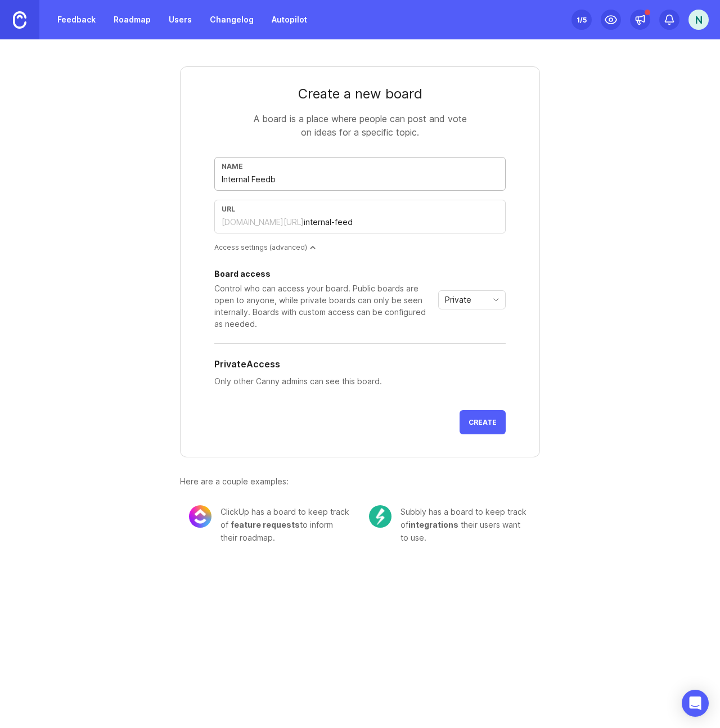
type input "internal-feedb"
type input "Internal Feedba"
type input "internal-feedba"
type input "Internal Feedbac"
type input "internal-feedbac"
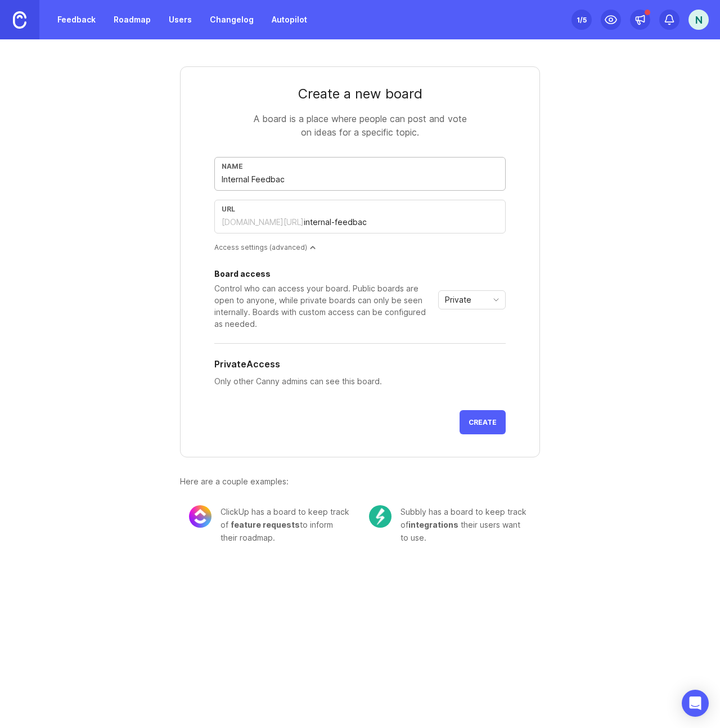
type input "Internal Feedback"
type input "internal-feedback"
type input "Internal Feedback"
click at [466, 259] on form "Create a new board A board is a place where people can post and vote on ideas f…" at bounding box center [360, 261] width 360 height 391
click at [473, 300] on div "Private" at bounding box center [463, 300] width 48 height 18
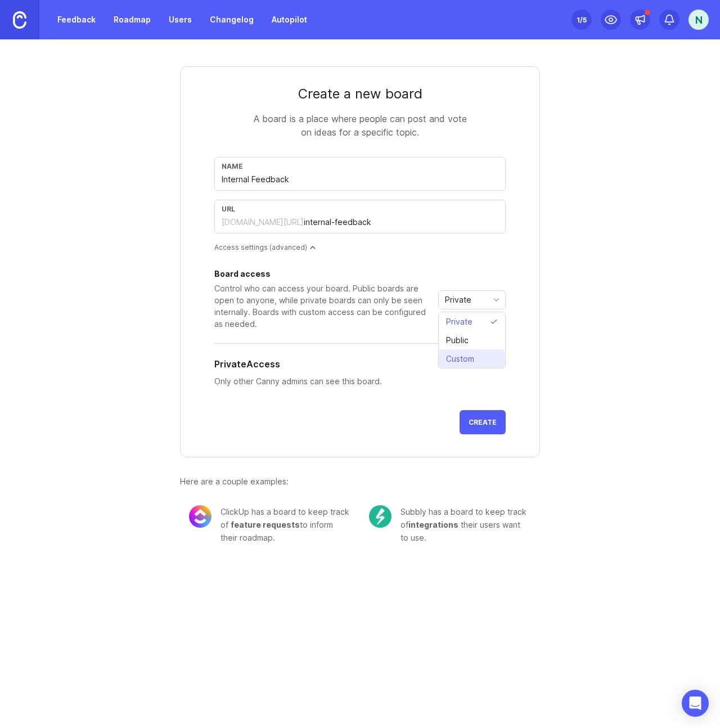
click at [468, 354] on span "Custom" at bounding box center [460, 359] width 28 height 12
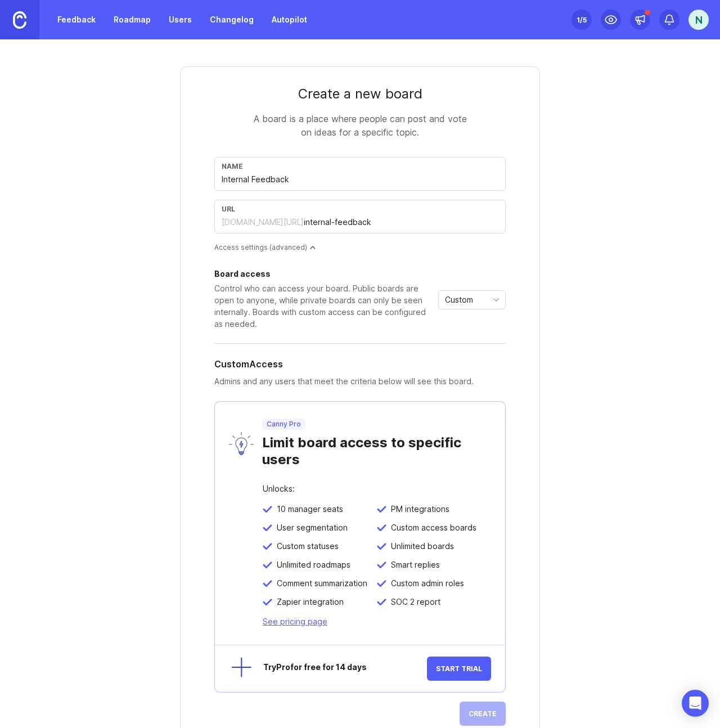
click at [467, 303] on span "Custom" at bounding box center [459, 299] width 28 height 12
click at [462, 316] on span "Private" at bounding box center [455, 321] width 26 height 12
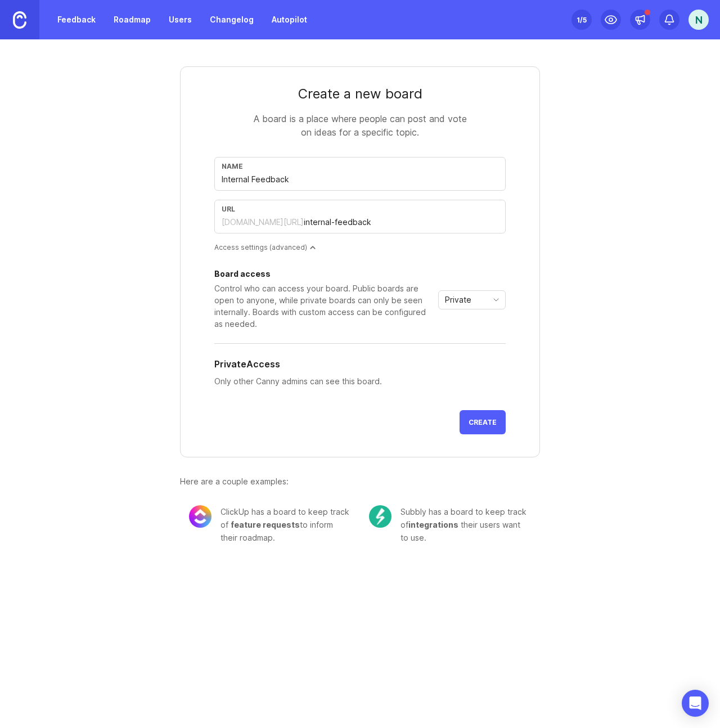
click at [473, 421] on span "Create" at bounding box center [482, 422] width 28 height 8
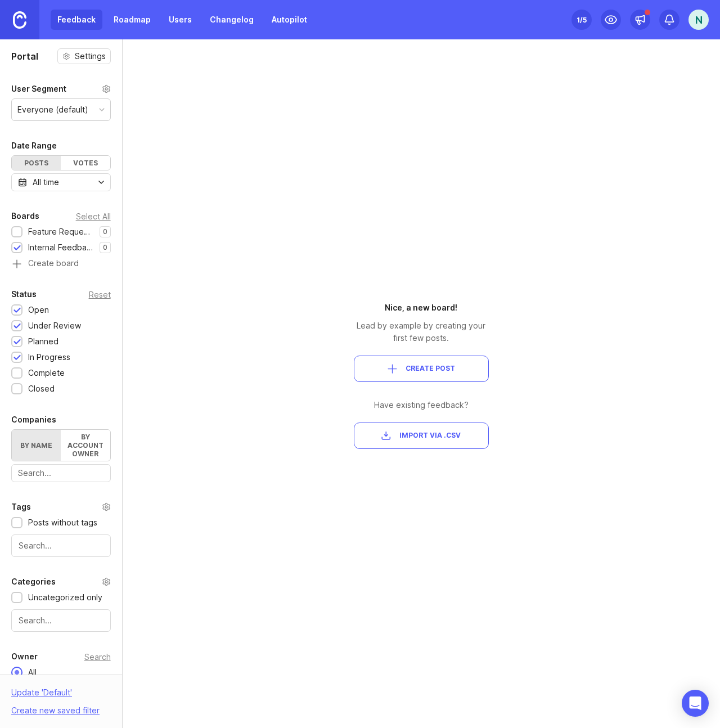
click at [134, 25] on link "Roadmap" at bounding box center [132, 20] width 51 height 20
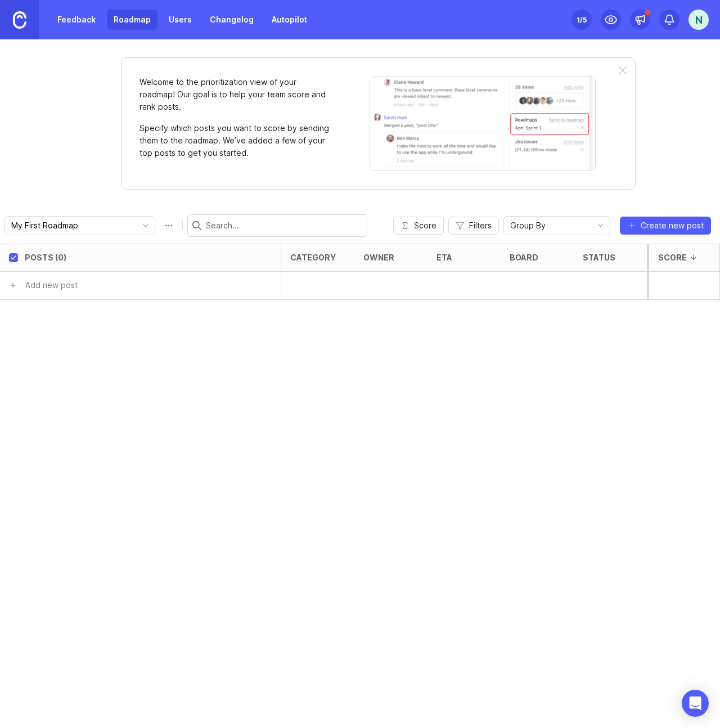
click at [81, 22] on link "Feedback" at bounding box center [77, 20] width 52 height 20
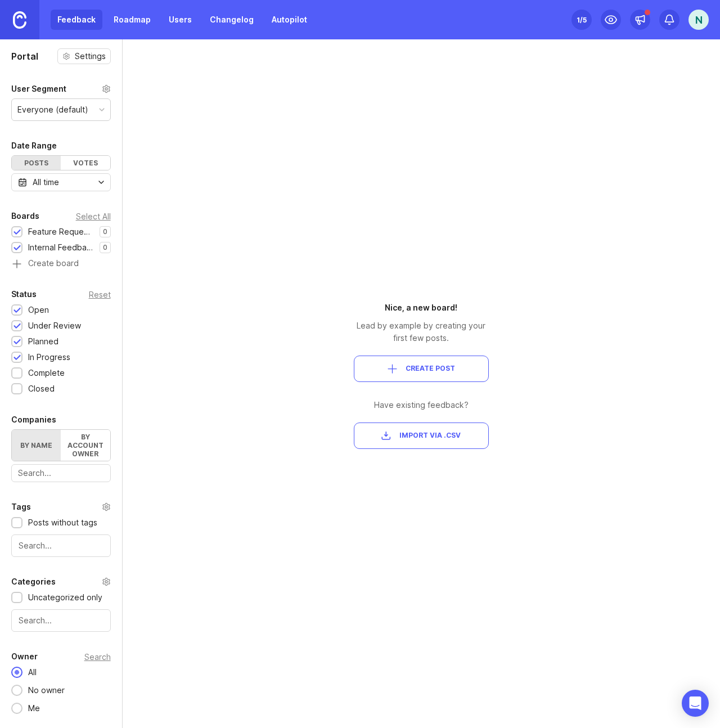
click at [15, 19] on img at bounding box center [19, 19] width 13 height 17
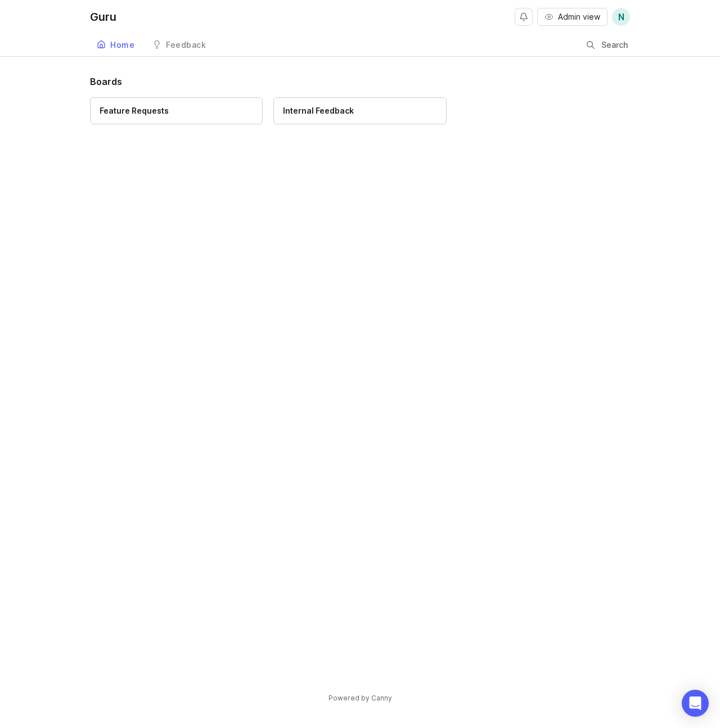
click at [354, 110] on div "Internal Feedback" at bounding box center [359, 111] width 153 height 12
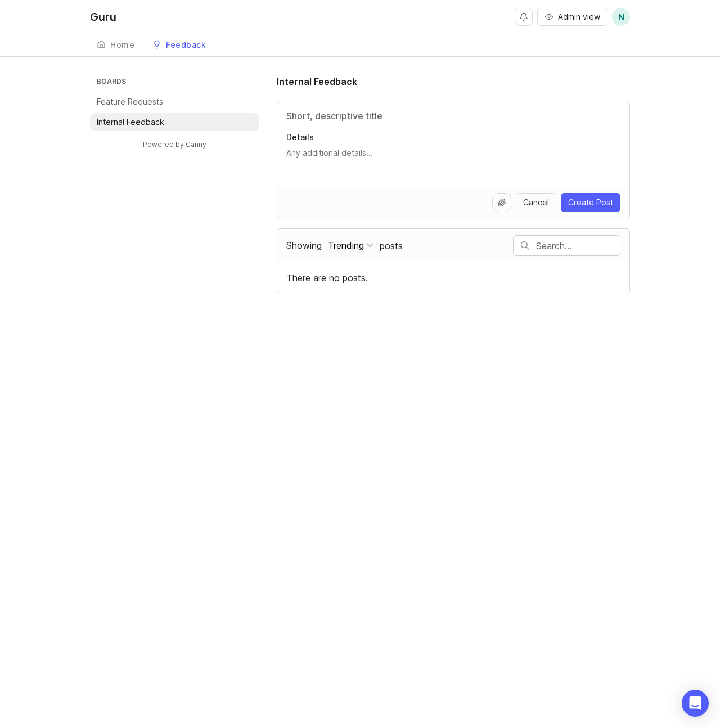
click at [338, 154] on textarea "Details" at bounding box center [453, 158] width 334 height 22
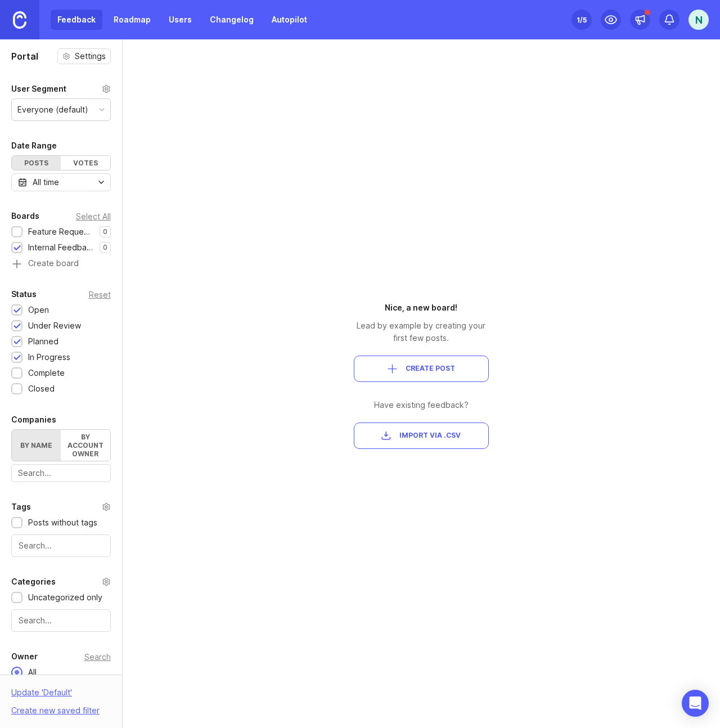
click at [126, 25] on link "Roadmap" at bounding box center [132, 20] width 51 height 20
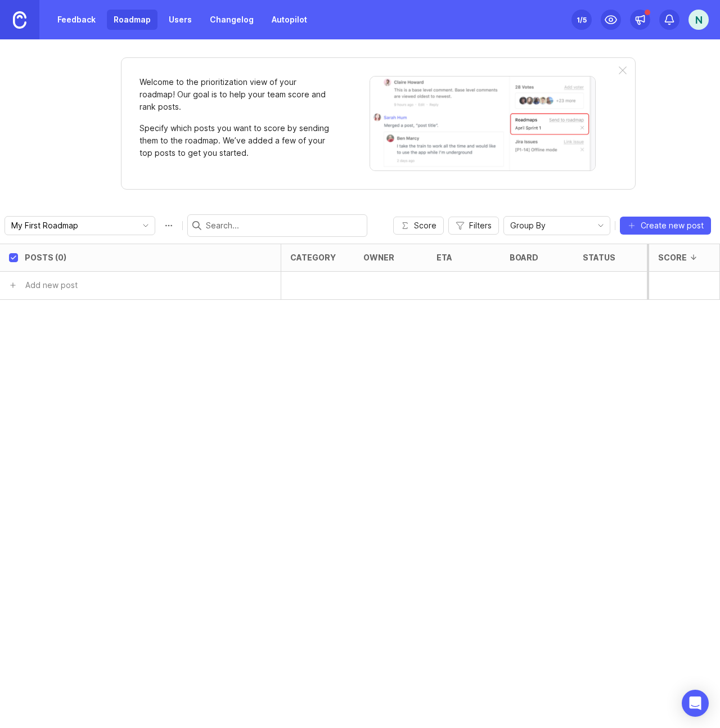
click at [184, 23] on link "Users" at bounding box center [180, 20] width 37 height 20
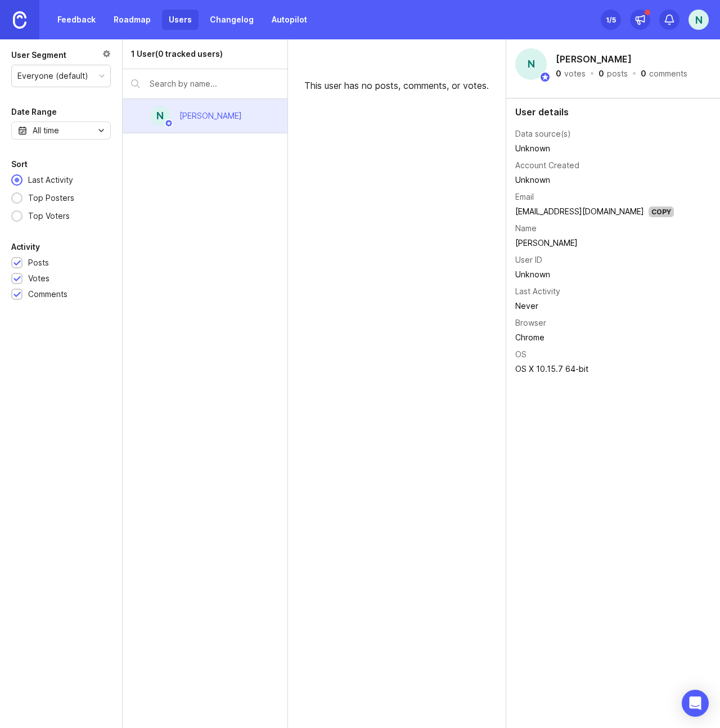
click at [534, 146] on td "Unknown" at bounding box center [594, 148] width 159 height 15
click at [240, 22] on link "Changelog" at bounding box center [231, 20] width 57 height 20
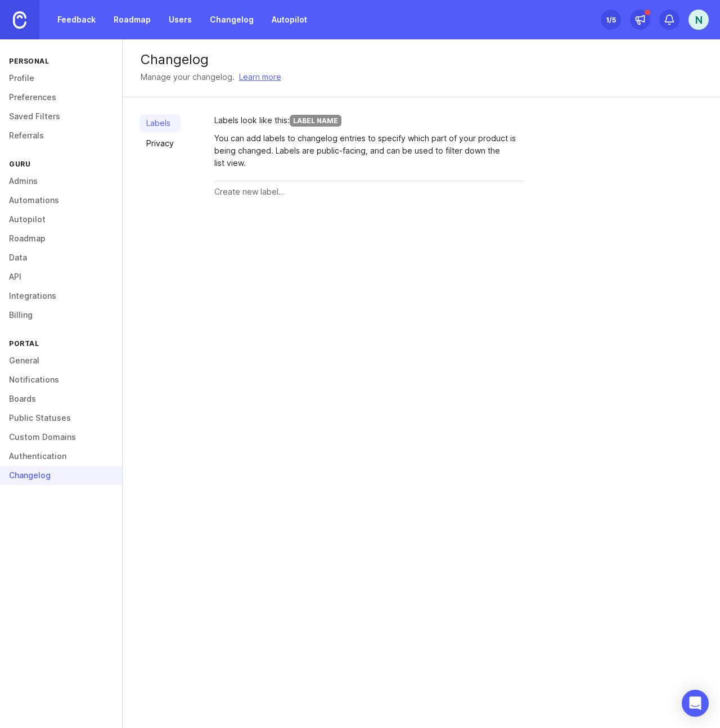
click at [29, 22] on link at bounding box center [19, 19] width 39 height 39
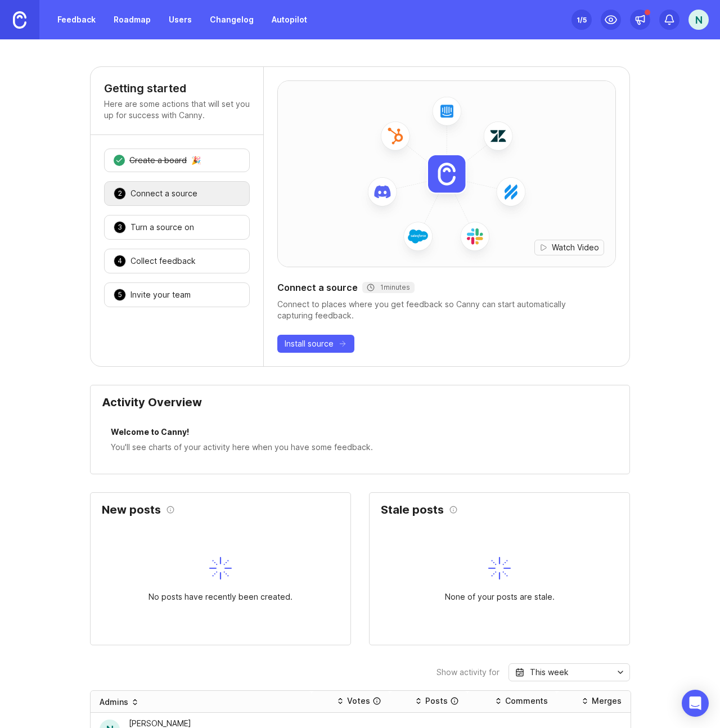
click at [276, 18] on link "Autopilot" at bounding box center [289, 20] width 49 height 20
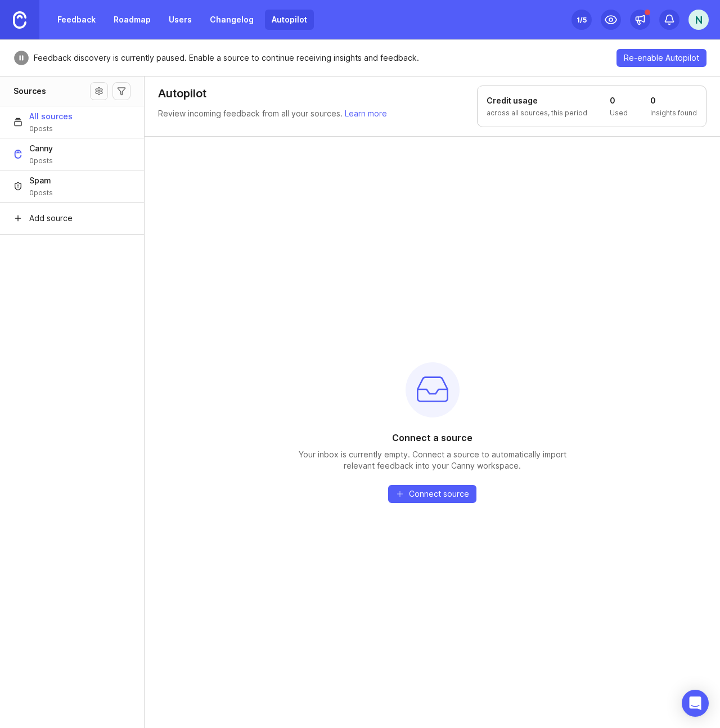
click at [71, 218] on span "Add source" at bounding box center [50, 218] width 43 height 11
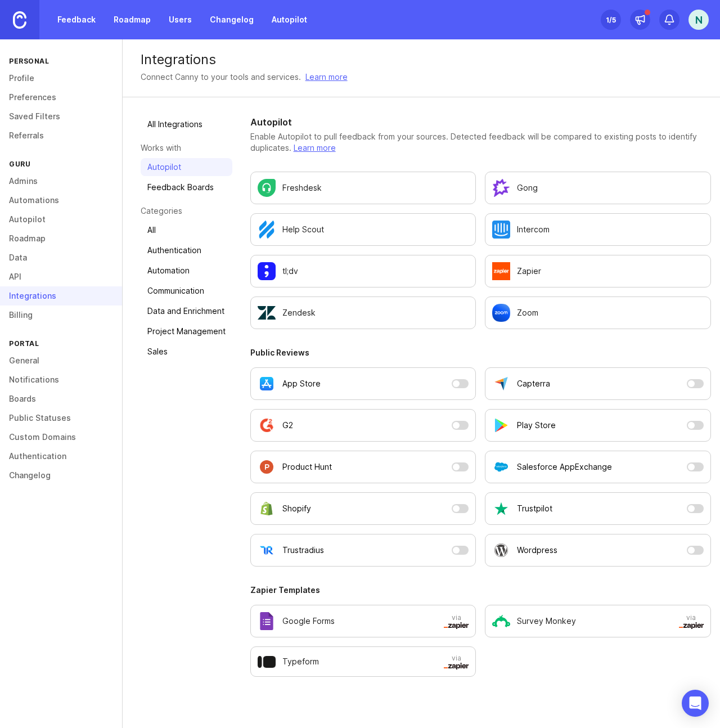
click at [170, 191] on link "Feedback Boards" at bounding box center [187, 187] width 92 height 18
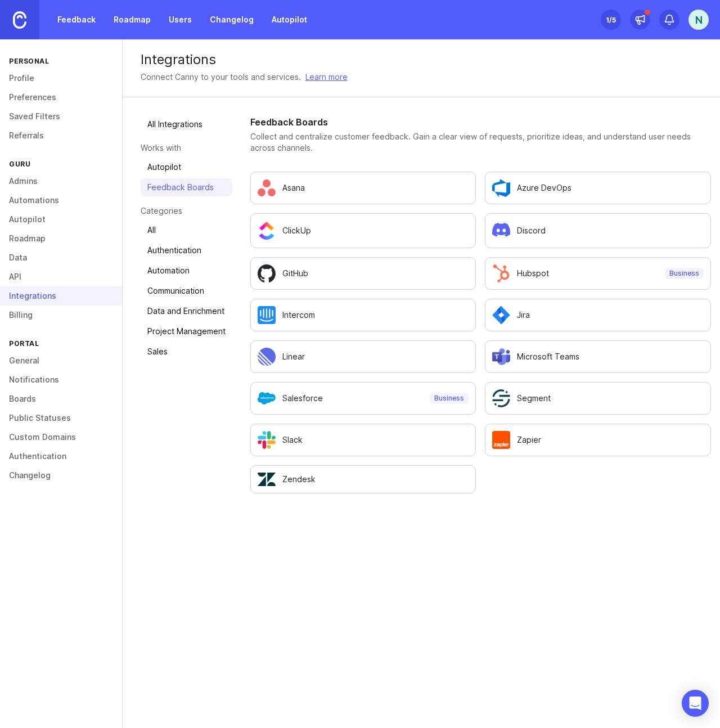
click at [166, 169] on link "Autopilot" at bounding box center [187, 167] width 92 height 18
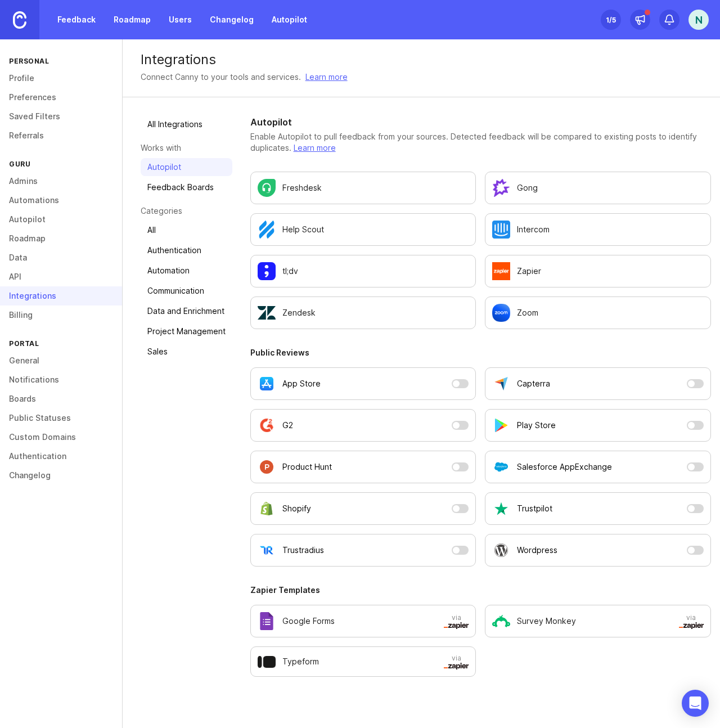
click at [172, 290] on link "Communication" at bounding box center [187, 291] width 92 height 18
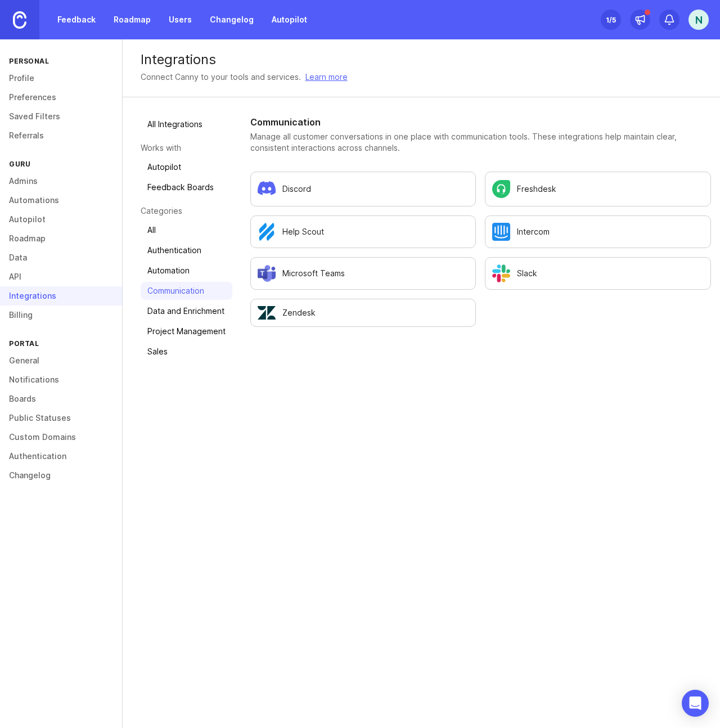
click at [160, 168] on link "Autopilot" at bounding box center [187, 167] width 92 height 18
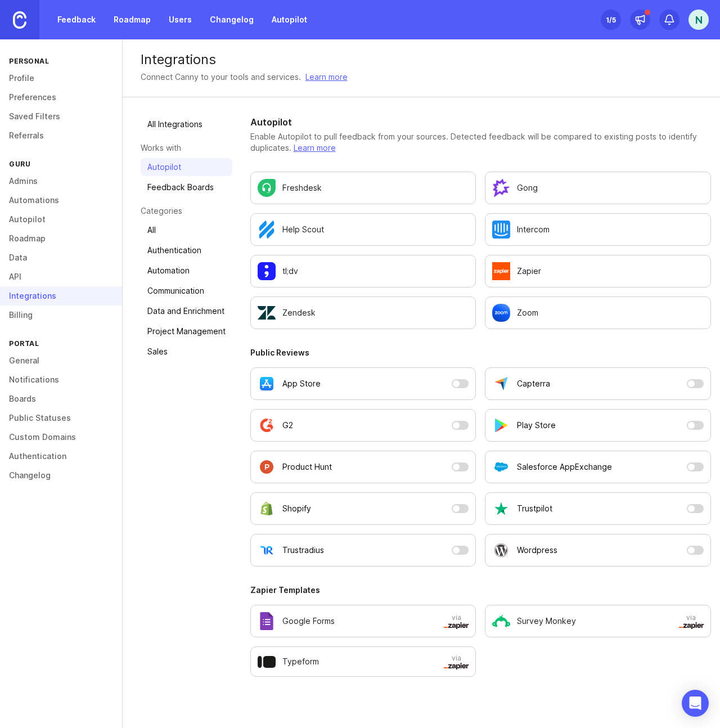
click at [160, 184] on link "Feedback Boards" at bounding box center [187, 187] width 92 height 18
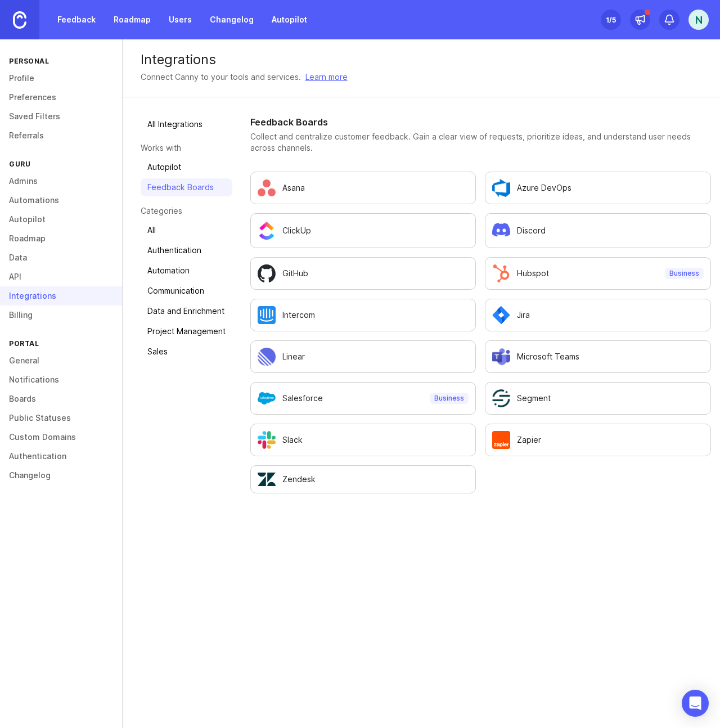
click at [177, 329] on link "Project Management" at bounding box center [187, 331] width 92 height 18
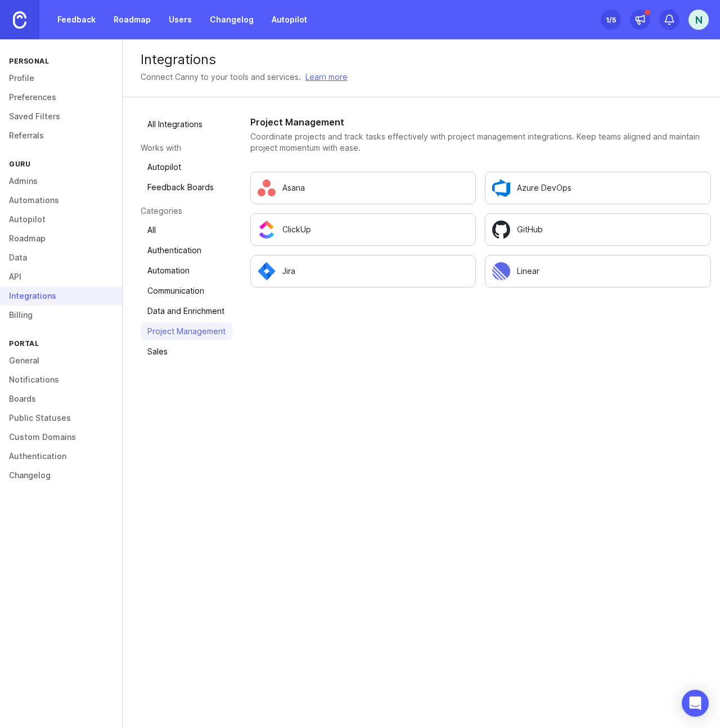
click at [169, 347] on link "Sales" at bounding box center [187, 351] width 92 height 18
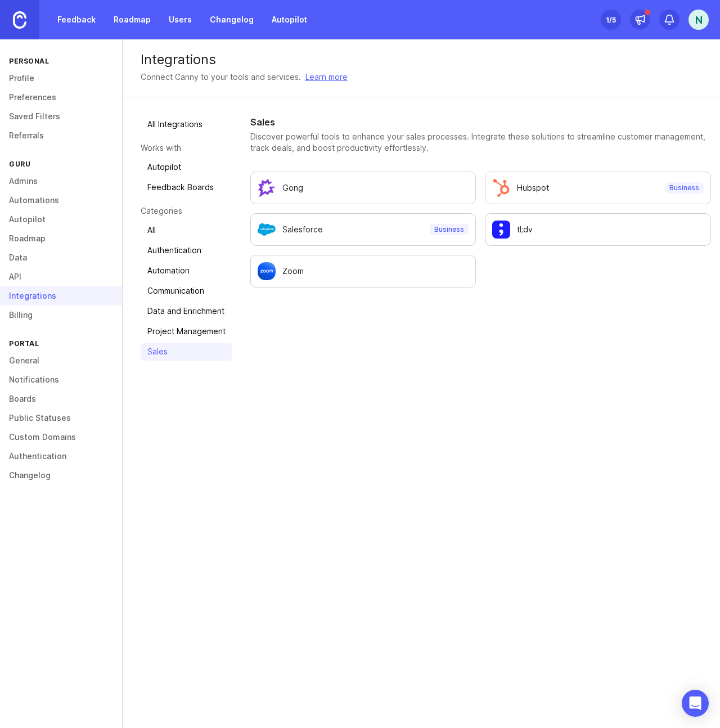
click at [160, 121] on link "All Integrations" at bounding box center [187, 124] width 92 height 18
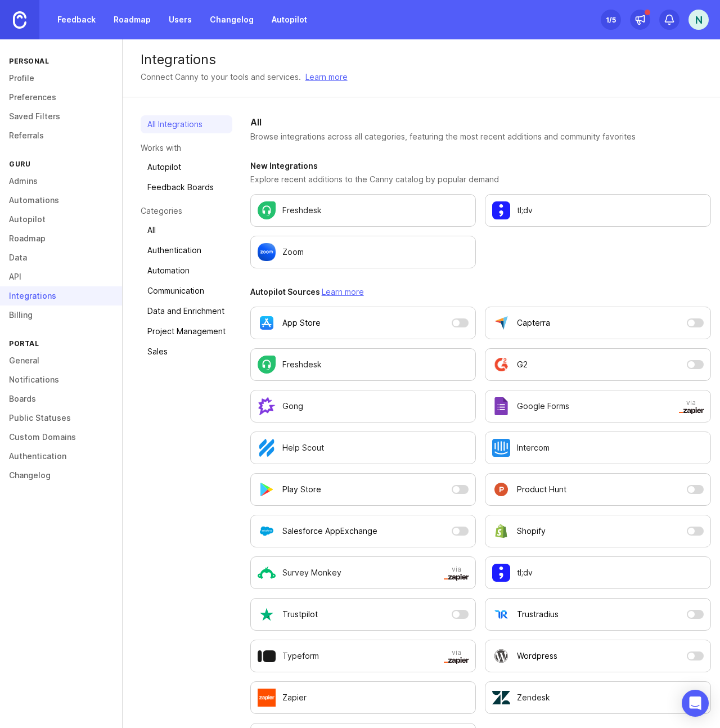
click at [609, 20] on div "1 /5" at bounding box center [611, 20] width 10 height 16
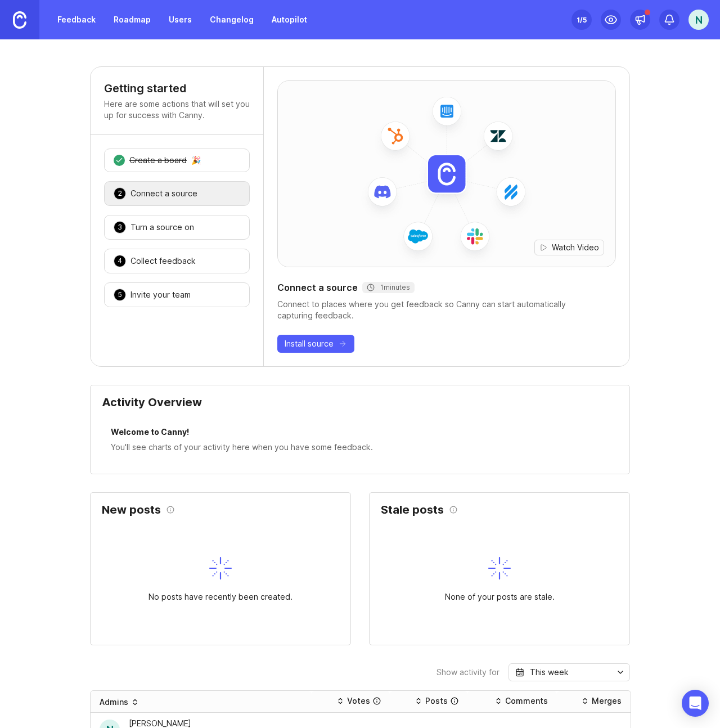
click at [163, 293] on div "Invite your team" at bounding box center [160, 294] width 60 height 11
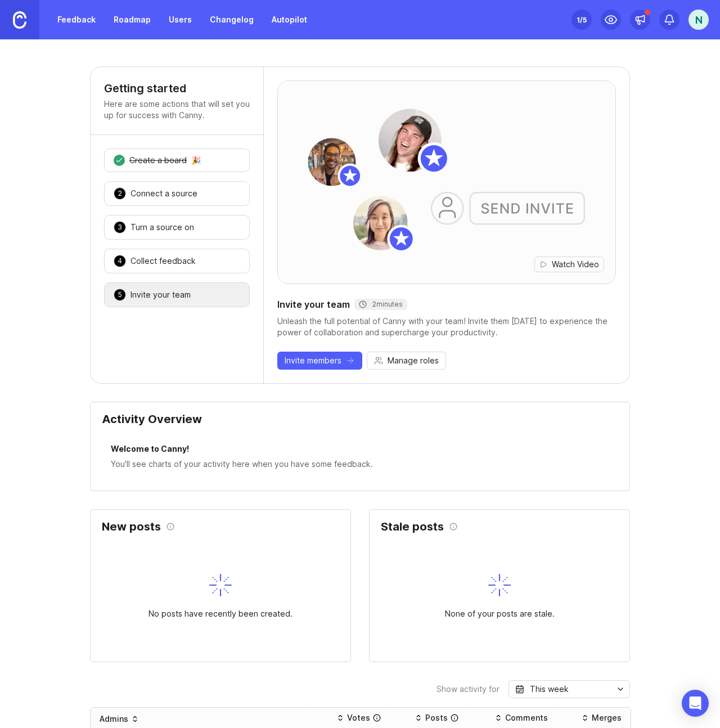
click at [229, 21] on link "Changelog" at bounding box center [231, 20] width 57 height 20
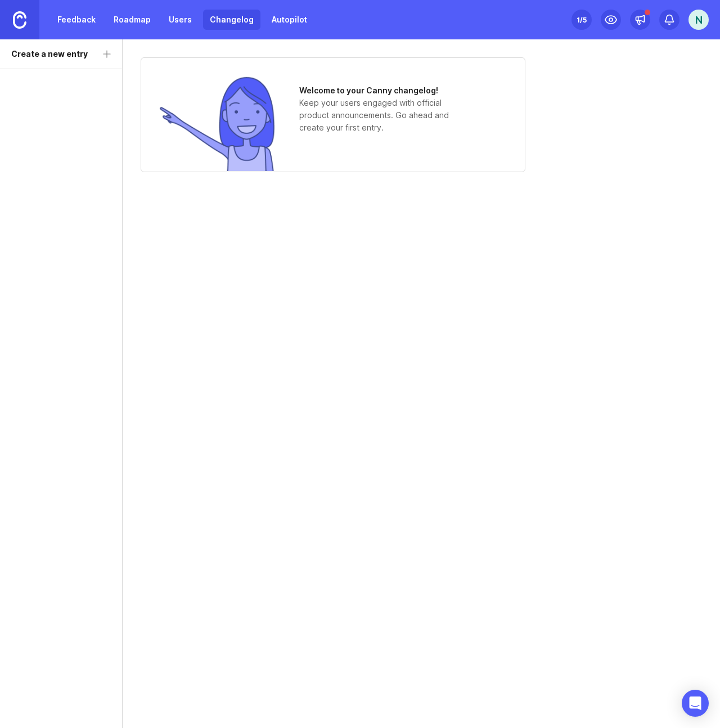
click at [166, 17] on link "Users" at bounding box center [180, 20] width 37 height 20
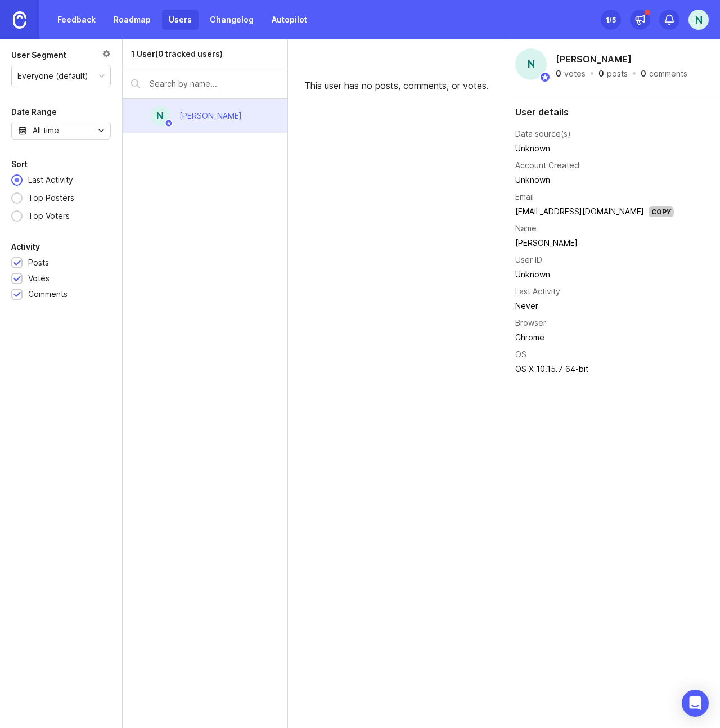
click at [92, 22] on link "Feedback" at bounding box center [77, 20] width 52 height 20
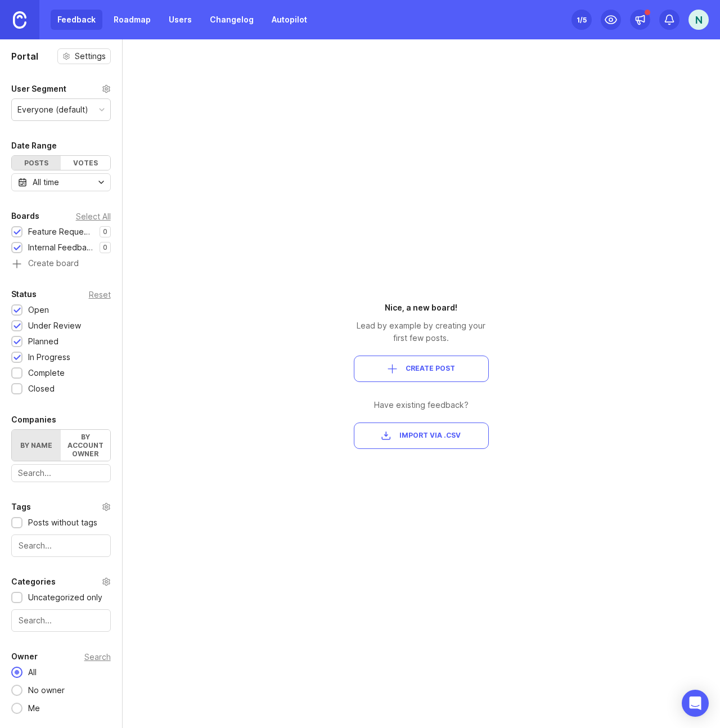
click at [426, 369] on span "Create Post" at bounding box center [429, 369] width 49 height 10
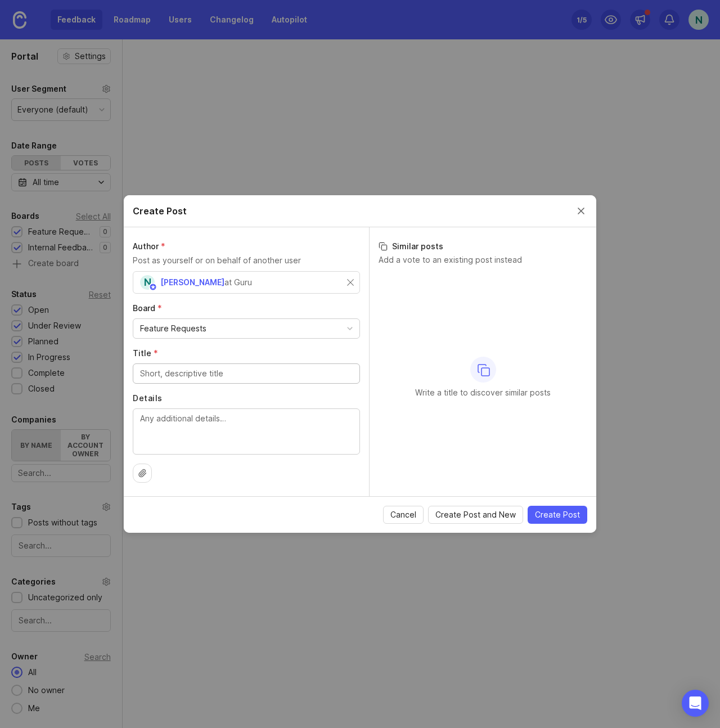
click at [214, 281] on div "N Noah at Guru" at bounding box center [200, 282] width 121 height 15
click at [227, 284] on input "text" at bounding box center [246, 282] width 213 height 12
click at [203, 370] on input "Title *" at bounding box center [246, 373] width 213 height 12
click at [299, 324] on div "Feature Requests" at bounding box center [246, 328] width 226 height 19
click at [142, 471] on icon at bounding box center [142, 472] width 9 height 9
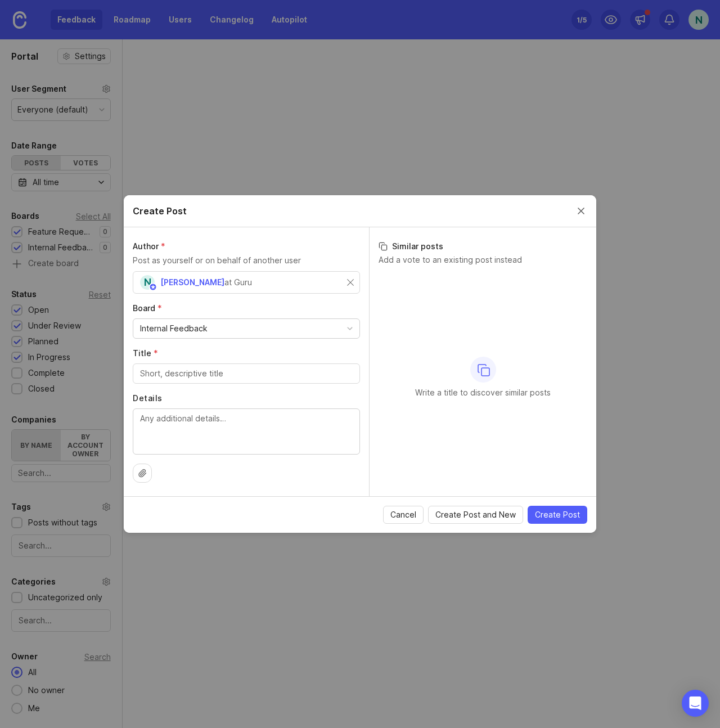
click at [408, 507] on button "Cancel" at bounding box center [403, 514] width 40 height 18
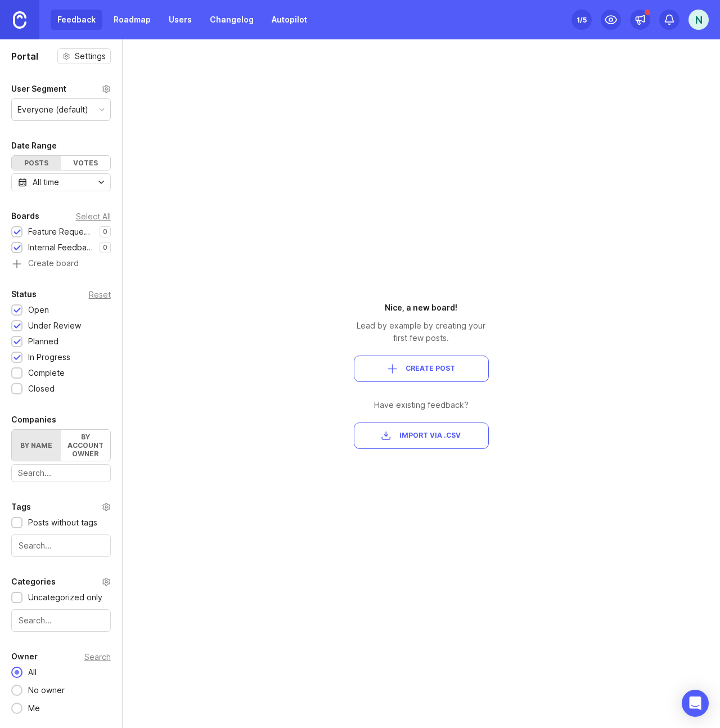
click at [187, 256] on div "Portal Settings User Segment Everyone (default) Date Range Posts Votes All time…" at bounding box center [360, 383] width 720 height 688
click at [15, 22] on img at bounding box center [19, 19] width 13 height 17
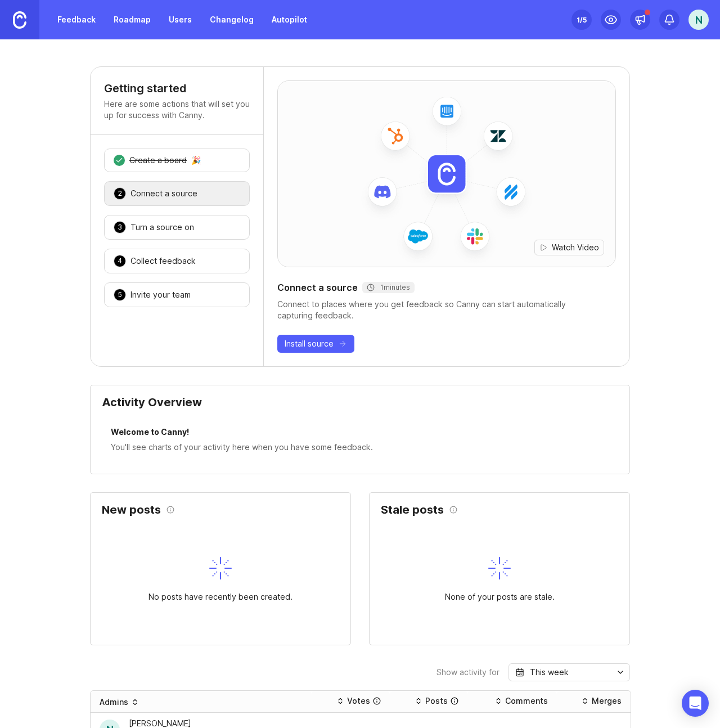
click at [706, 24] on div "N" at bounding box center [698, 20] width 20 height 20
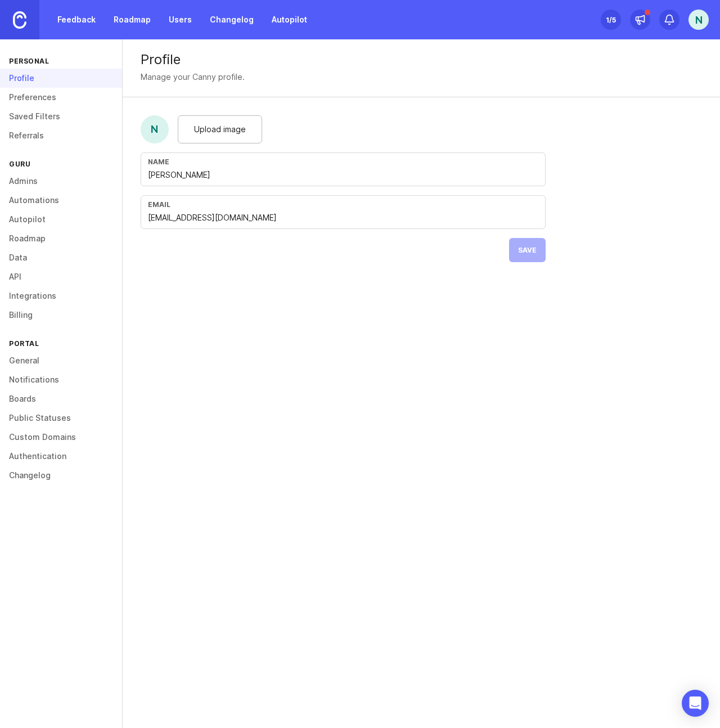
click at [690, 17] on div "N" at bounding box center [698, 20] width 20 height 20
click at [636, 80] on p "Docs" at bounding box center [634, 76] width 19 height 11
click at [316, 297] on div "Profile Manage your Canny profile. N Upload image Name [PERSON_NAME] Email [EMA…" at bounding box center [421, 383] width 597 height 688
click at [91, 20] on link "Feedback" at bounding box center [77, 20] width 52 height 20
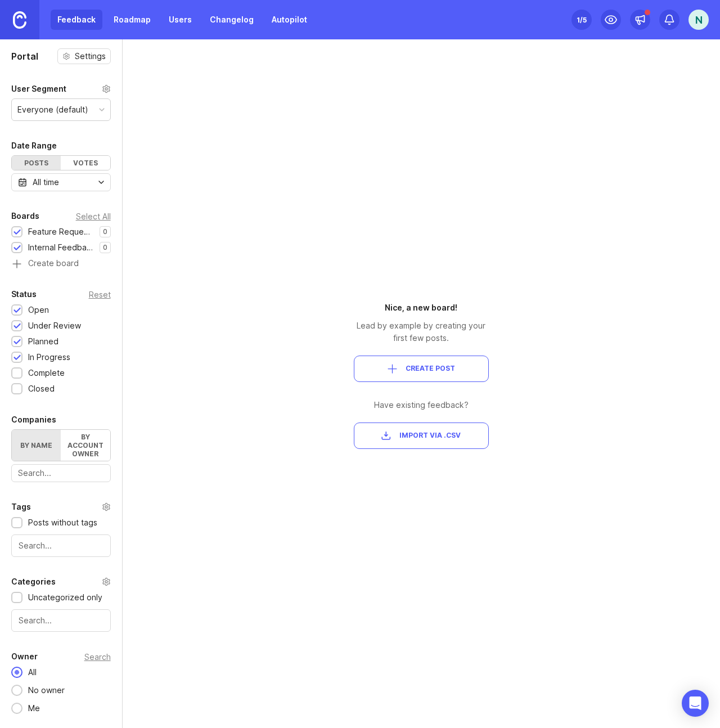
click at [228, 21] on link "Changelog" at bounding box center [231, 20] width 57 height 20
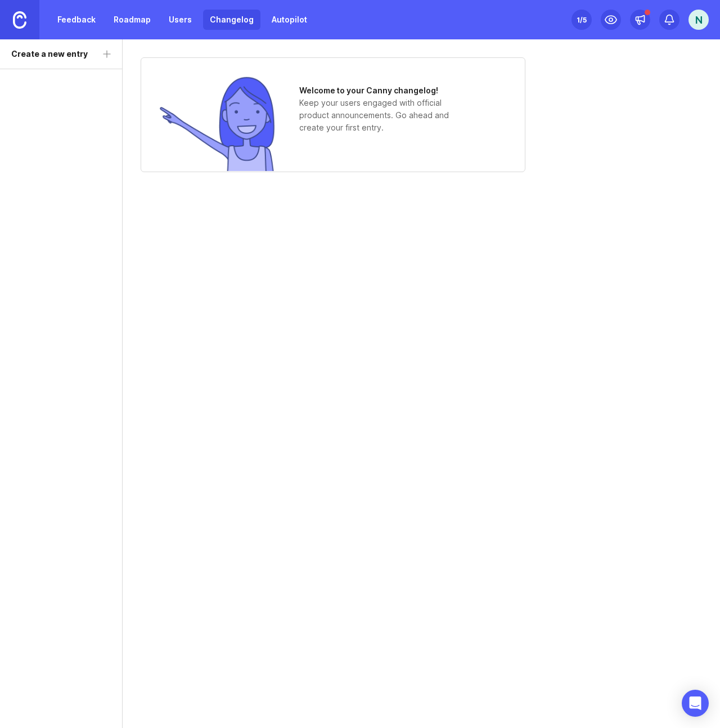
click at [74, 19] on link "Feedback" at bounding box center [77, 20] width 52 height 20
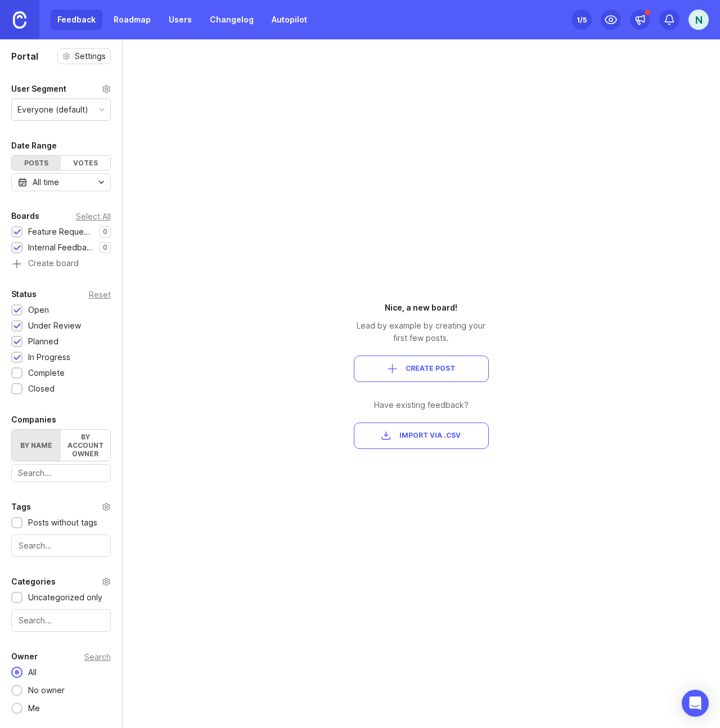
click at [134, 20] on link "Roadmap" at bounding box center [132, 20] width 51 height 20
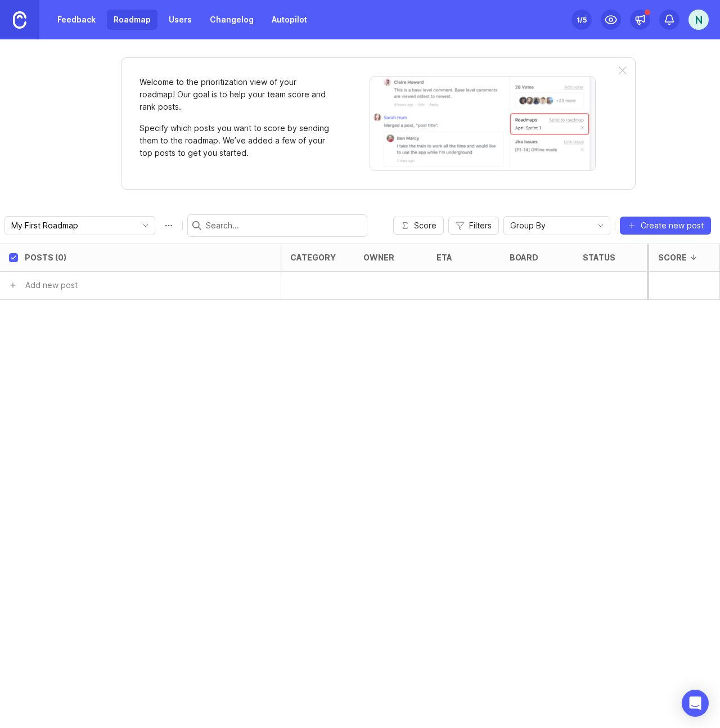
click at [183, 20] on link "Users" at bounding box center [180, 20] width 37 height 20
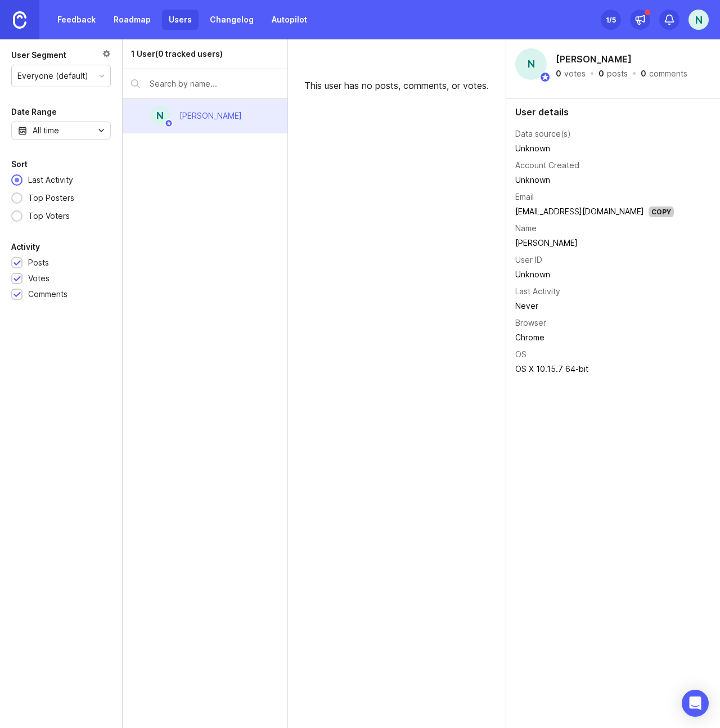
click at [209, 20] on link "Changelog" at bounding box center [231, 20] width 57 height 20
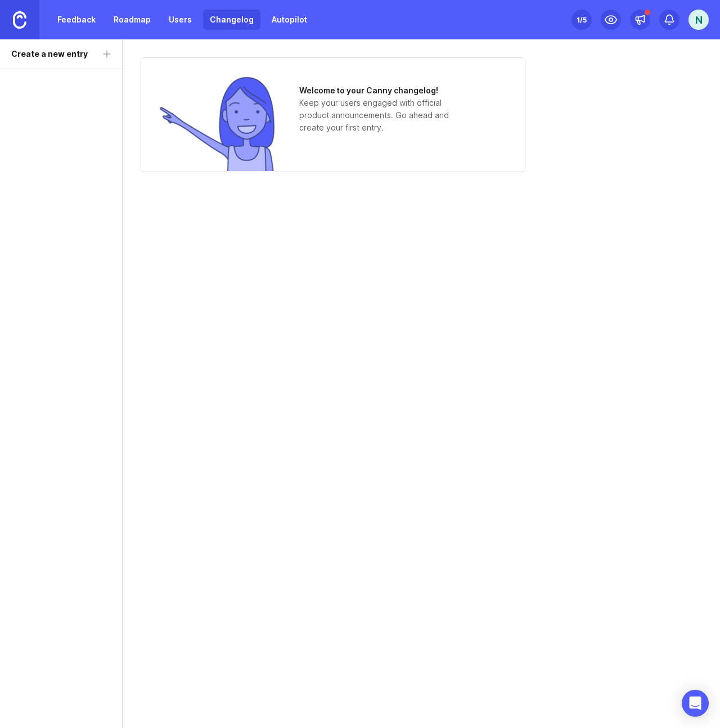
click at [267, 19] on link "Autopilot" at bounding box center [289, 20] width 49 height 20
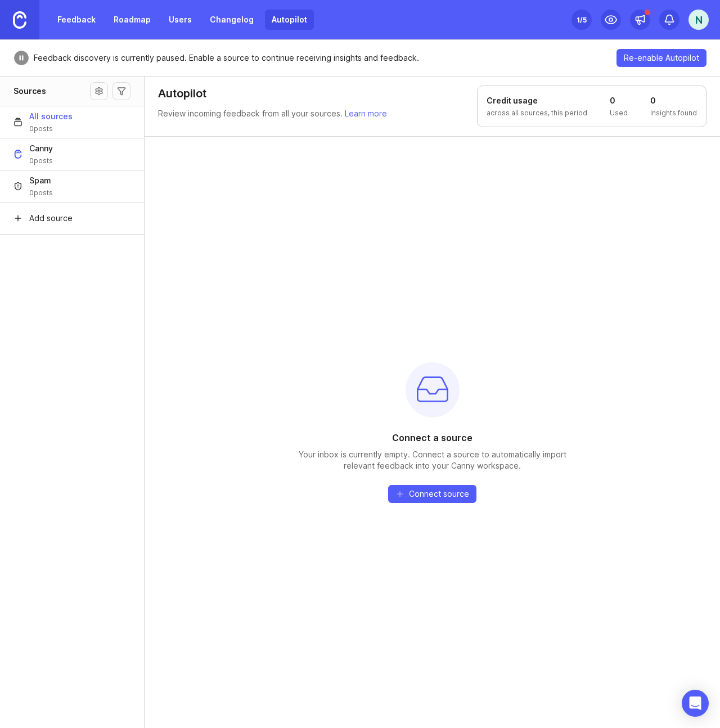
click at [65, 15] on link "Feedback" at bounding box center [77, 20] width 52 height 20
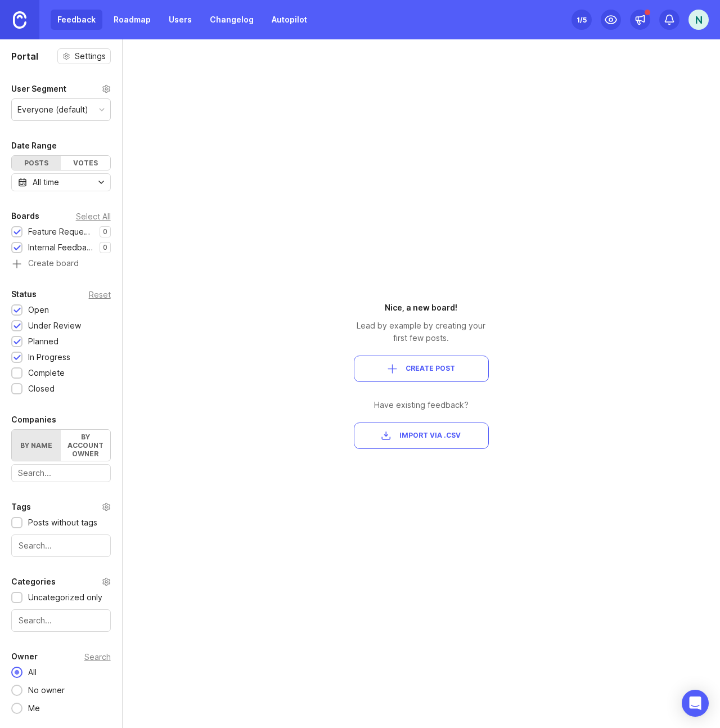
click at [135, 20] on link "Roadmap" at bounding box center [132, 20] width 51 height 20
